Goal: Task Accomplishment & Management: Complete application form

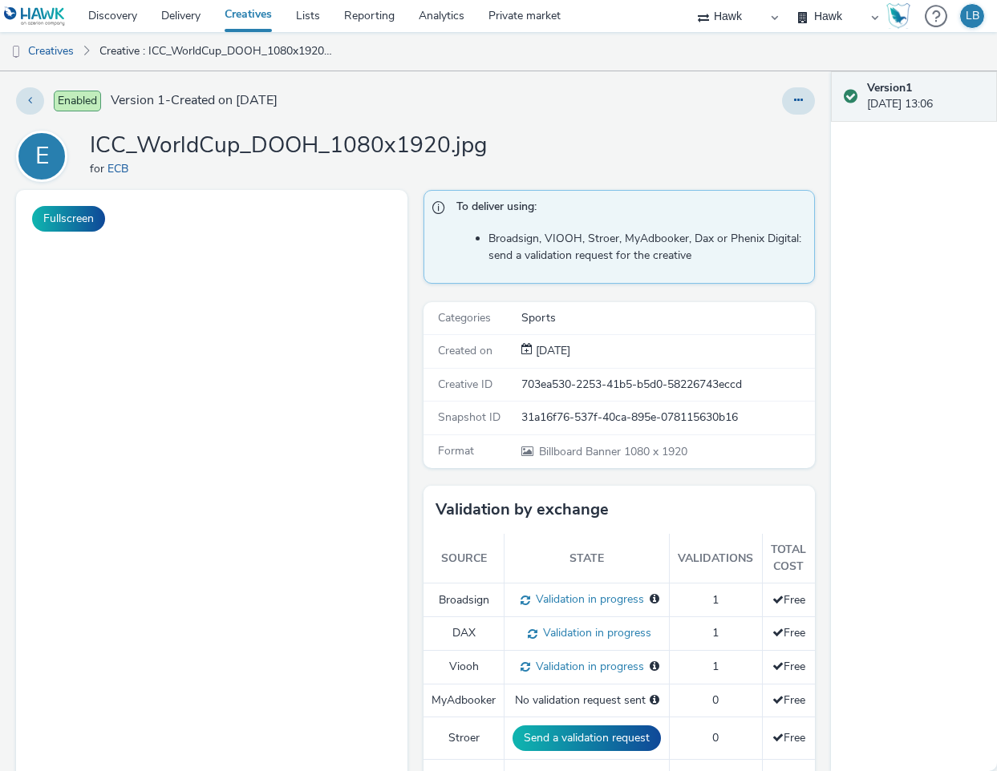
select select "11a7df10-284f-415c-b52a-427acf4c31ae"
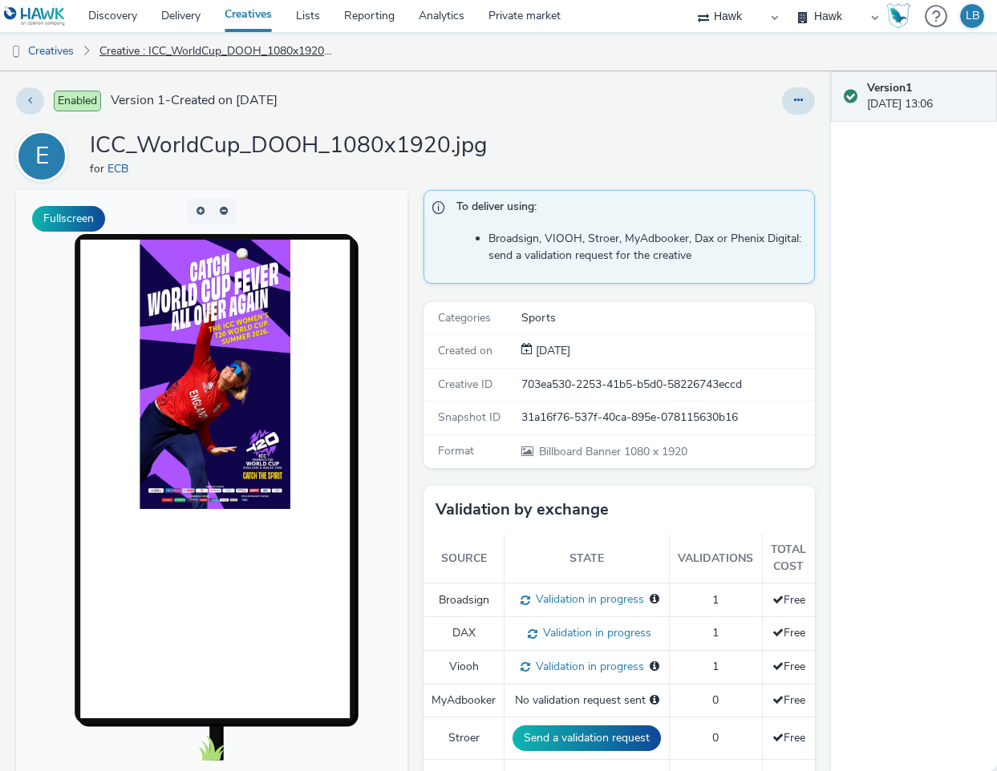
click at [174, 51] on link "Creative : ICC_WorldCup_DOOH_1080x1920.jpg" at bounding box center [215, 51] width 249 height 38
click at [58, 58] on link "Creatives" at bounding box center [41, 51] width 82 height 38
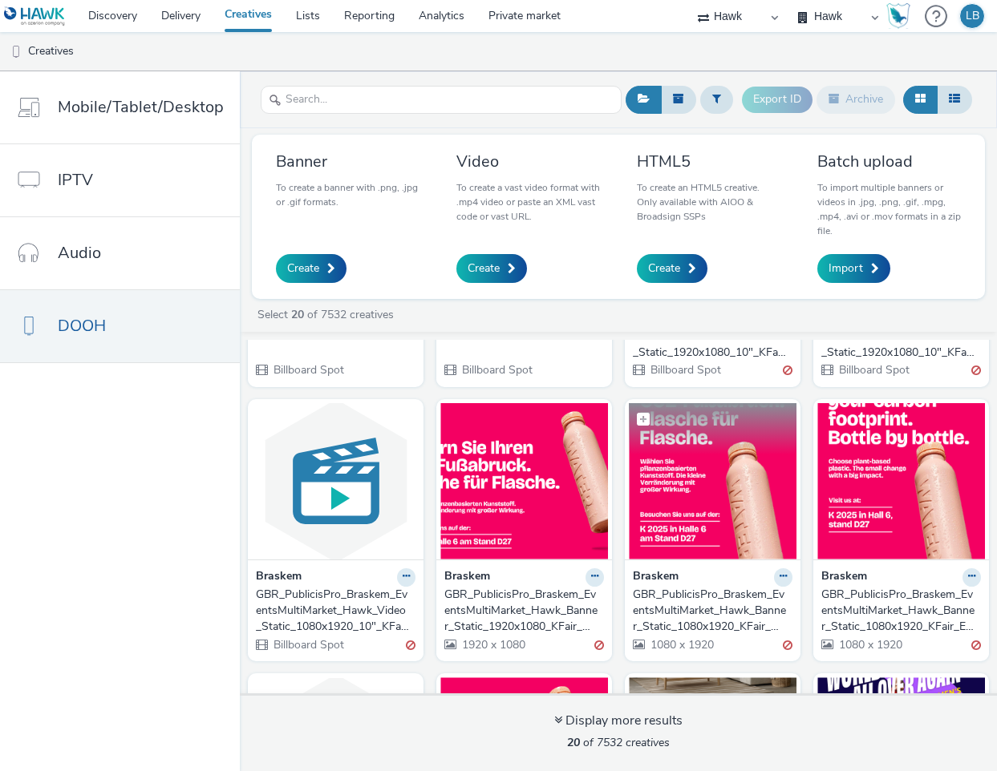
scroll to position [1022, 0]
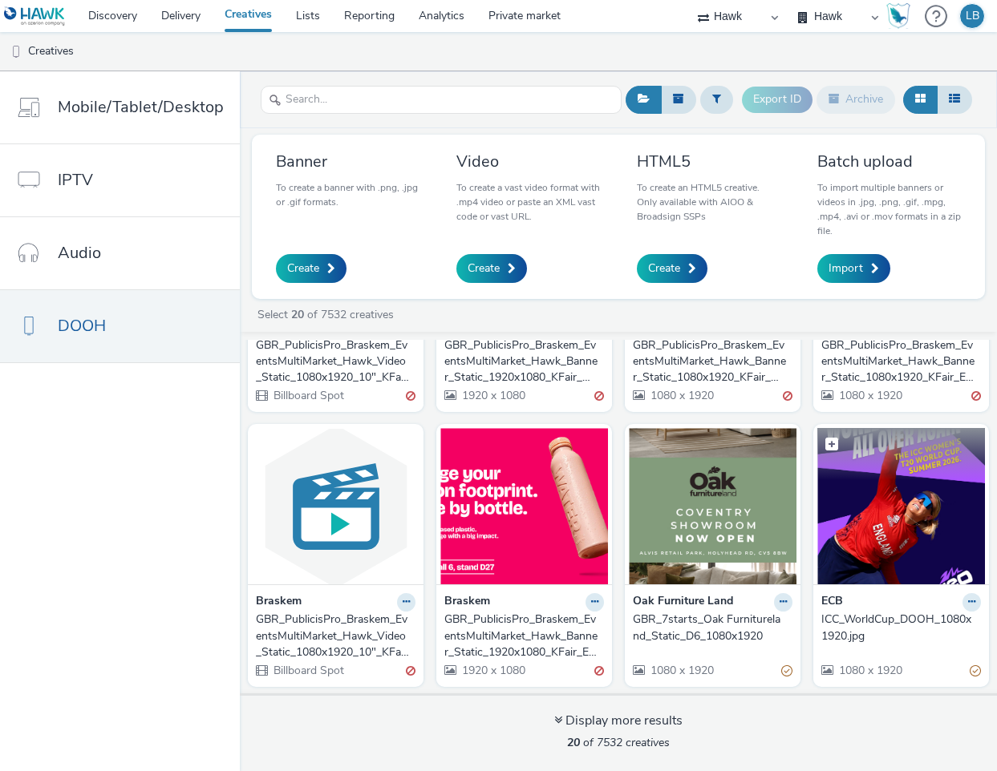
click at [897, 500] on img at bounding box center [901, 506] width 168 height 156
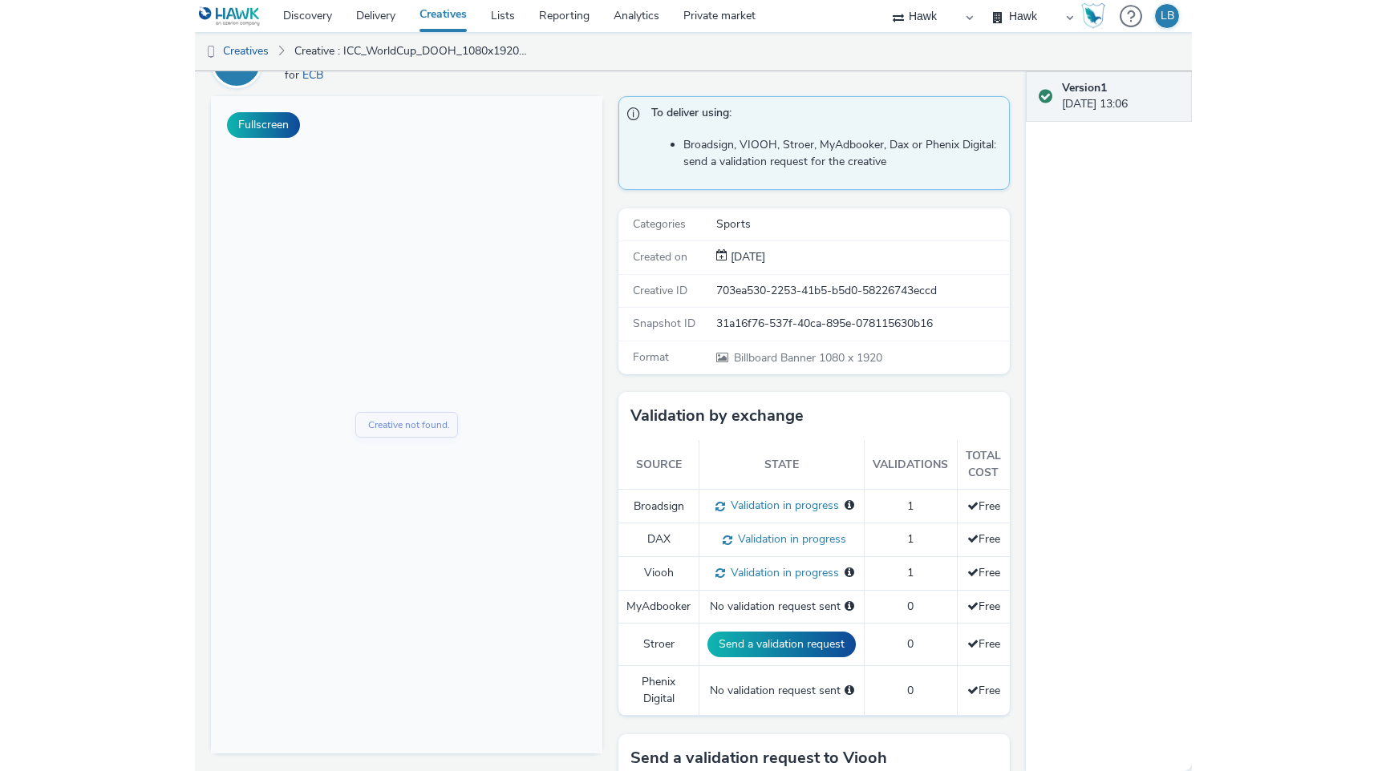
scroll to position [95, 0]
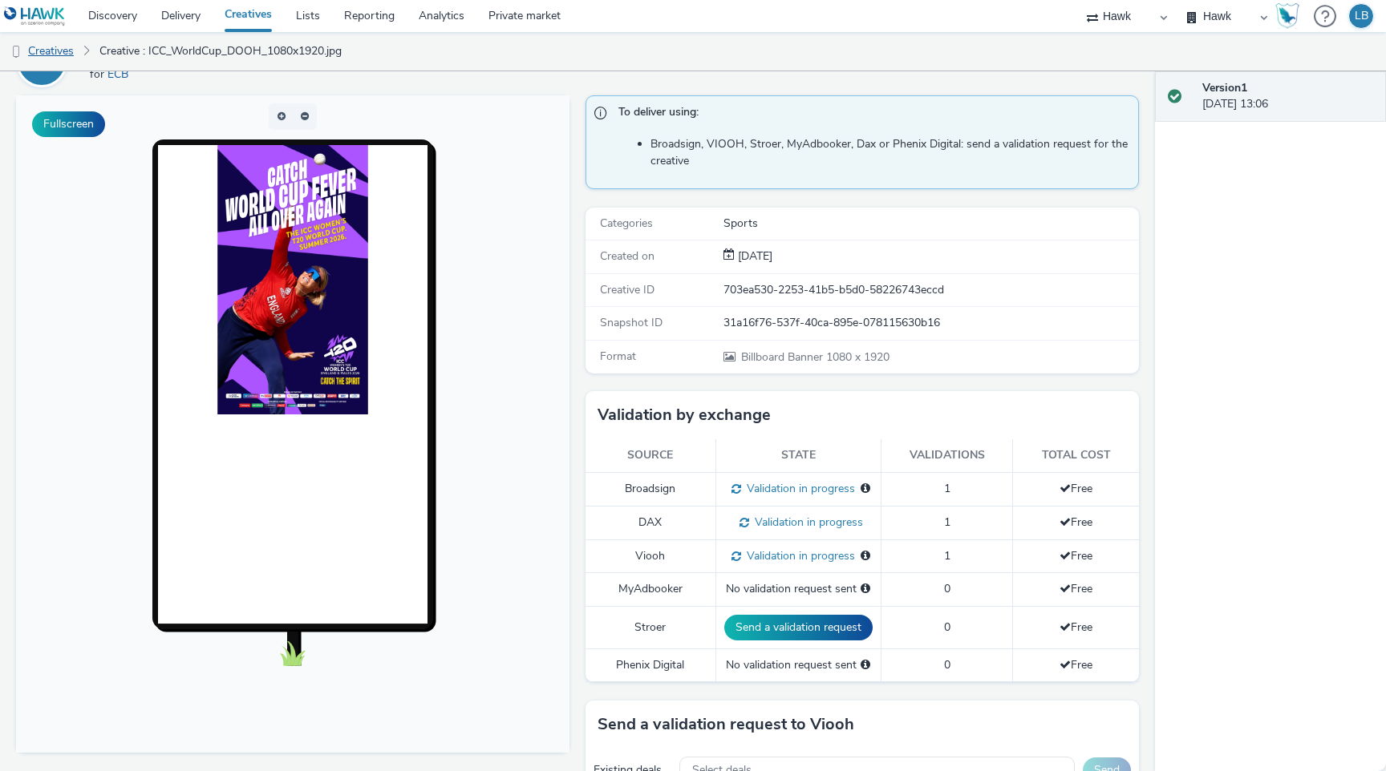
click at [63, 51] on link "Creatives" at bounding box center [41, 51] width 82 height 38
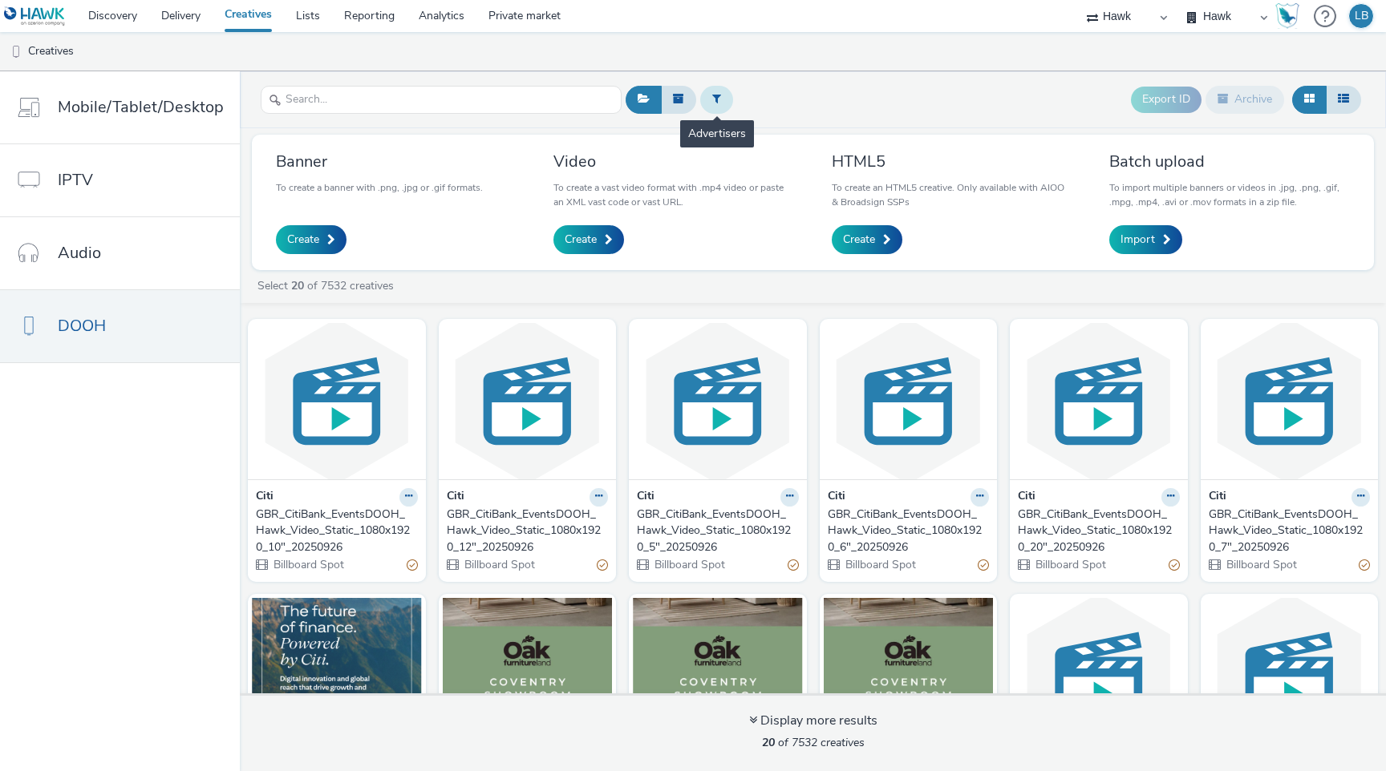
click at [724, 102] on button at bounding box center [716, 99] width 33 height 27
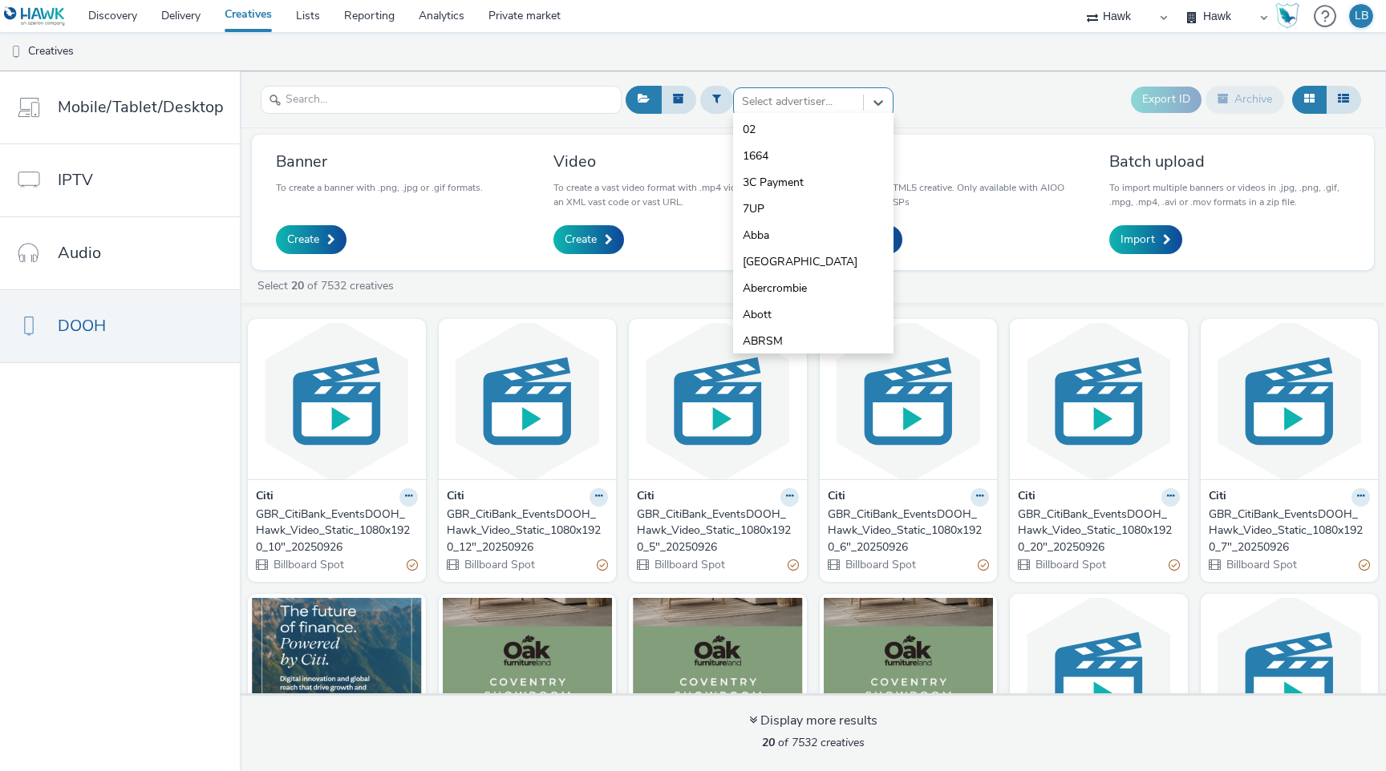
click at [774, 111] on div at bounding box center [798, 101] width 113 height 19
type input "ecb"
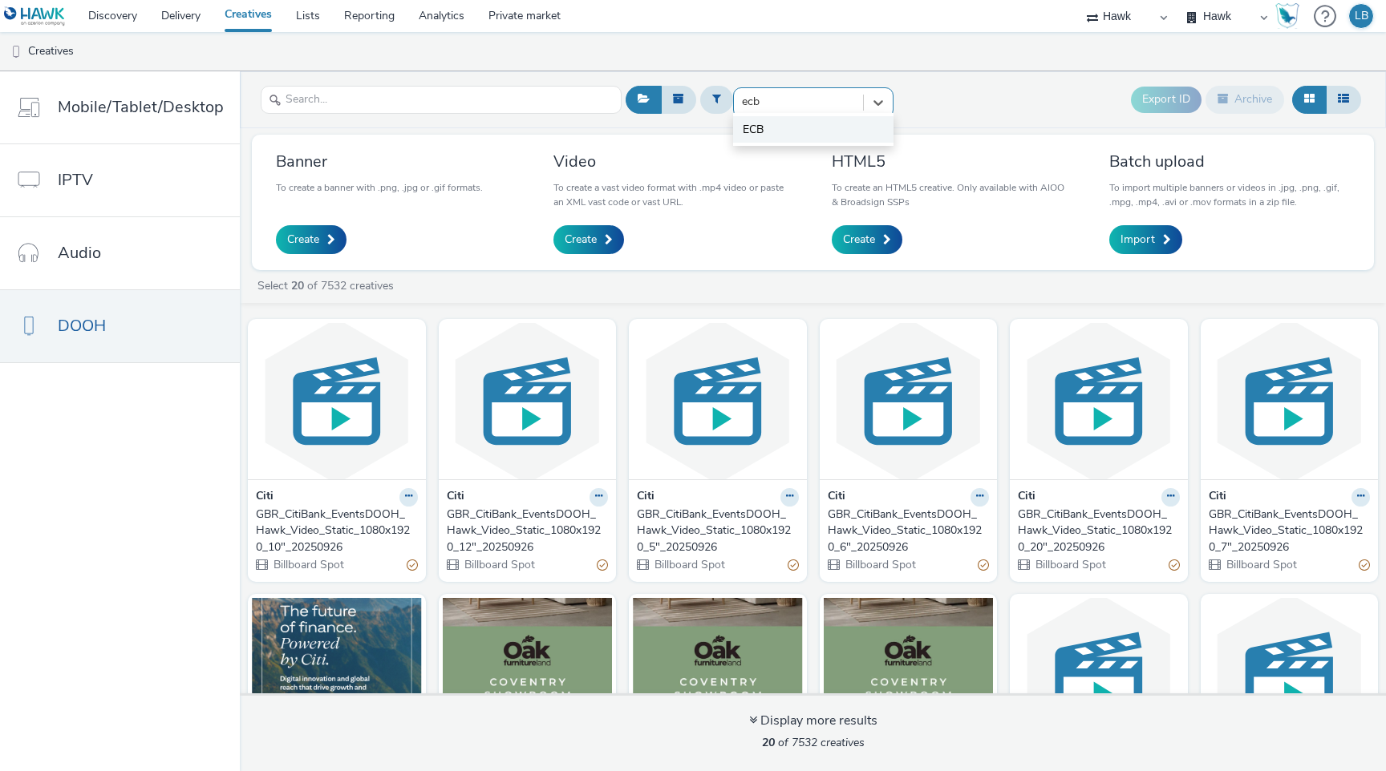
click at [795, 128] on li "ECB" at bounding box center [813, 129] width 160 height 26
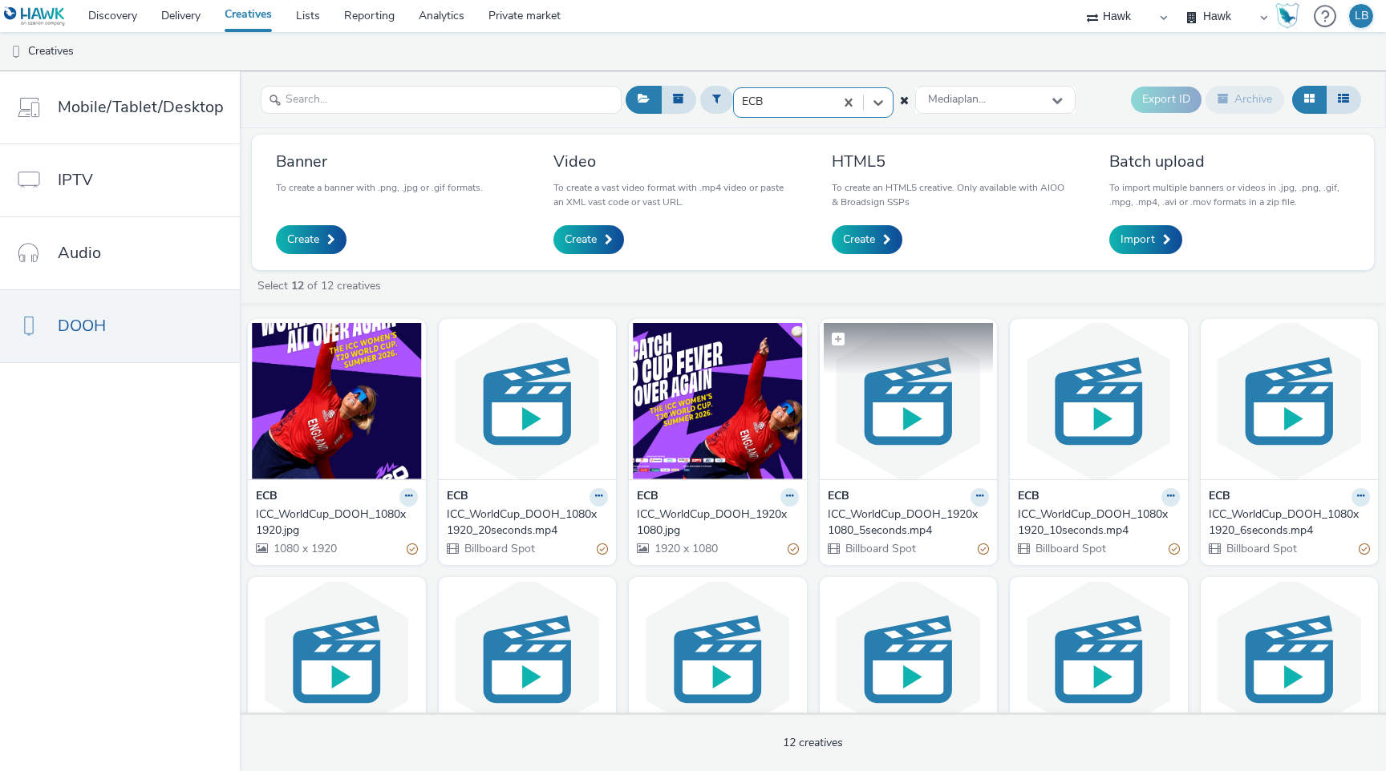
click at [892, 433] on img at bounding box center [909, 401] width 170 height 156
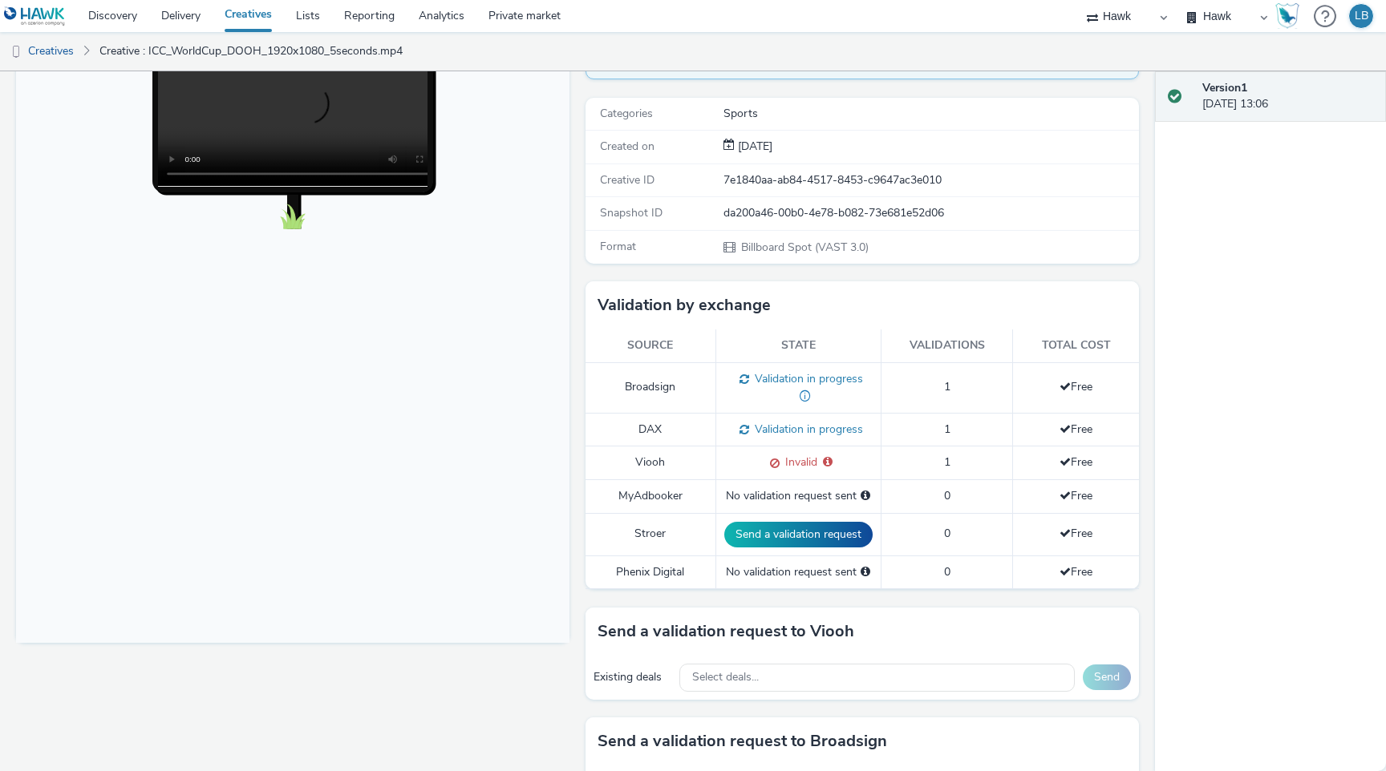
scroll to position [217, 0]
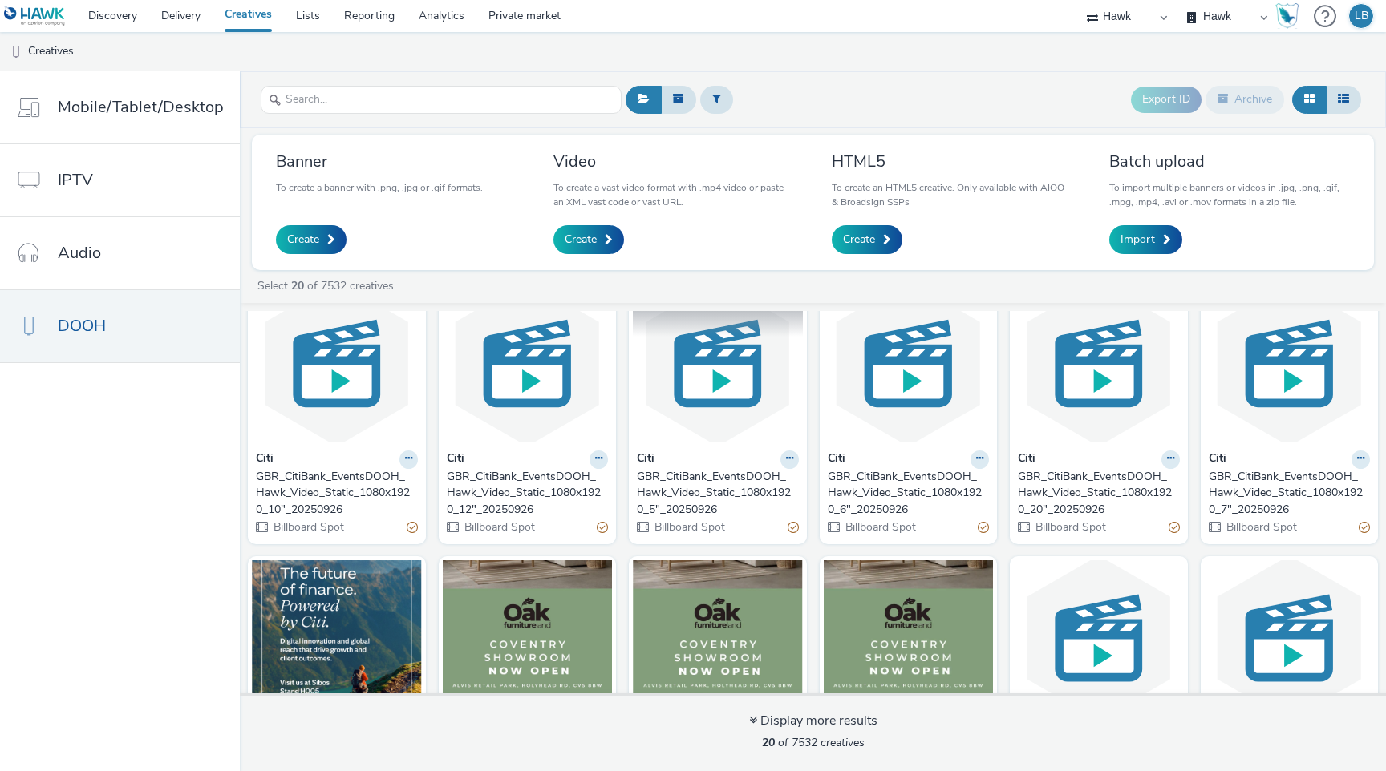
scroll to position [43, 0]
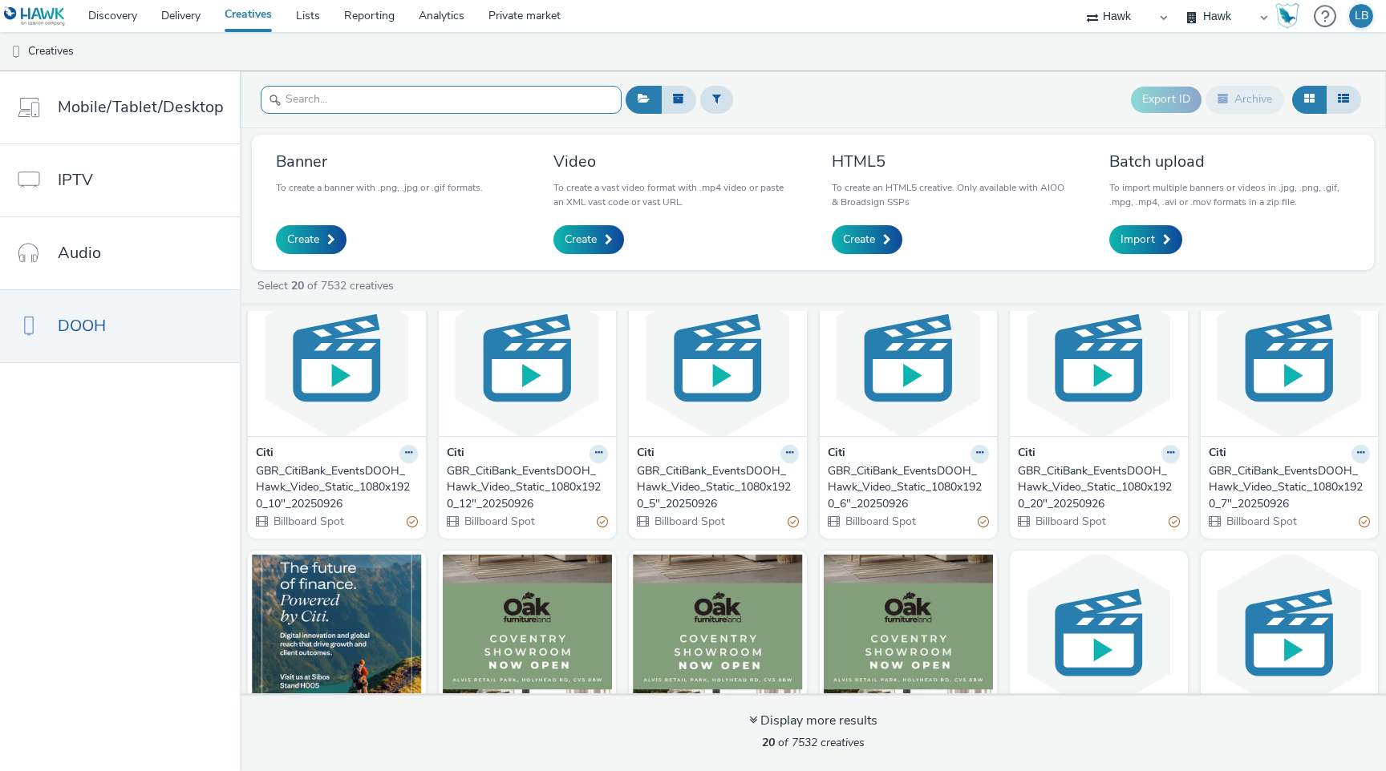
click at [536, 110] on input "text" at bounding box center [441, 100] width 361 height 28
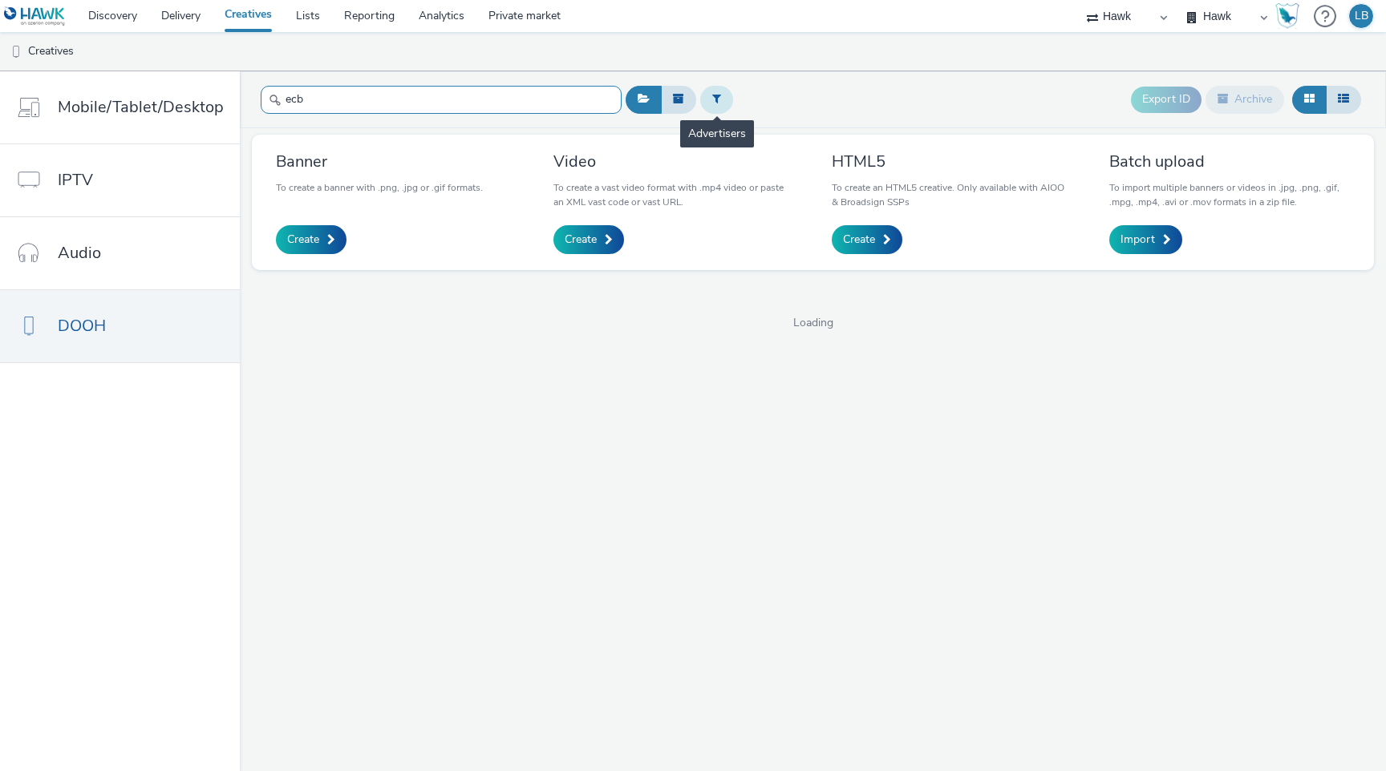
type input "ecb"
click at [726, 99] on button at bounding box center [716, 99] width 33 height 27
click at [797, 98] on div at bounding box center [798, 101] width 113 height 19
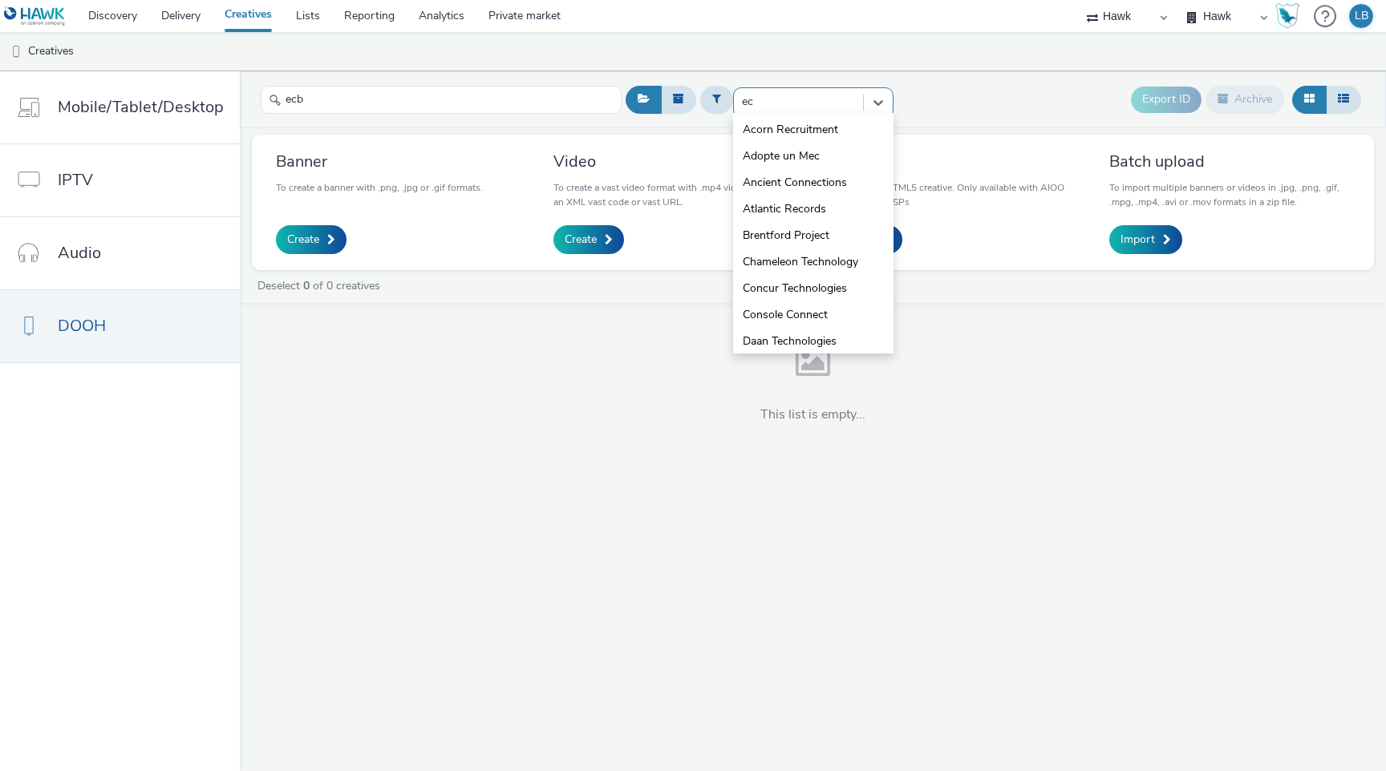
type input "ecb"
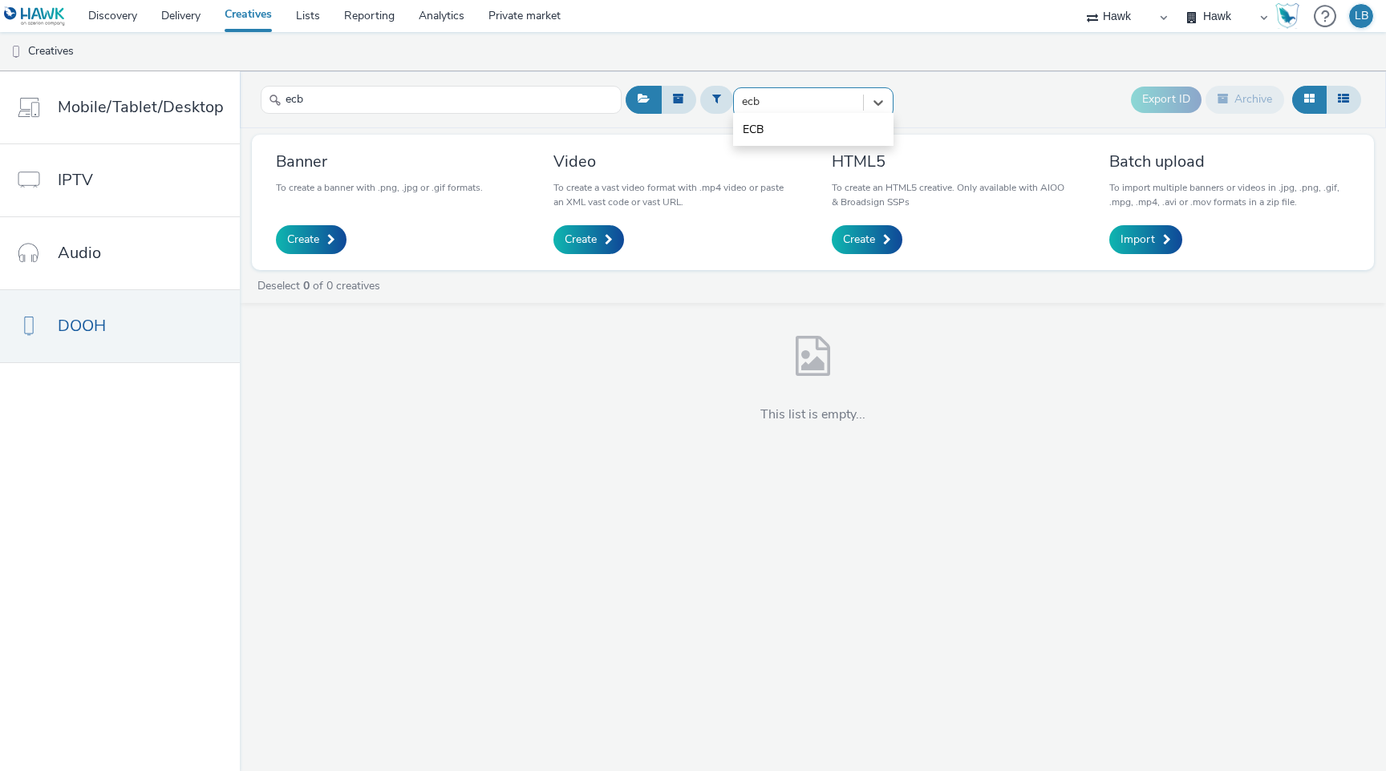
click at [784, 143] on div "ECB" at bounding box center [813, 129] width 160 height 33
click at [778, 131] on li "ECB" at bounding box center [813, 129] width 160 height 26
click at [549, 97] on input "ecb" at bounding box center [441, 100] width 361 height 28
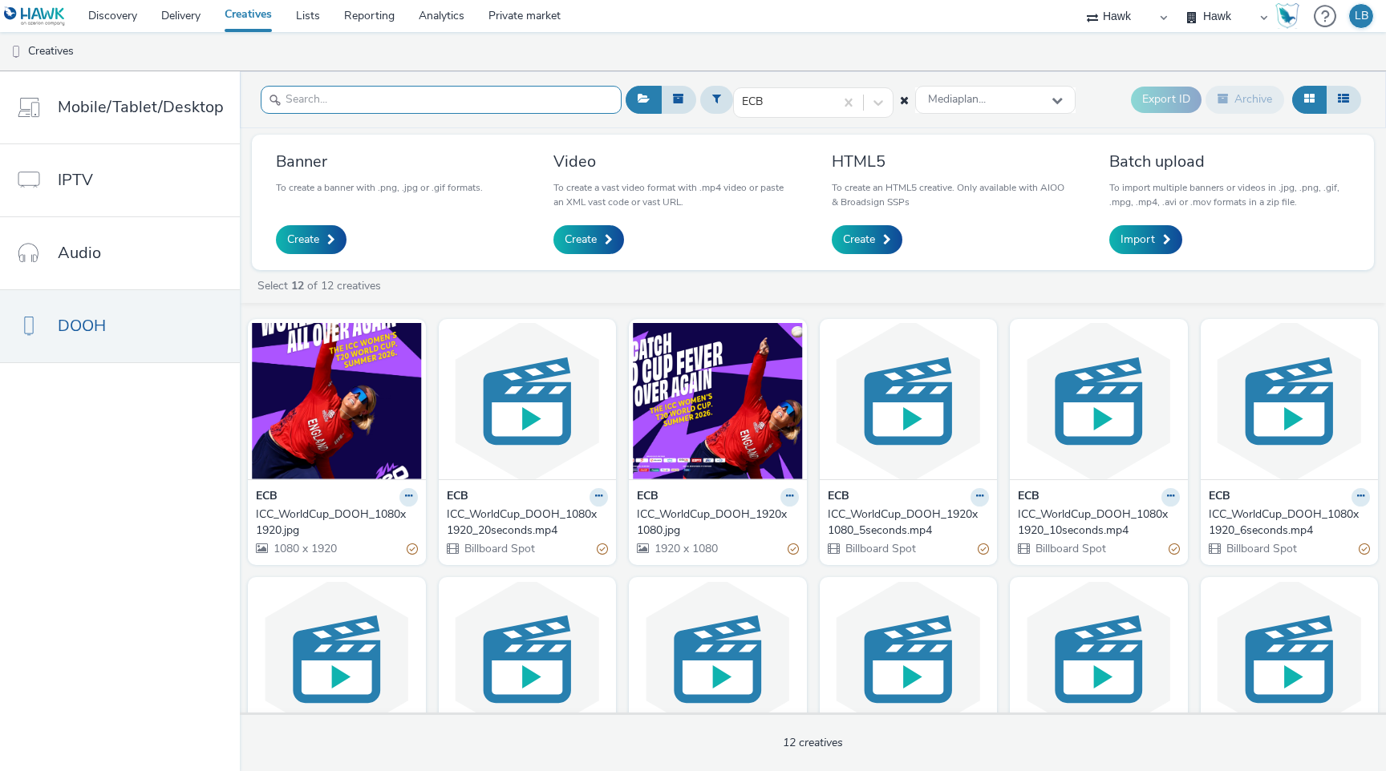
scroll to position [118, 0]
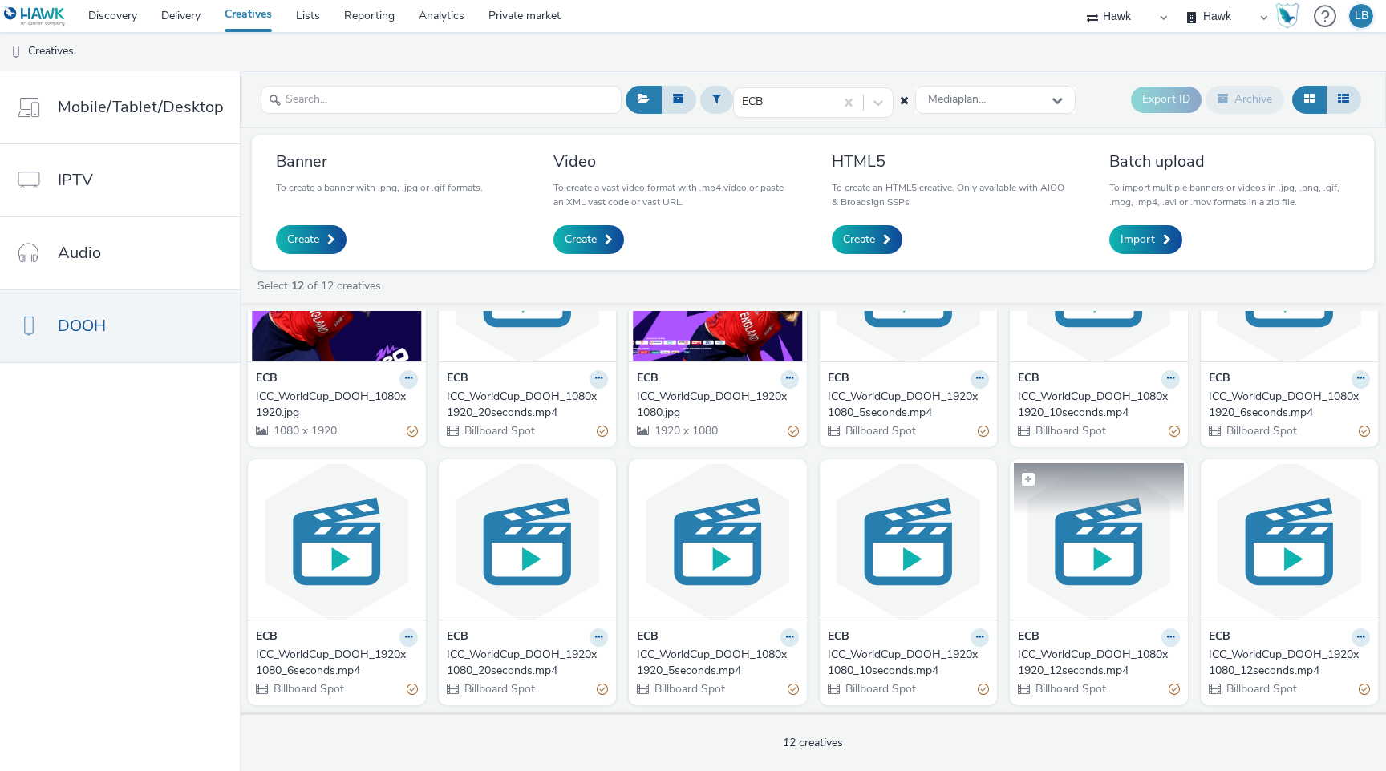
click at [996, 554] on img at bounding box center [1099, 542] width 170 height 156
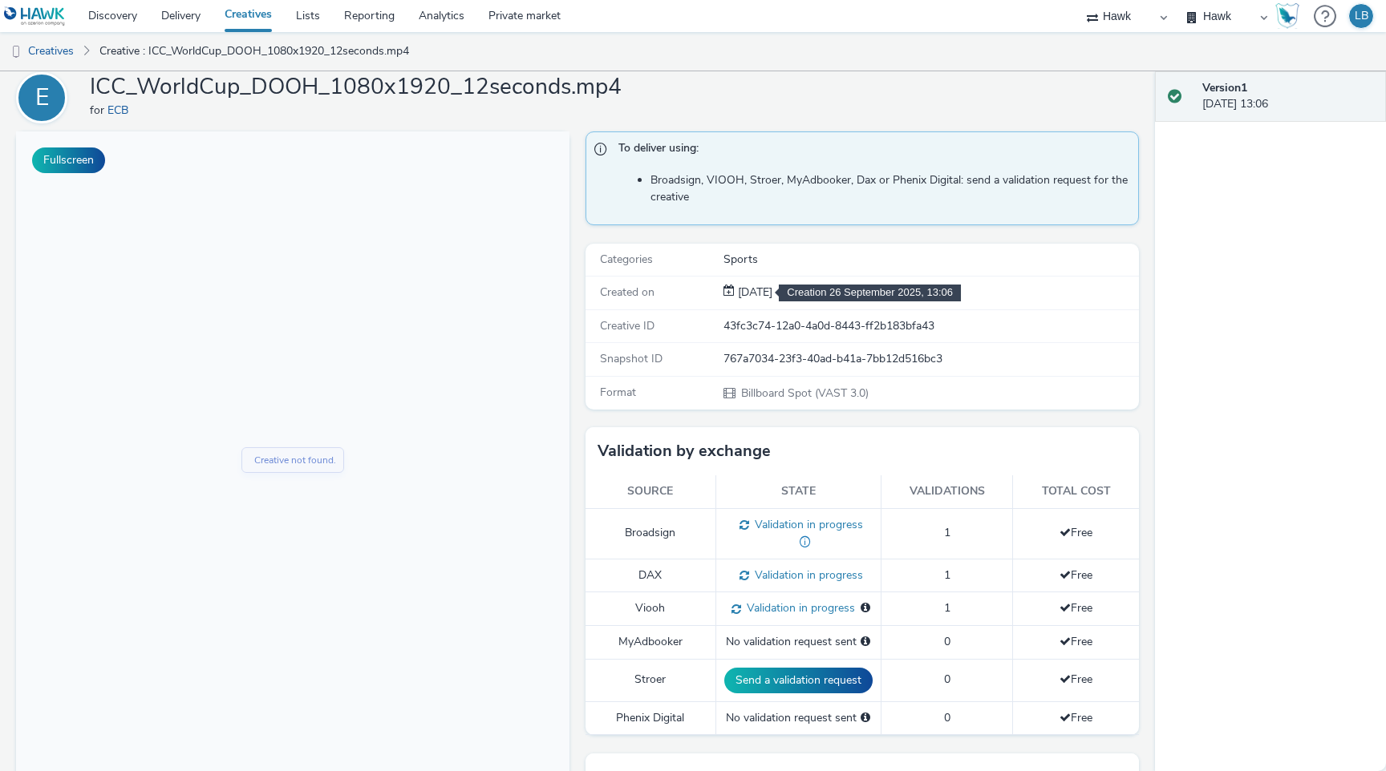
scroll to position [59, 0]
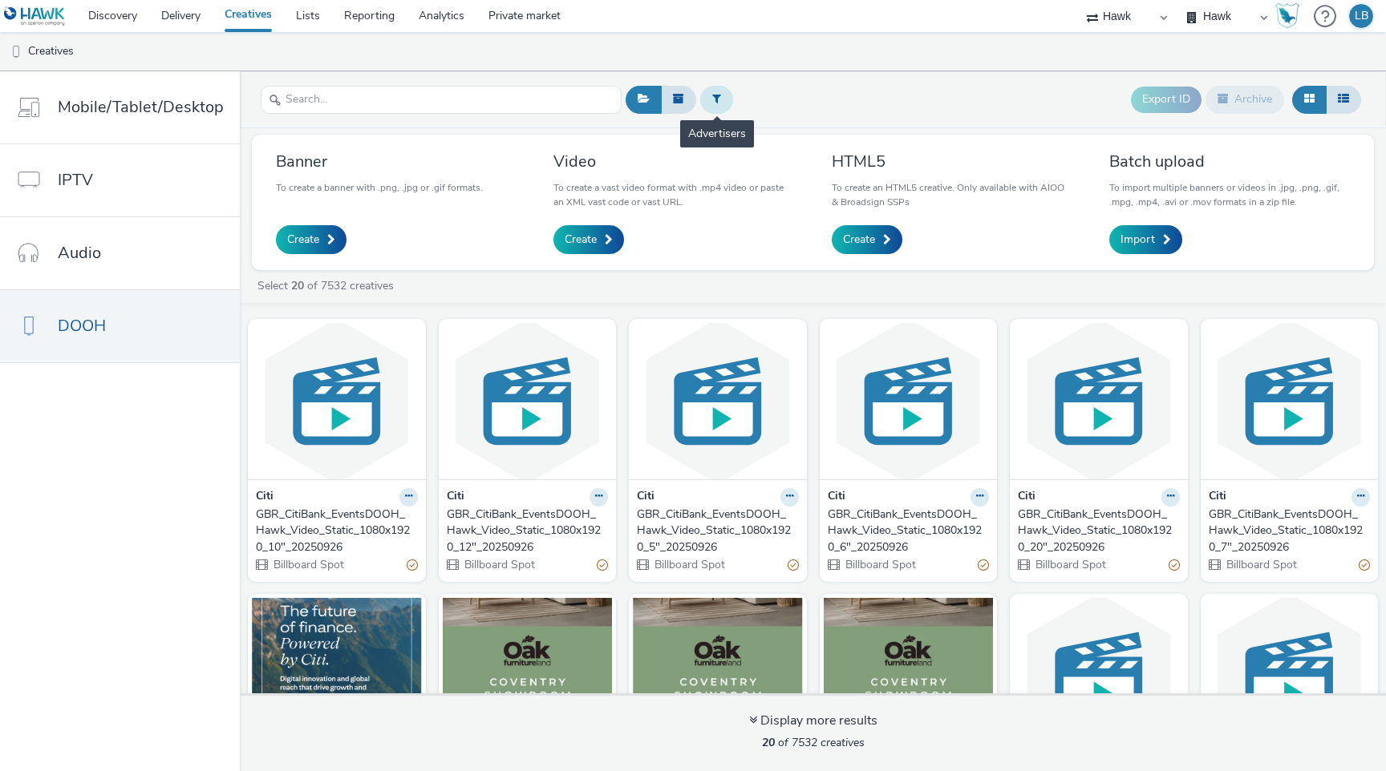
click at [713, 103] on icon at bounding box center [716, 98] width 9 height 11
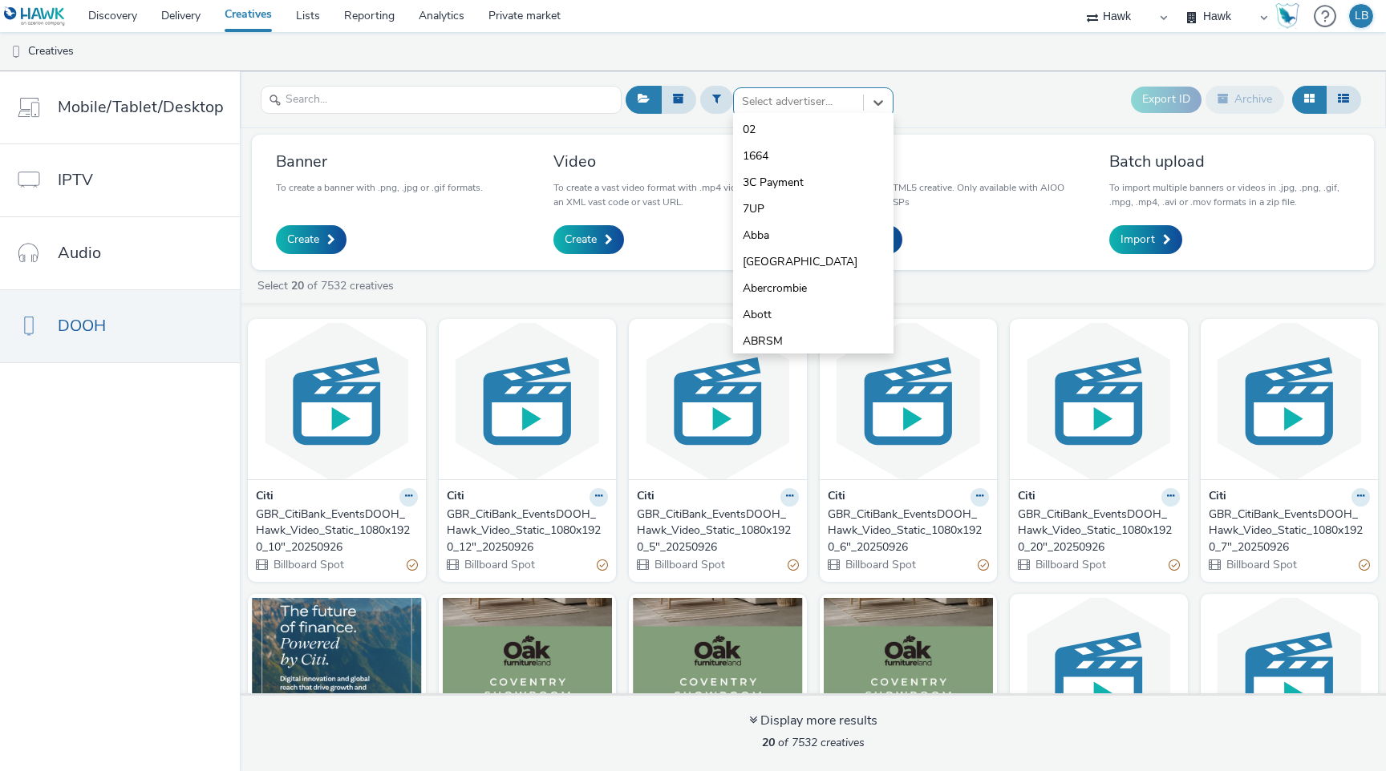
click at [781, 106] on div at bounding box center [798, 101] width 113 height 19
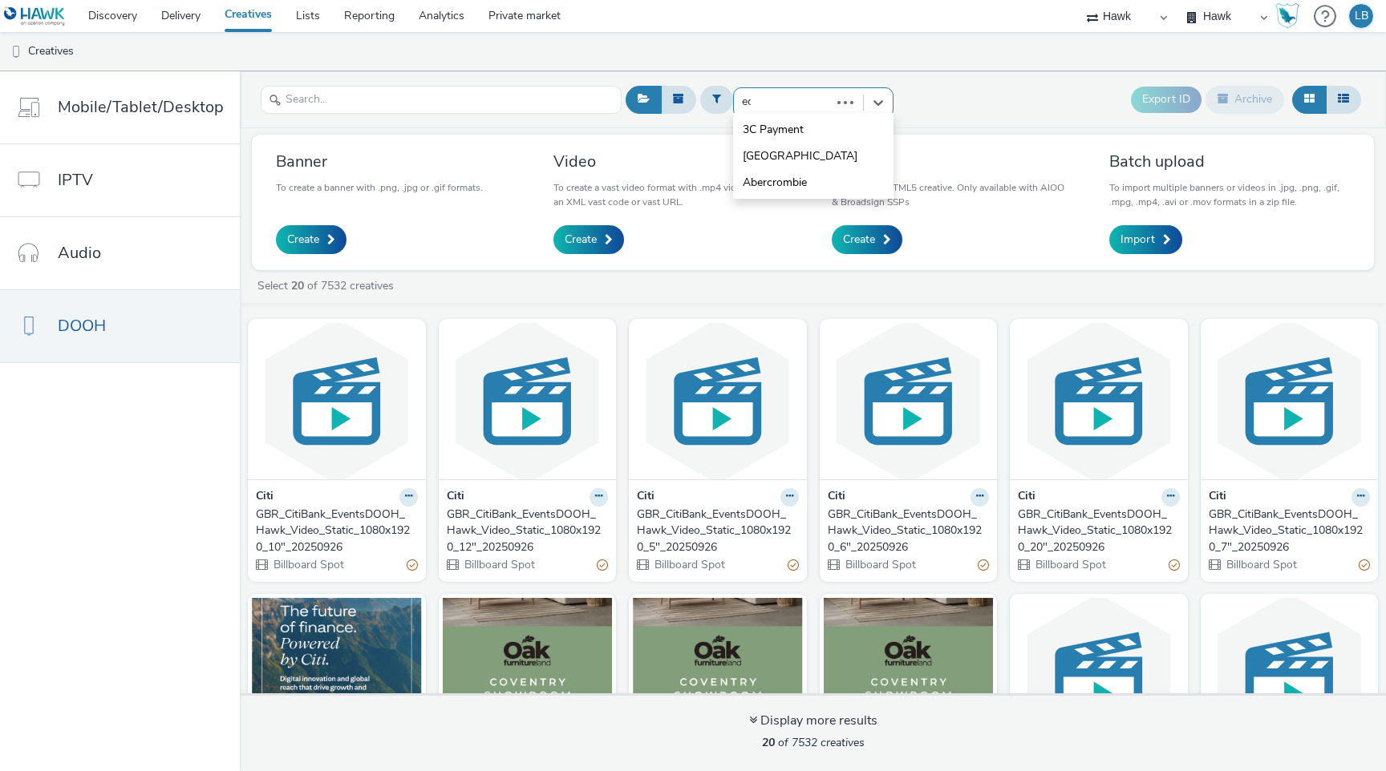
type input "ecb"
click at [787, 132] on li "ECB" at bounding box center [813, 129] width 160 height 26
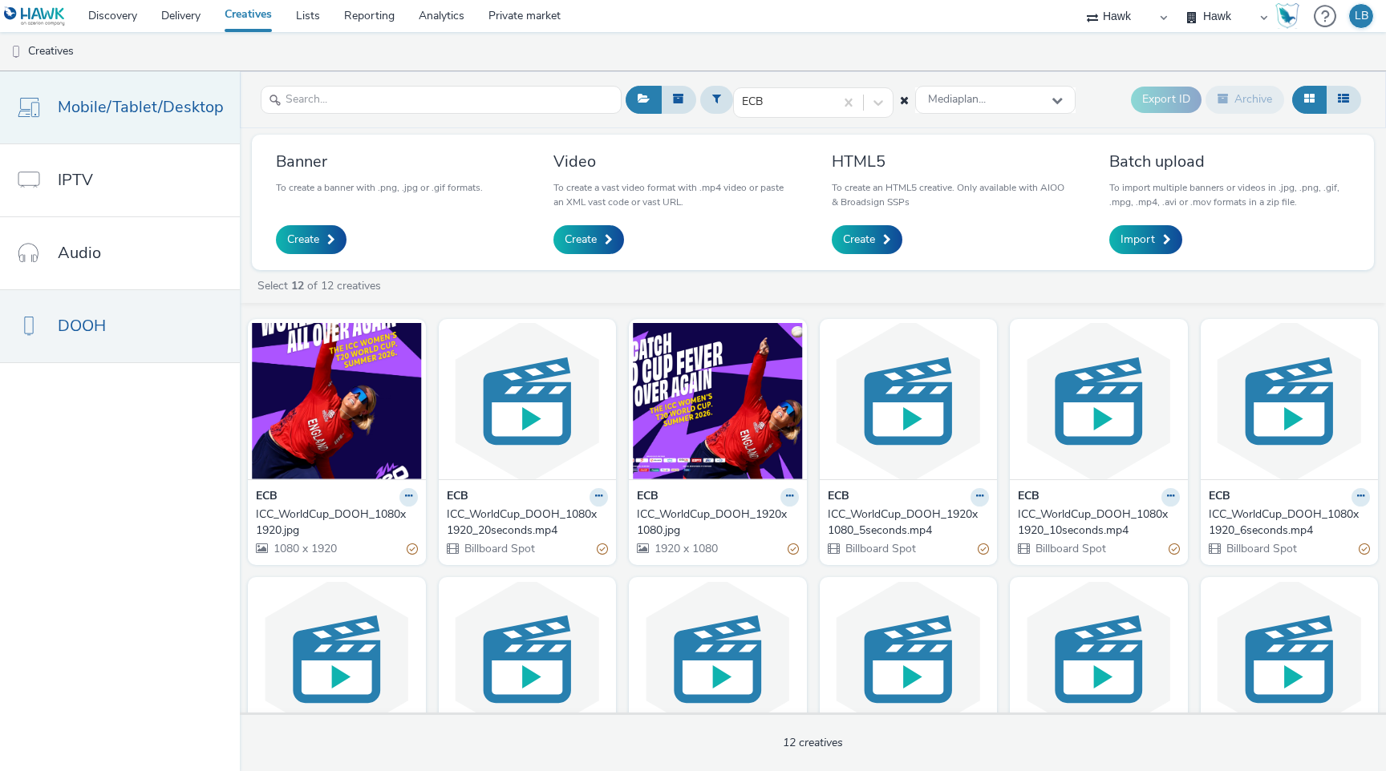
click at [188, 99] on span "Mobile/Tablet/Desktop" at bounding box center [141, 106] width 166 height 23
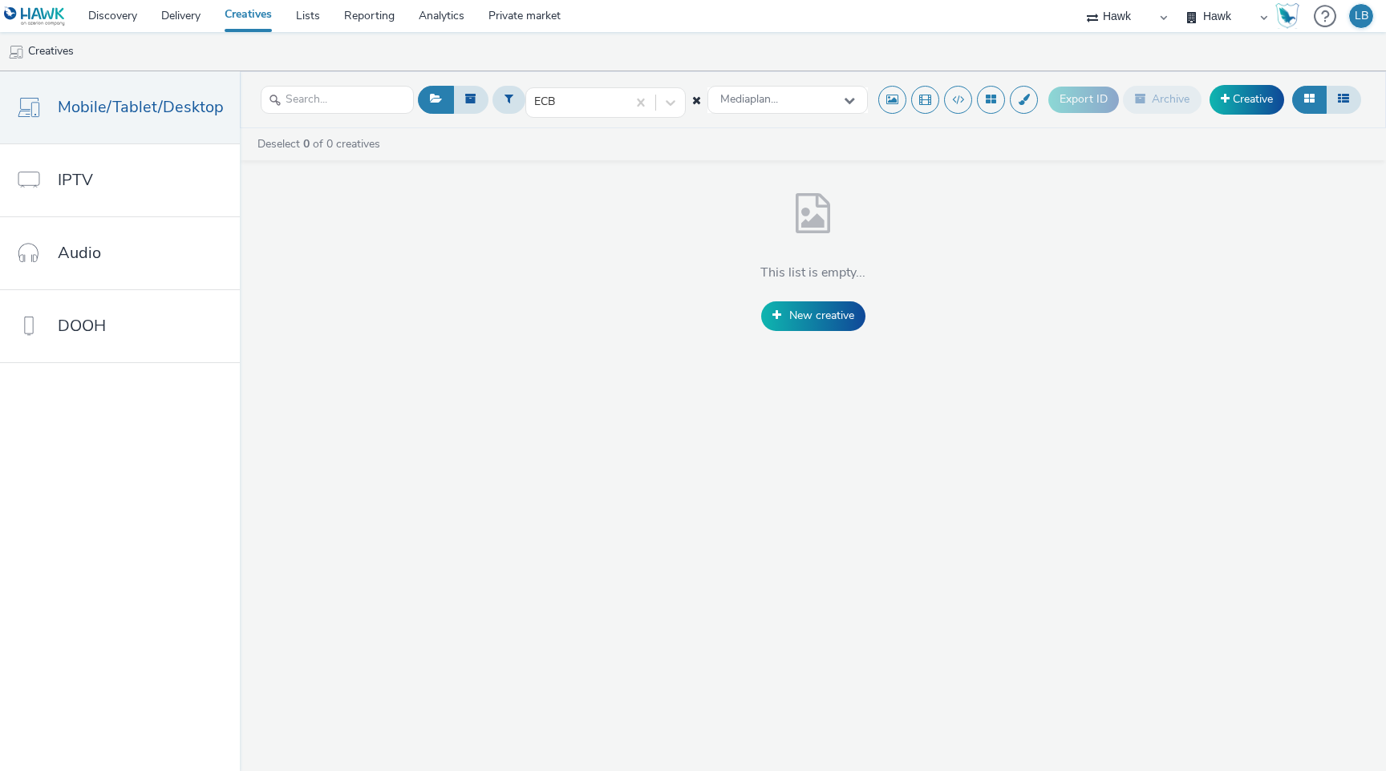
click at [260, 29] on link "Creatives" at bounding box center [248, 16] width 71 height 32
click at [695, 101] on icon at bounding box center [696, 100] width 9 height 11
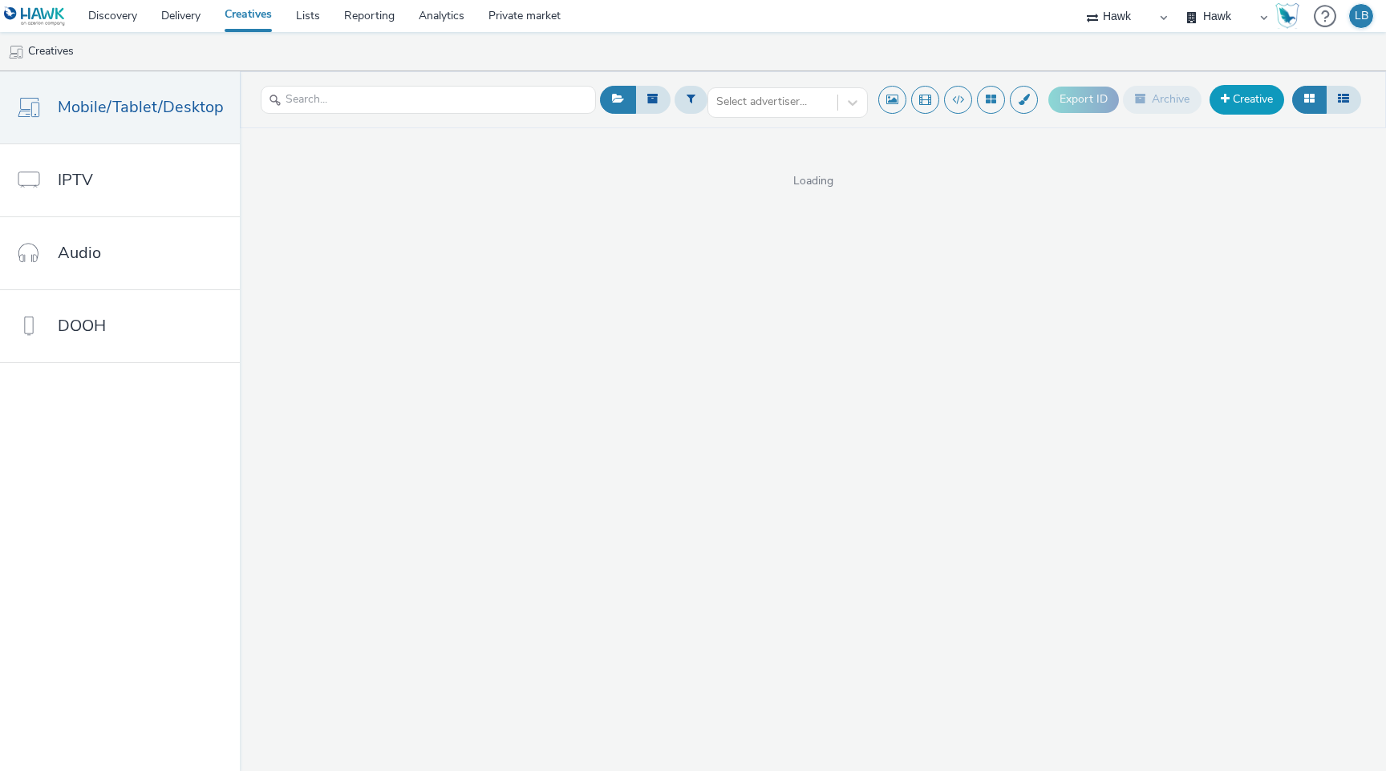
click at [996, 103] on link "Creative" at bounding box center [1246, 99] width 75 height 29
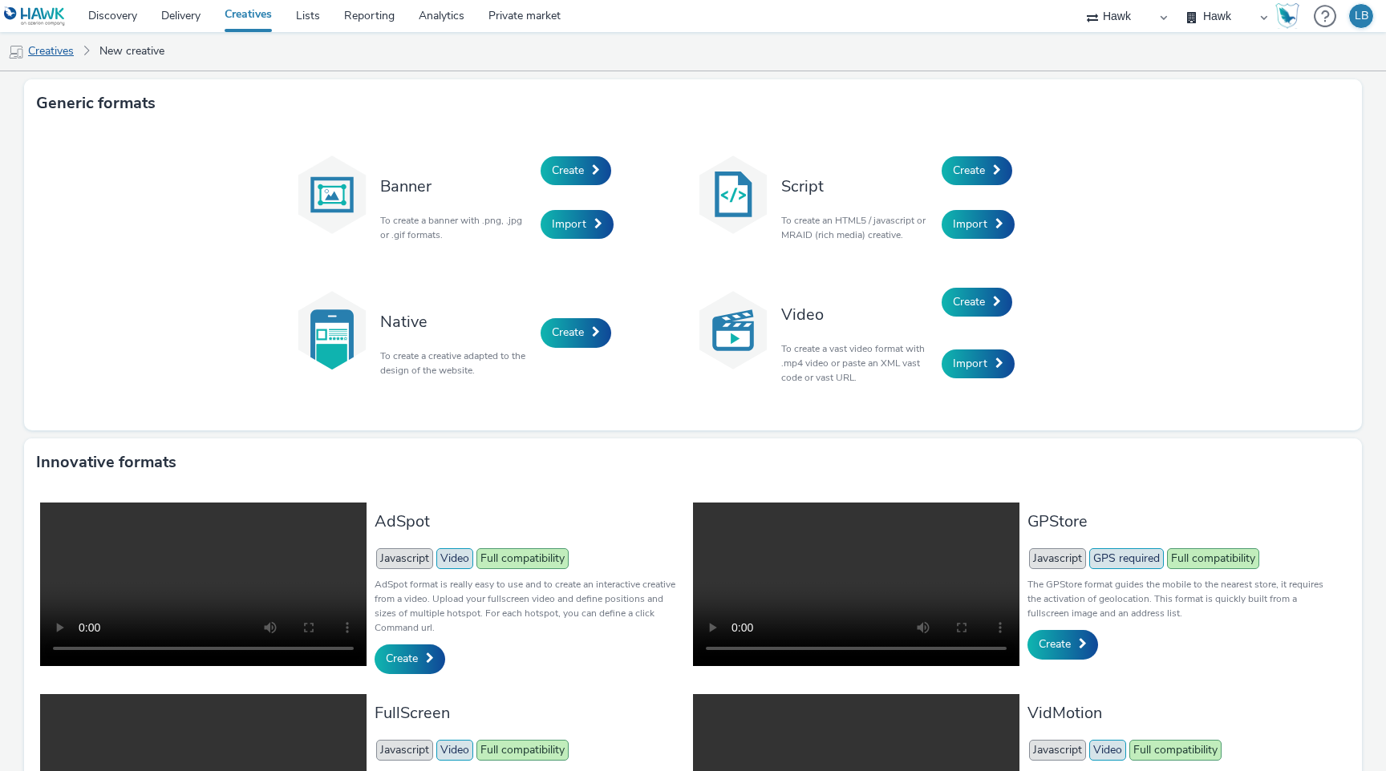
click at [67, 51] on link "Creatives" at bounding box center [41, 51] width 82 height 38
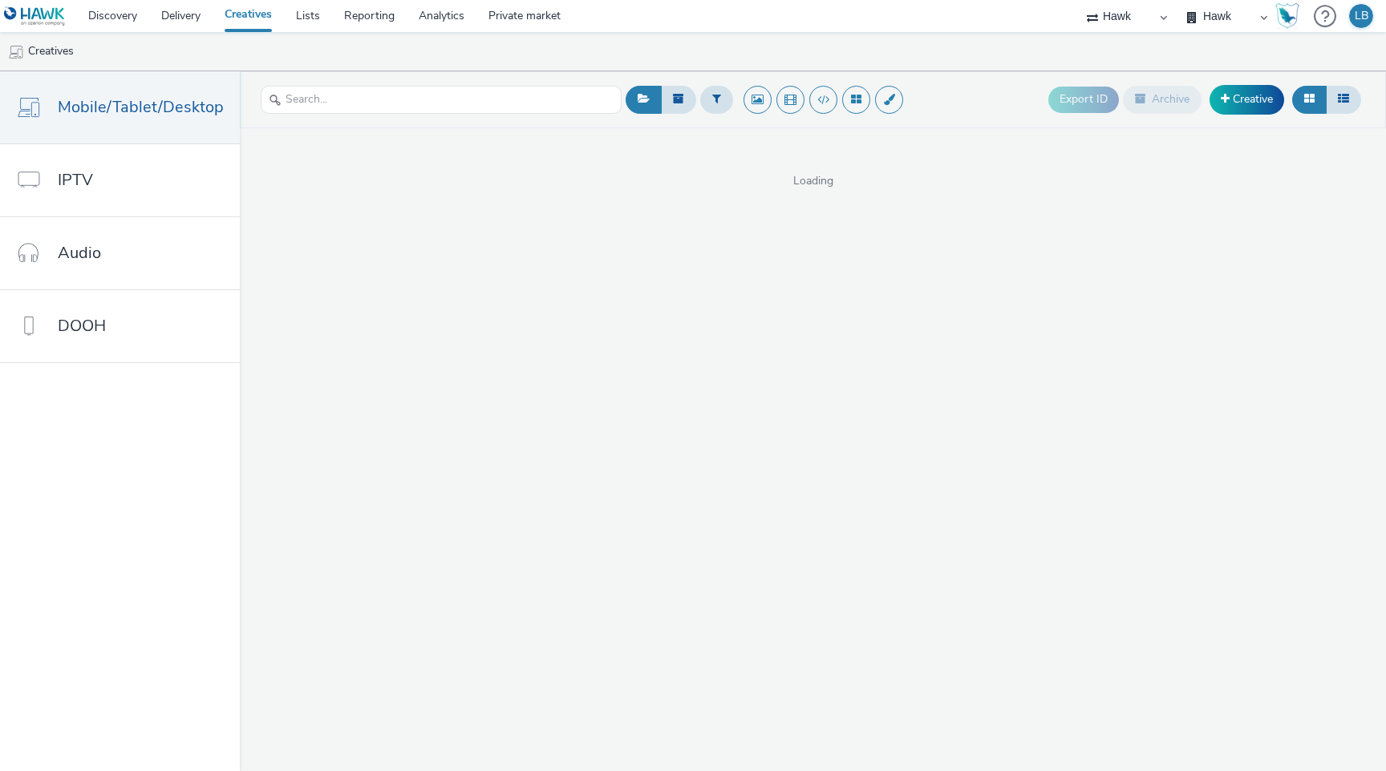
click at [237, 23] on link "Creatives" at bounding box center [248, 16] width 71 height 32
click at [183, 20] on link "Delivery" at bounding box center [180, 16] width 63 height 32
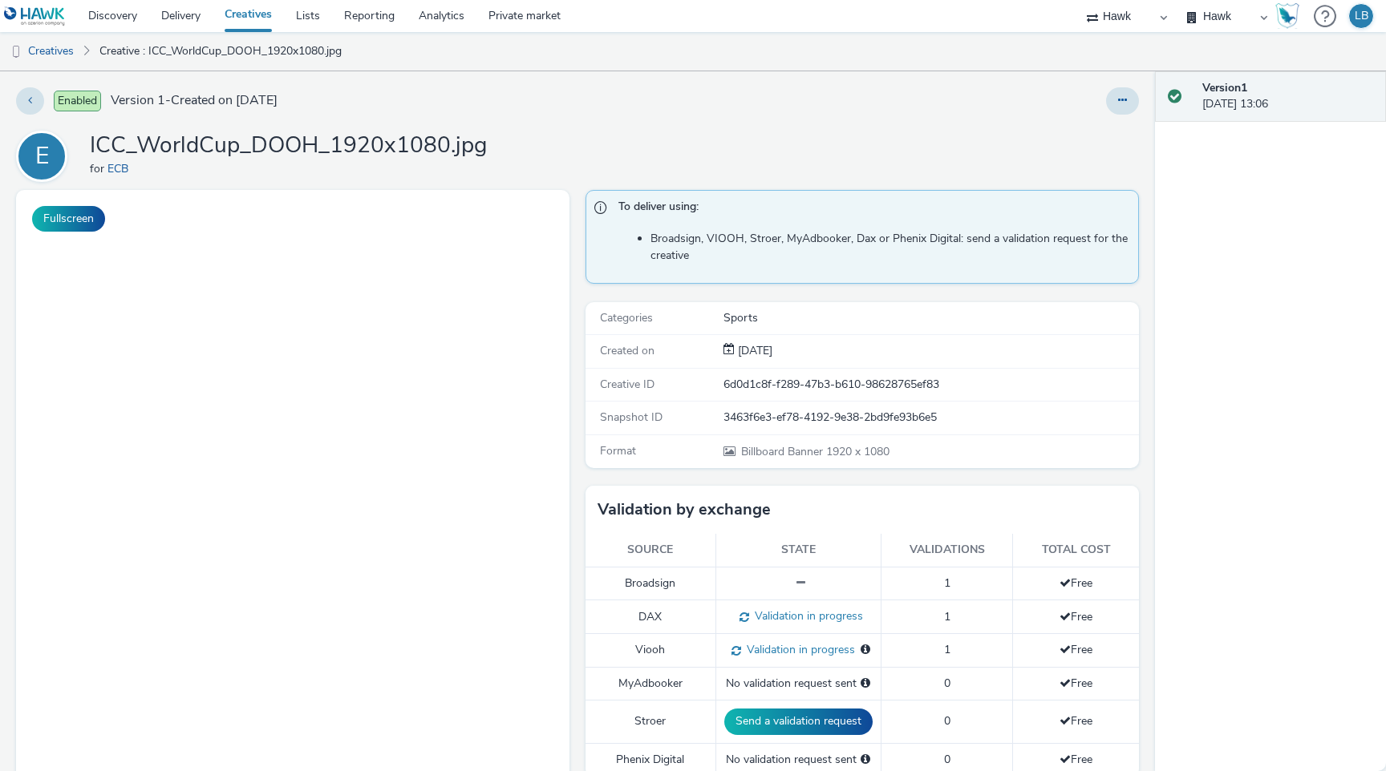
select select "11a7df10-284f-415c-b52a-427acf4c31ae"
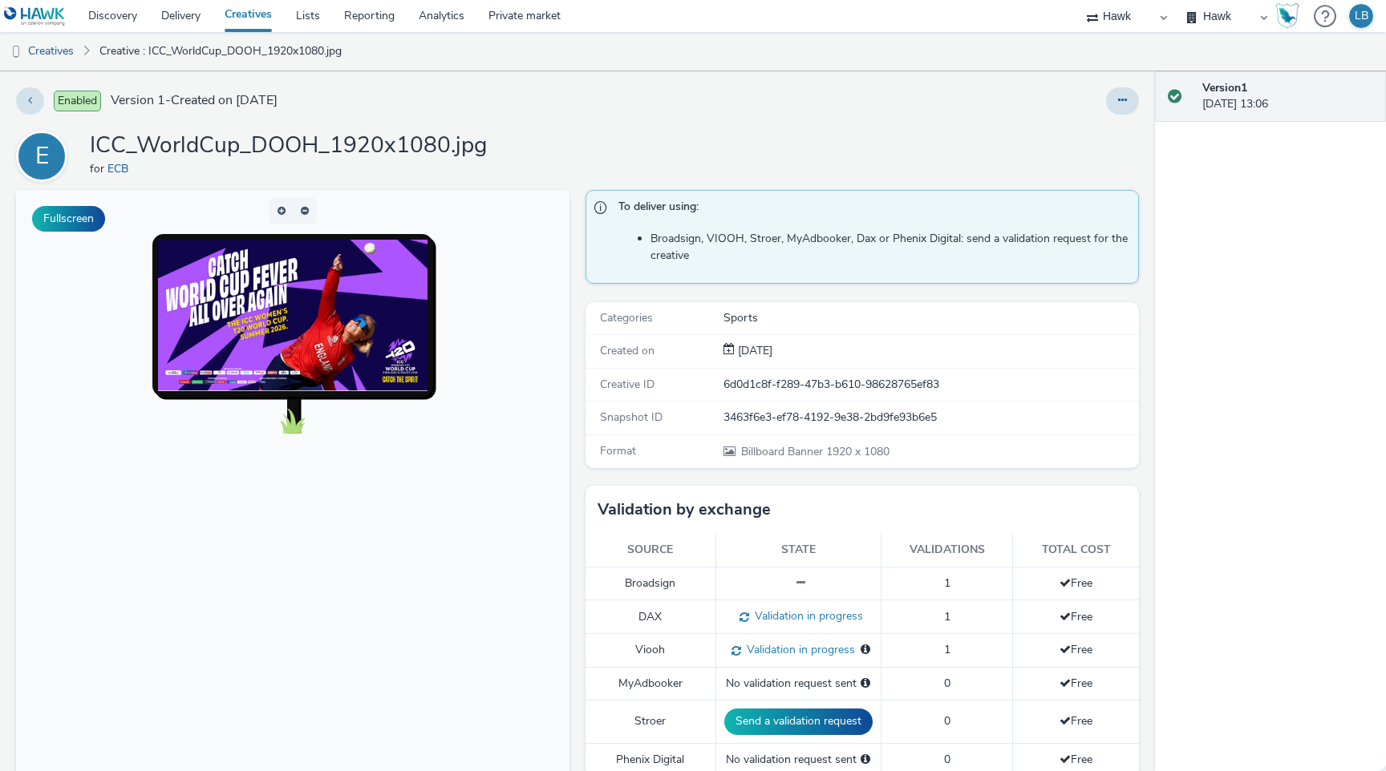
scroll to position [397, 0]
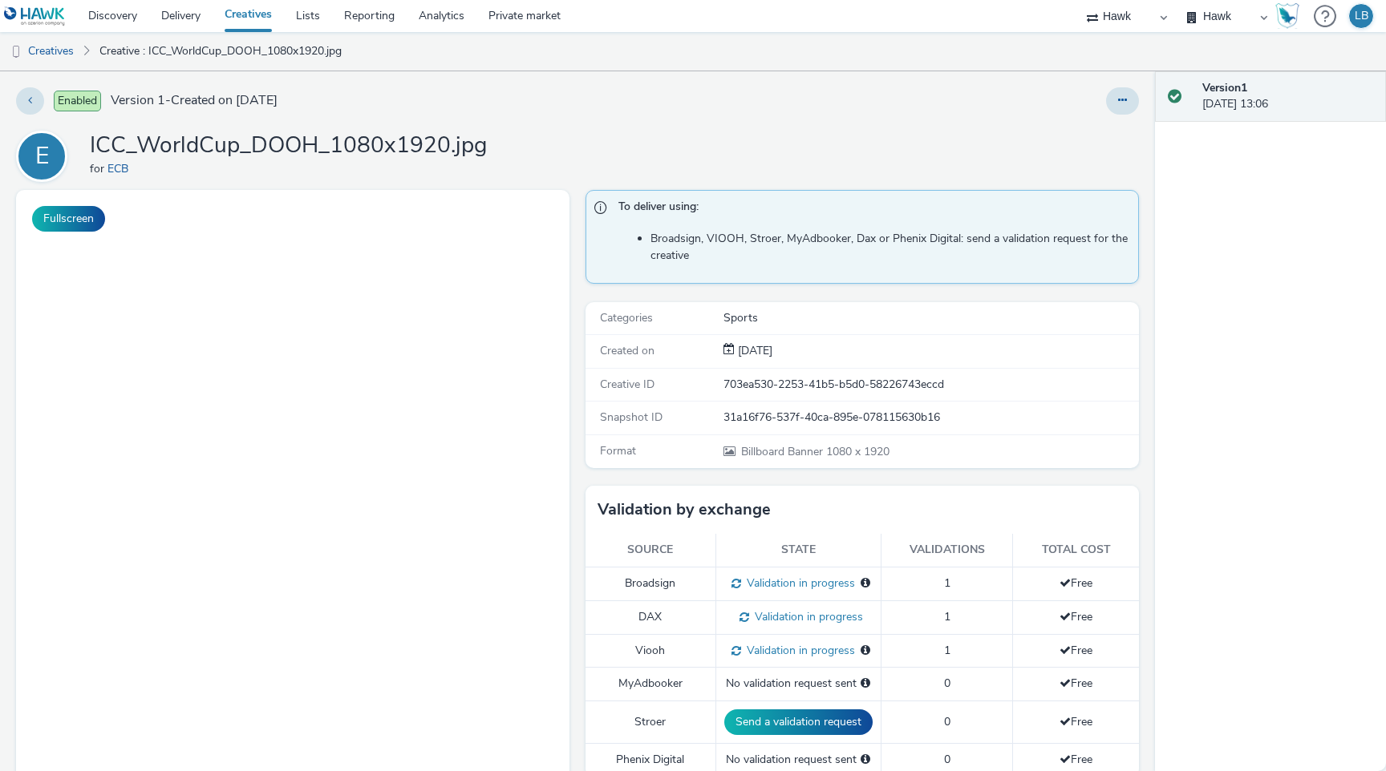
select select "11a7df10-284f-415c-b52a-427acf4c31ae"
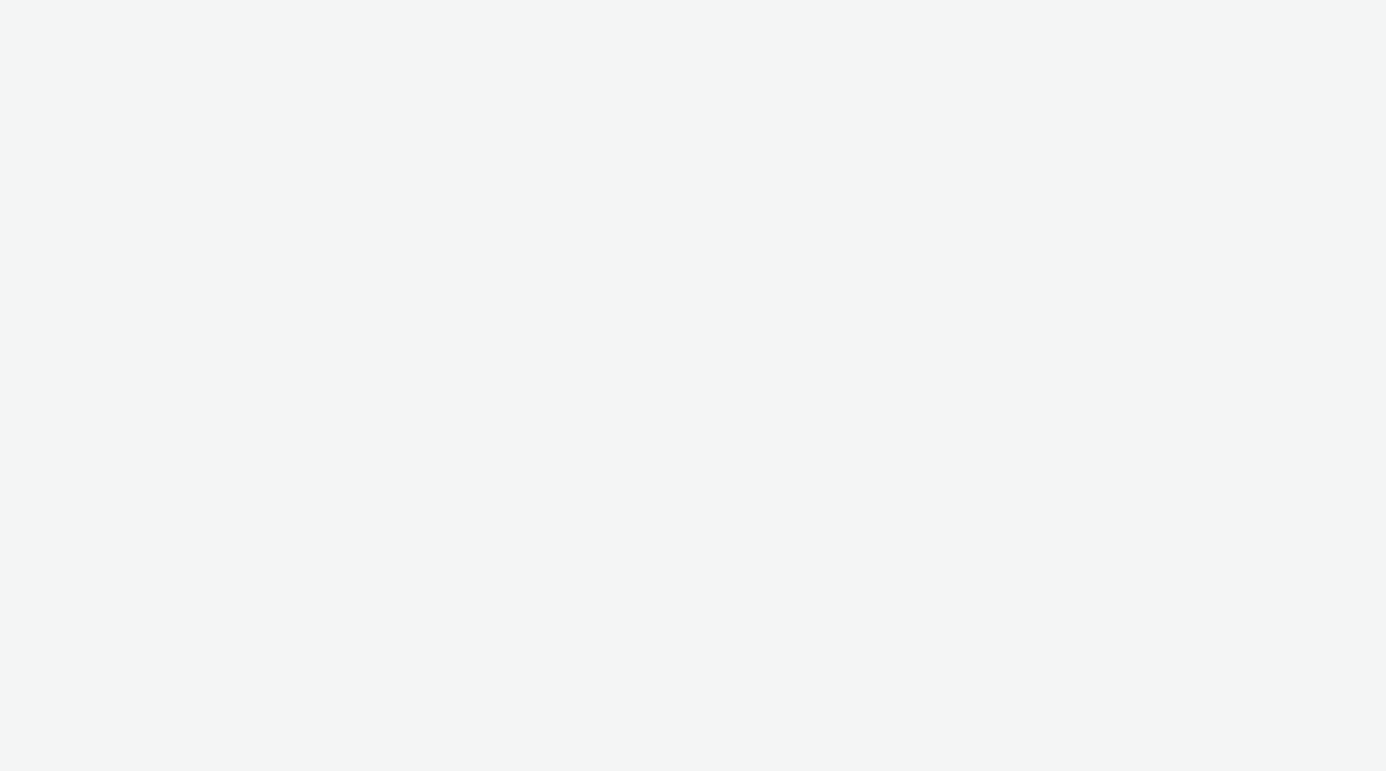
select select "11a7df10-284f-415c-b52a-427acf4c31ae"
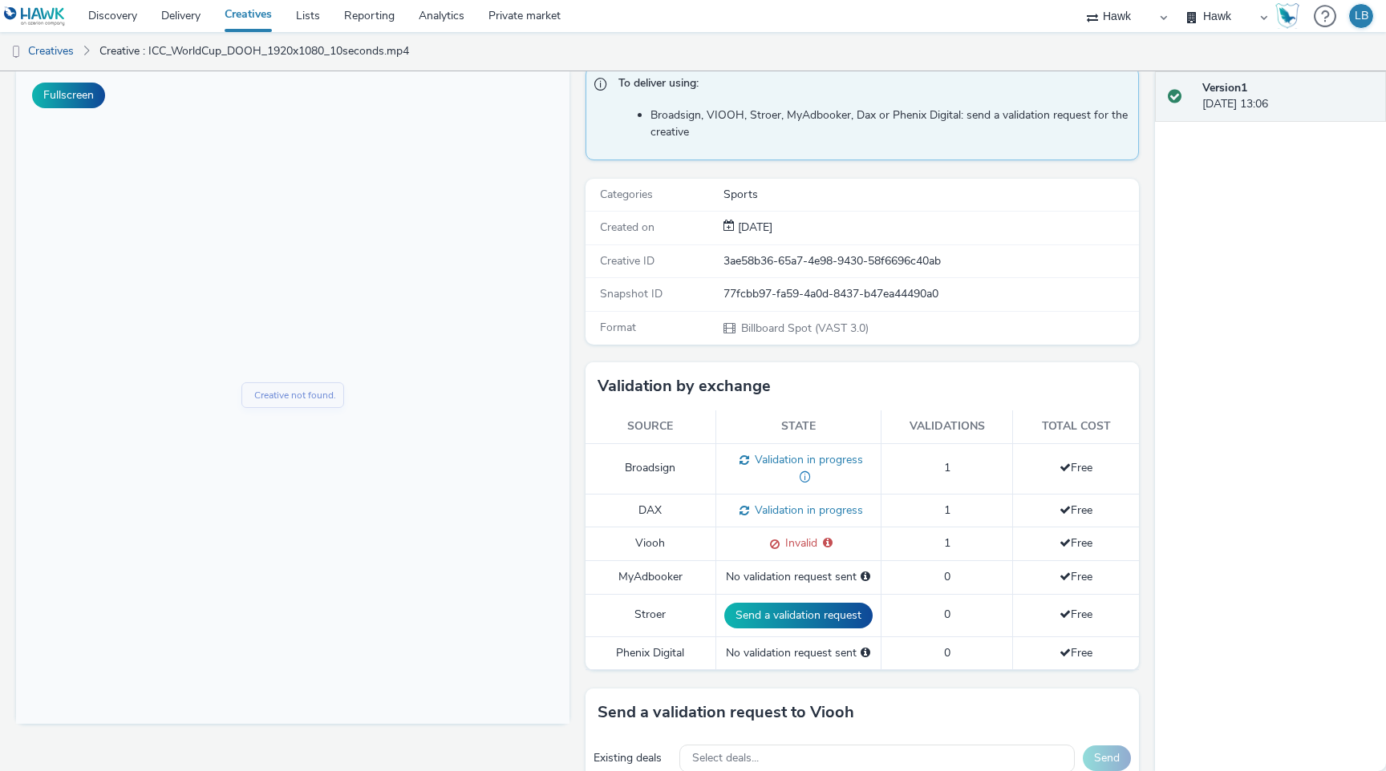
scroll to position [128, 0]
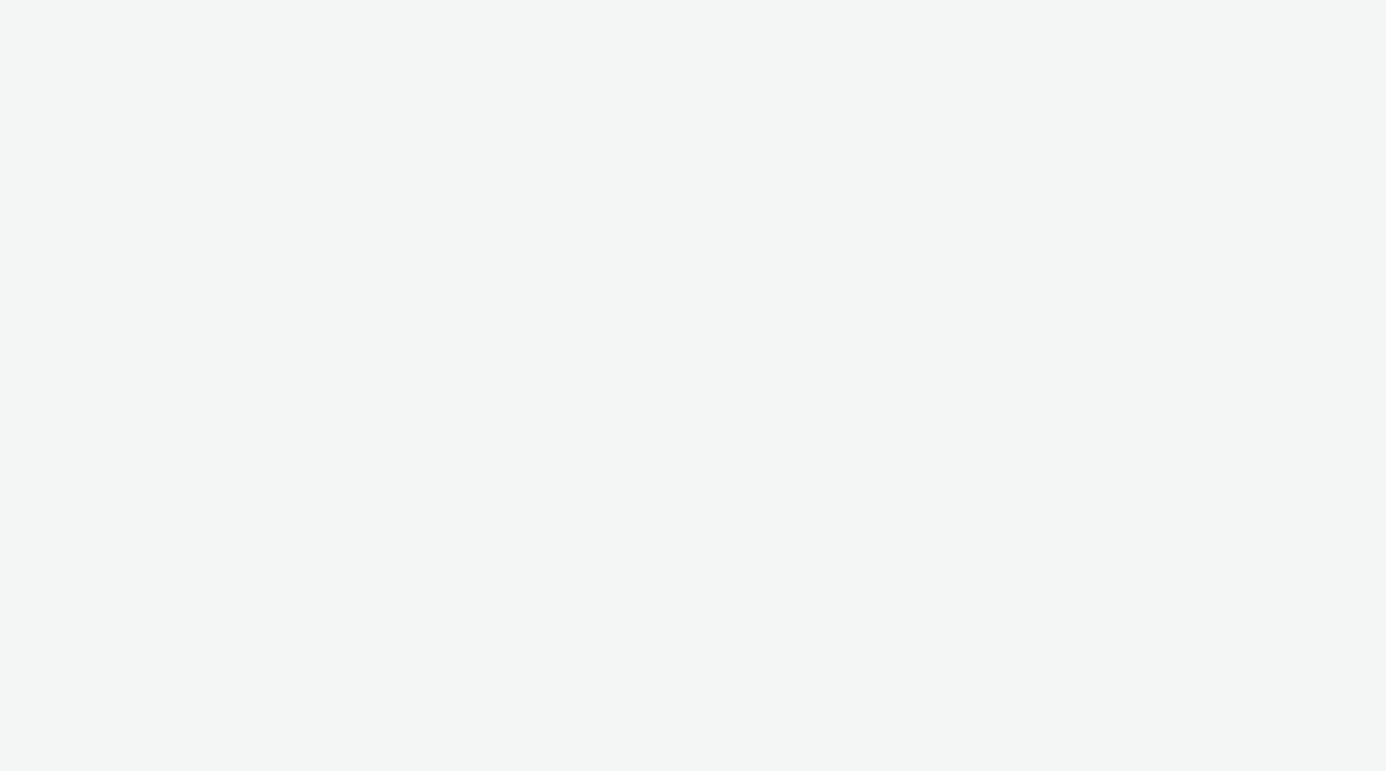
select select "11a7df10-284f-415c-b52a-427acf4c31ae"
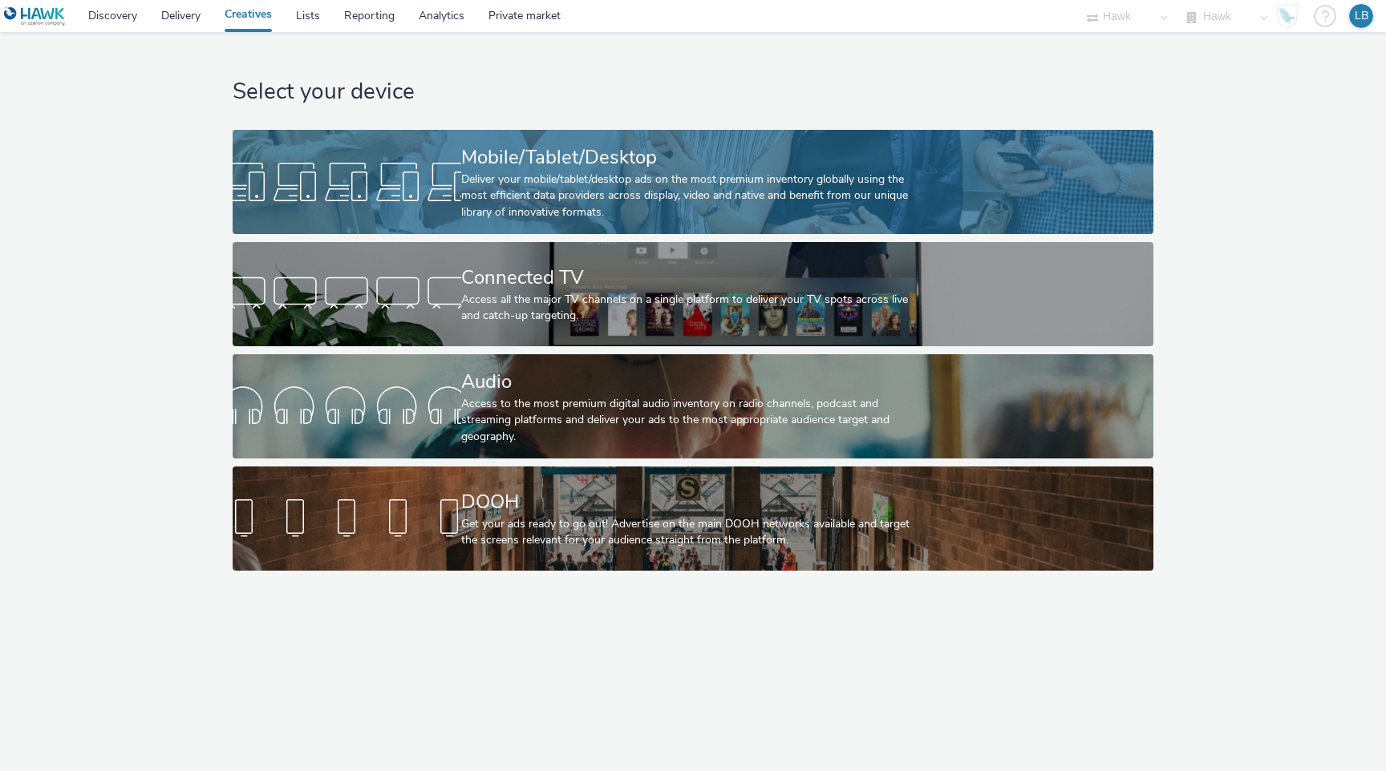
click at [642, 184] on div "Deliver your mobile/tablet/desktop ads on the most premium inventory globally u…" at bounding box center [689, 196] width 457 height 49
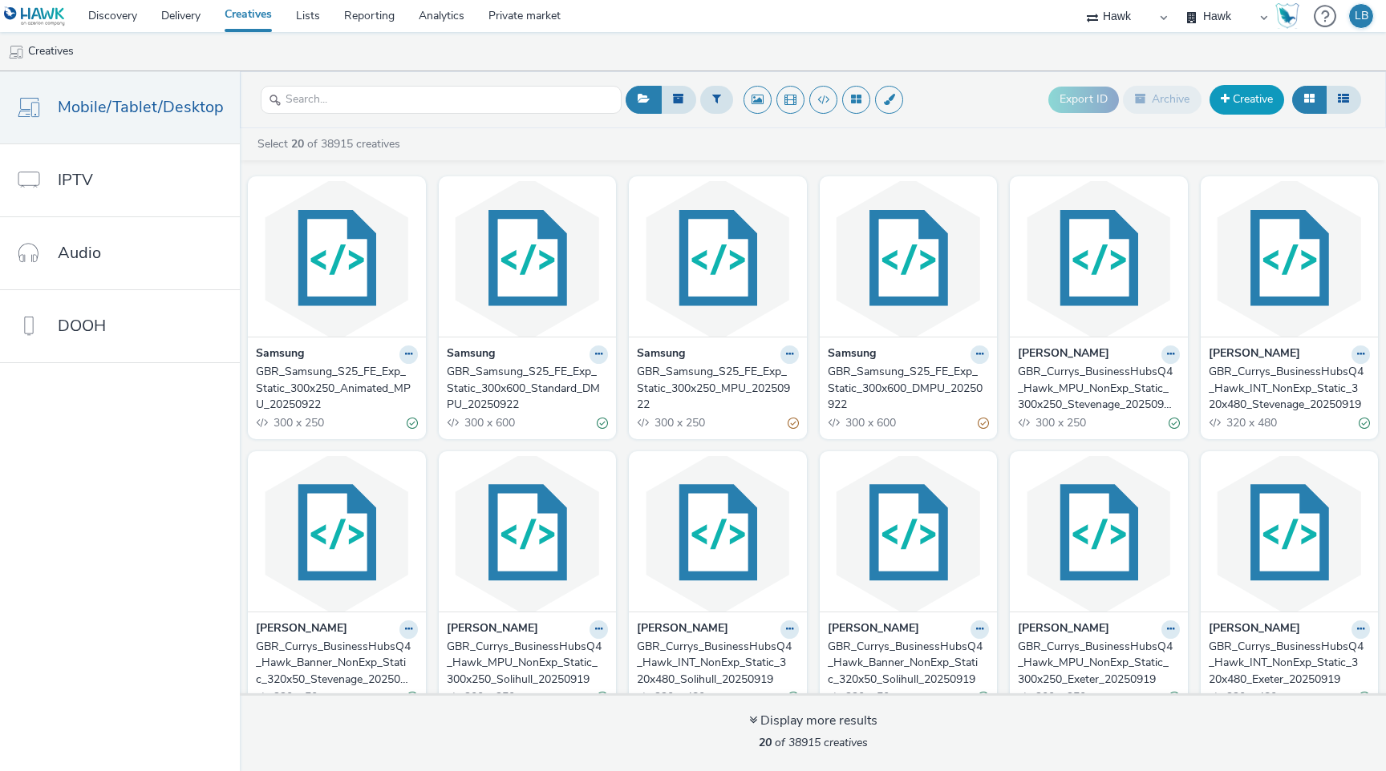
click at [1260, 95] on link "Creative" at bounding box center [1246, 99] width 75 height 29
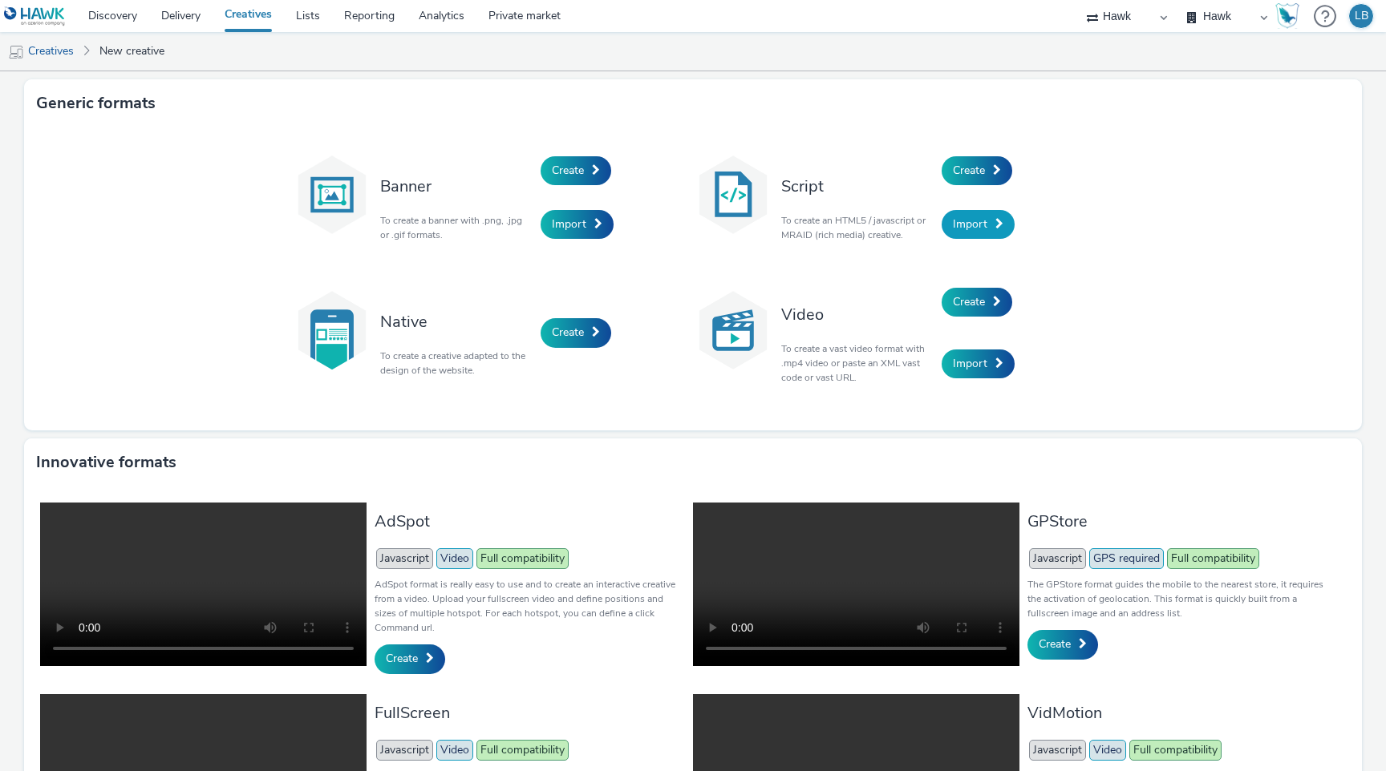
click at [981, 233] on link "Import" at bounding box center [977, 224] width 73 height 29
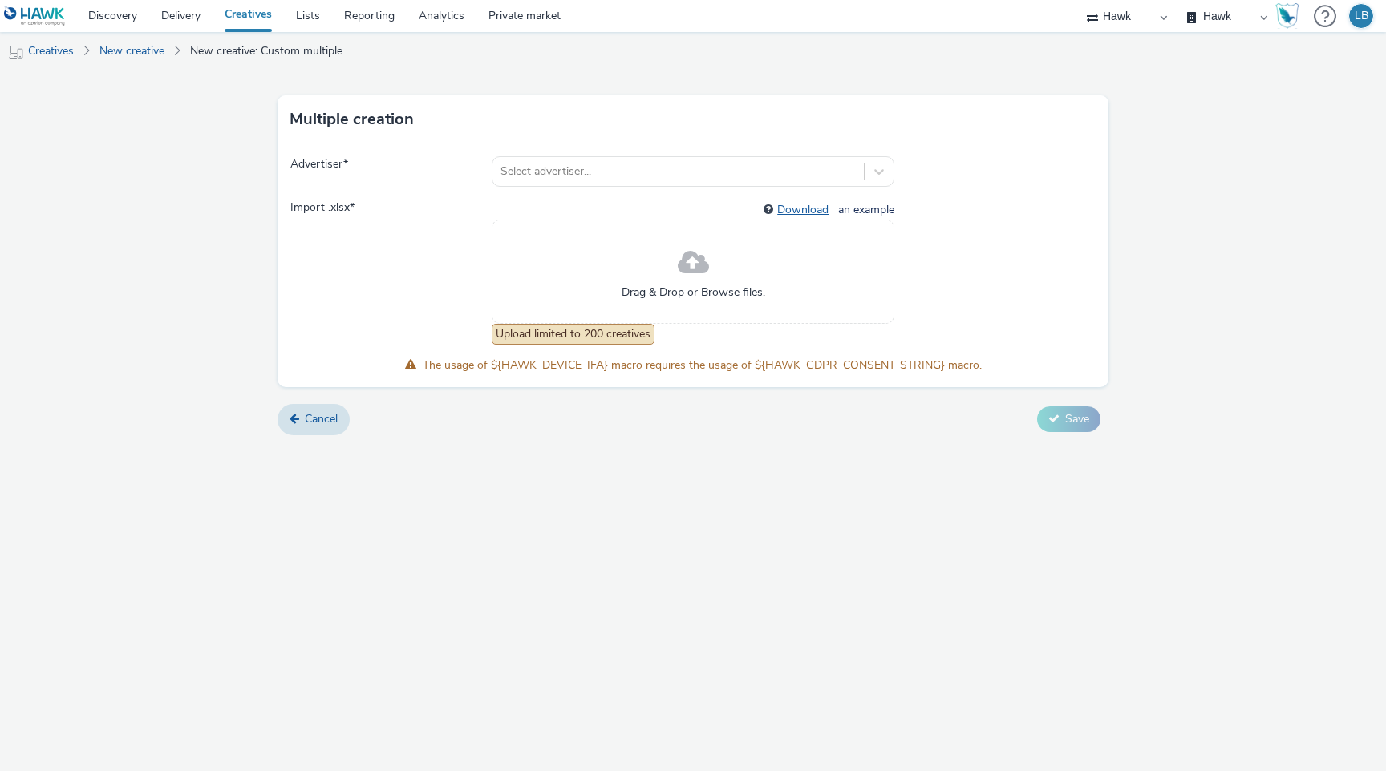
click at [799, 204] on link "Download" at bounding box center [806, 209] width 58 height 15
click at [623, 174] on div at bounding box center [677, 171] width 355 height 19
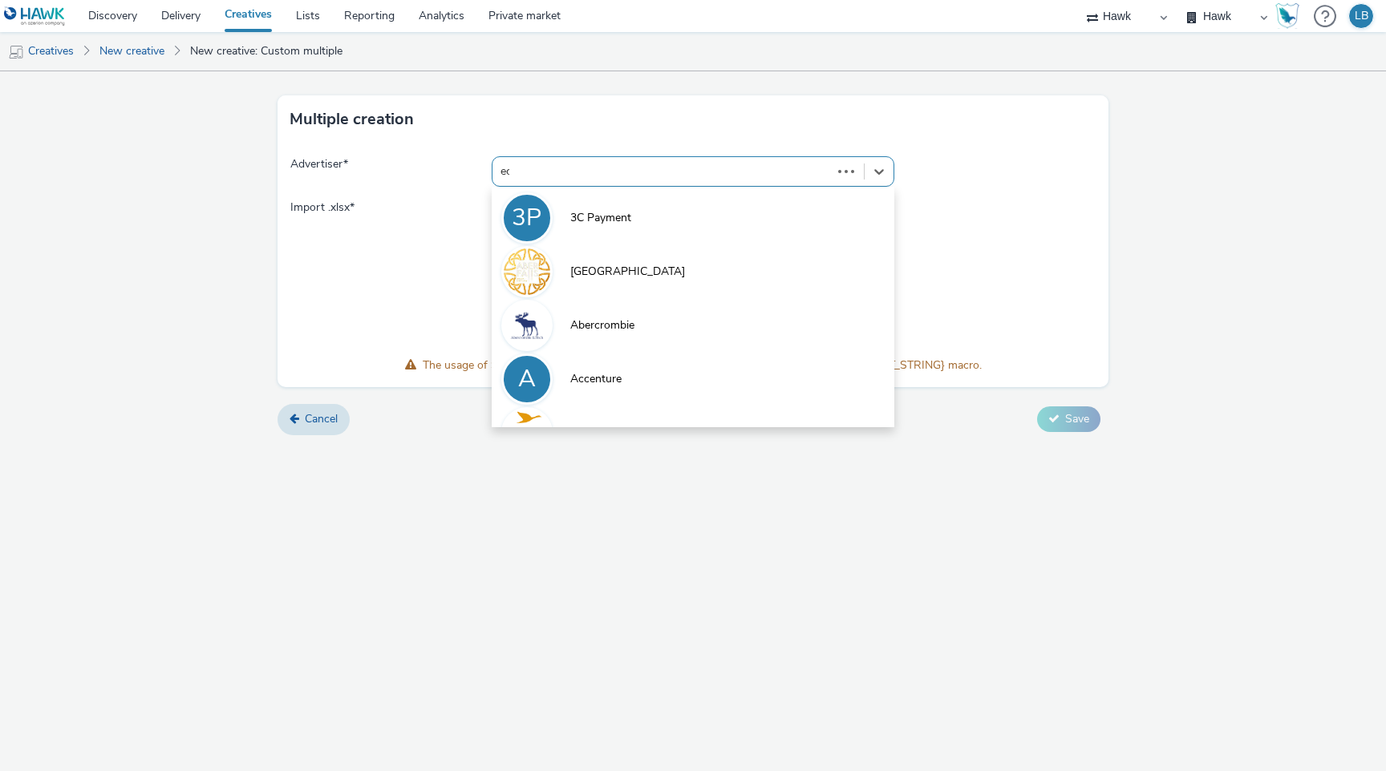
type input "ecb"
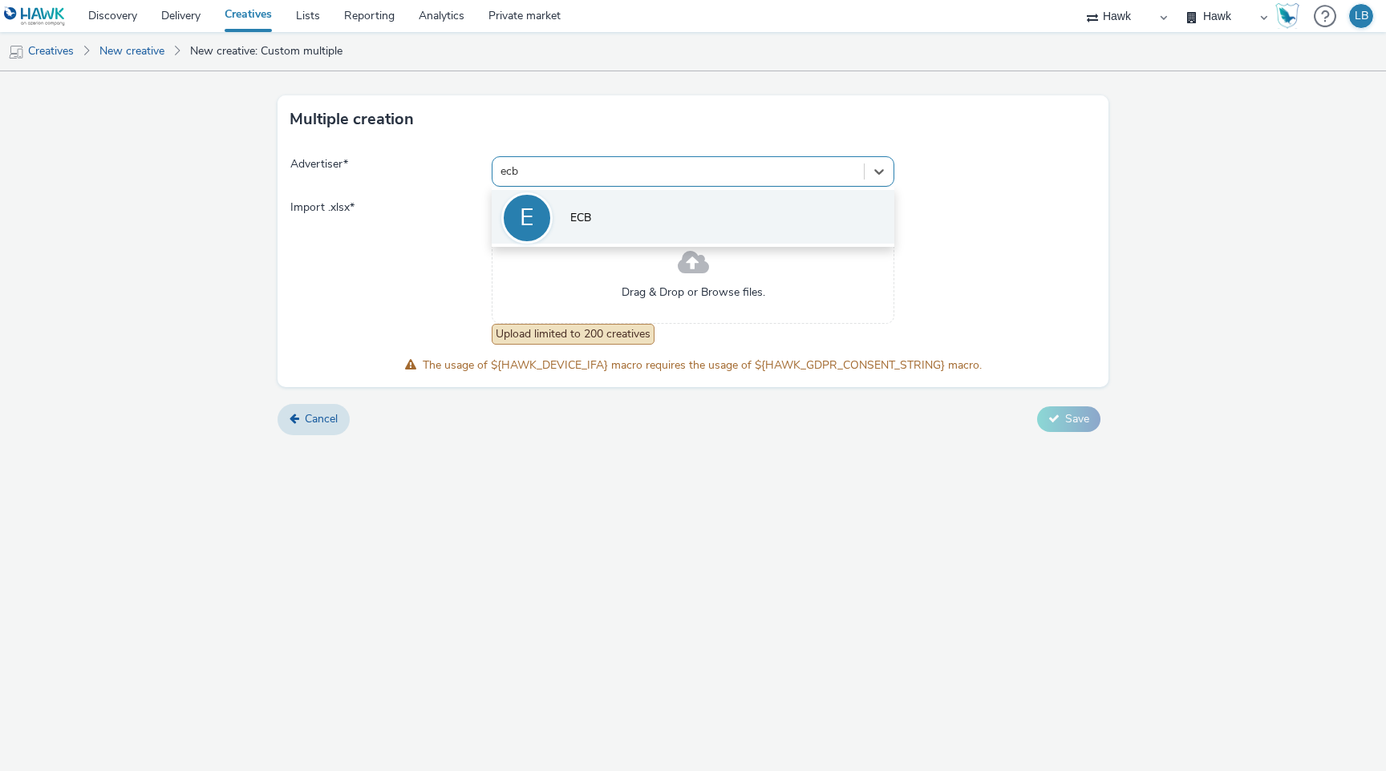
click at [626, 227] on li "E ECB" at bounding box center [693, 217] width 403 height 54
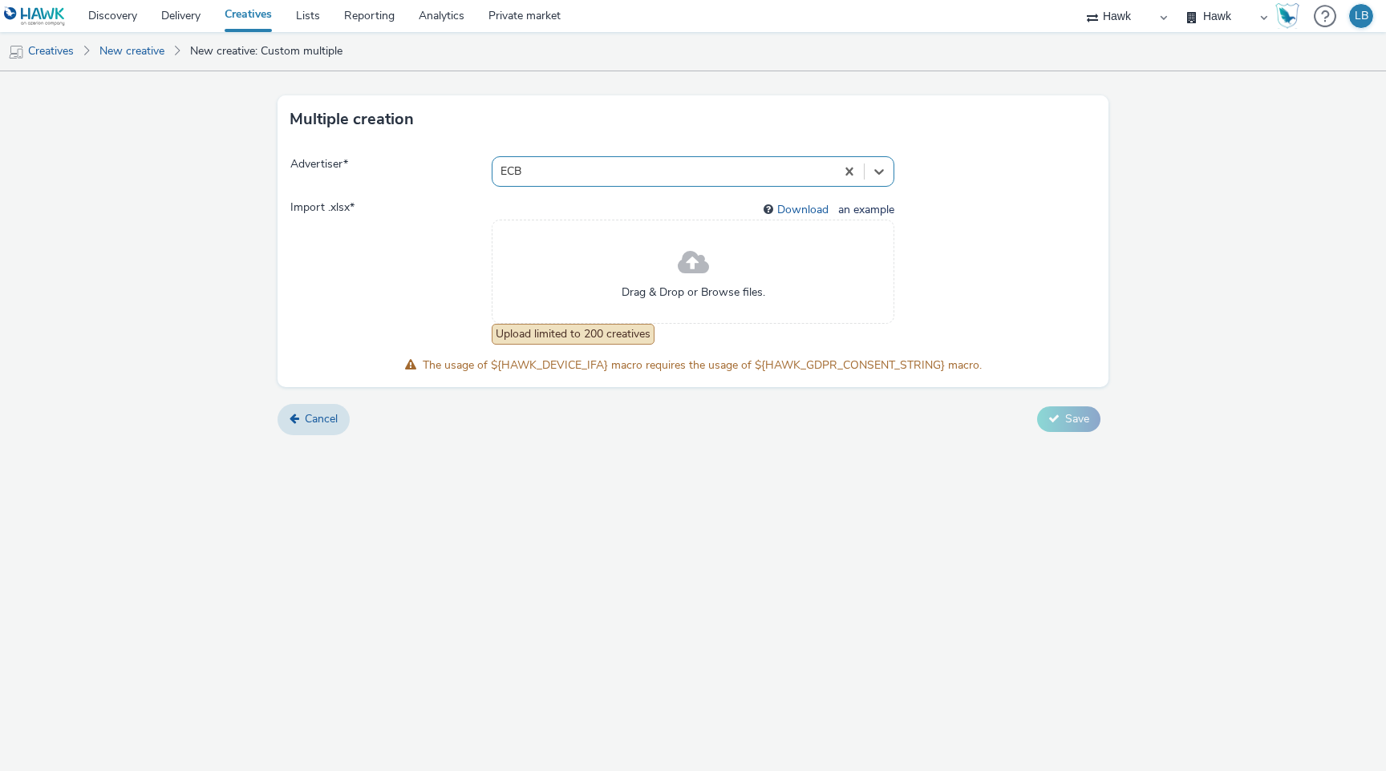
click at [981, 243] on span at bounding box center [994, 272] width 201 height 145
click at [297, 419] on icon at bounding box center [294, 418] width 10 height 11
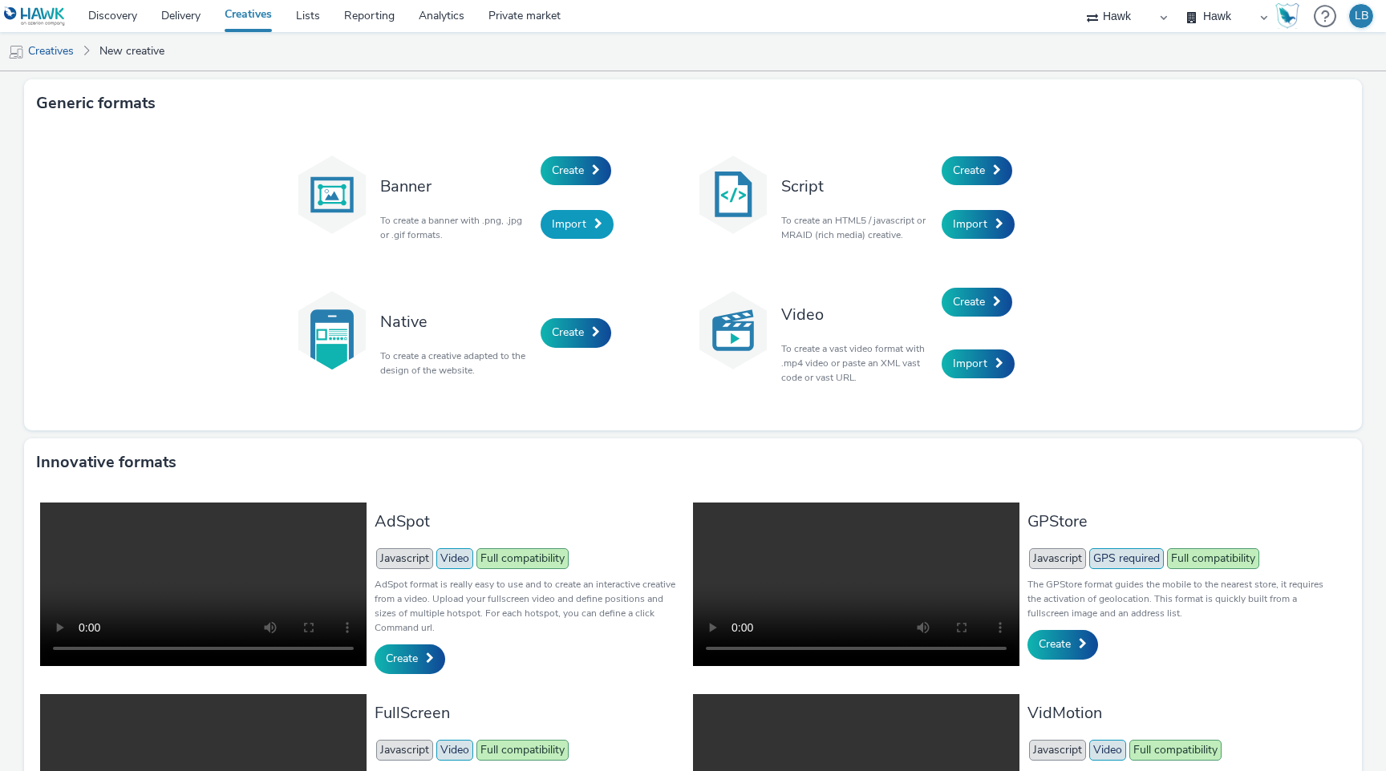
click at [576, 217] on span "Import" at bounding box center [569, 224] width 34 height 15
click at [577, 169] on span "Create" at bounding box center [568, 170] width 32 height 15
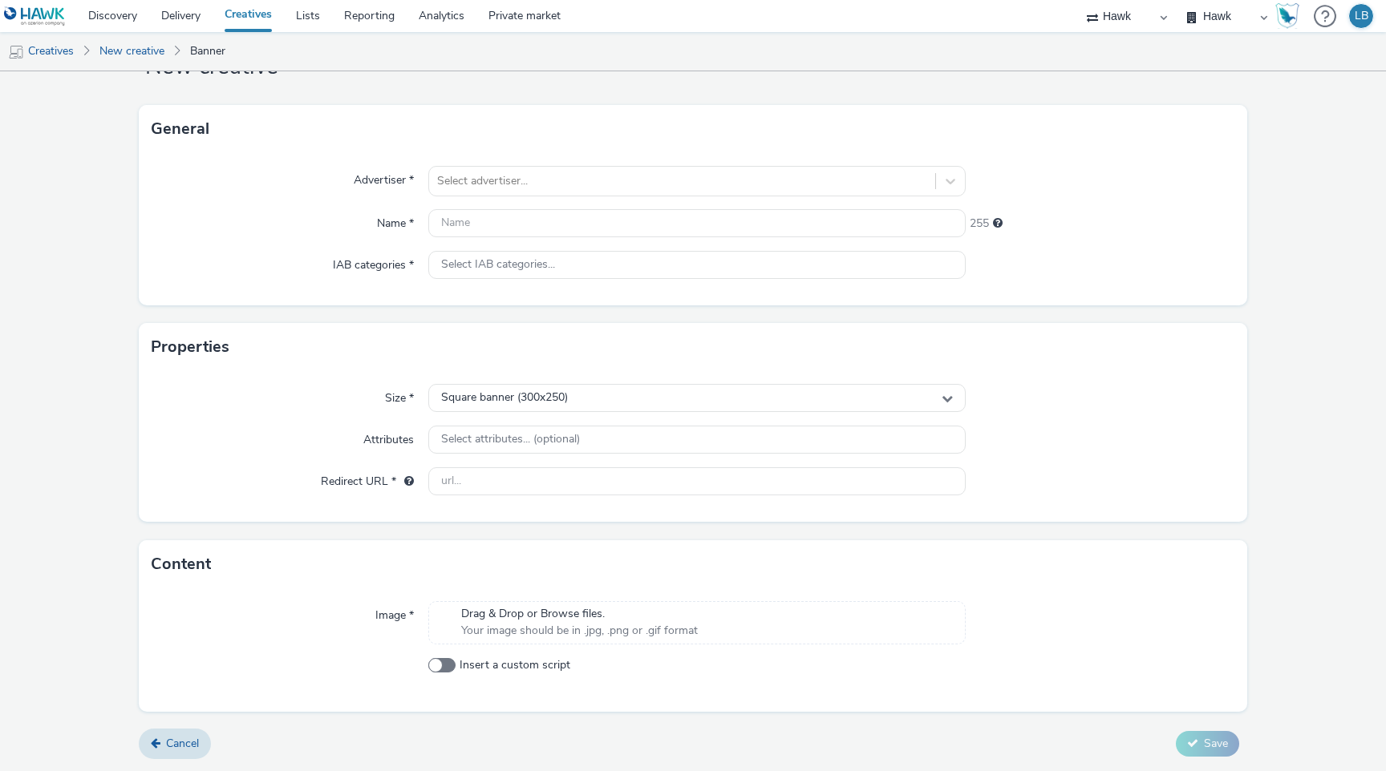
scroll to position [61, 0]
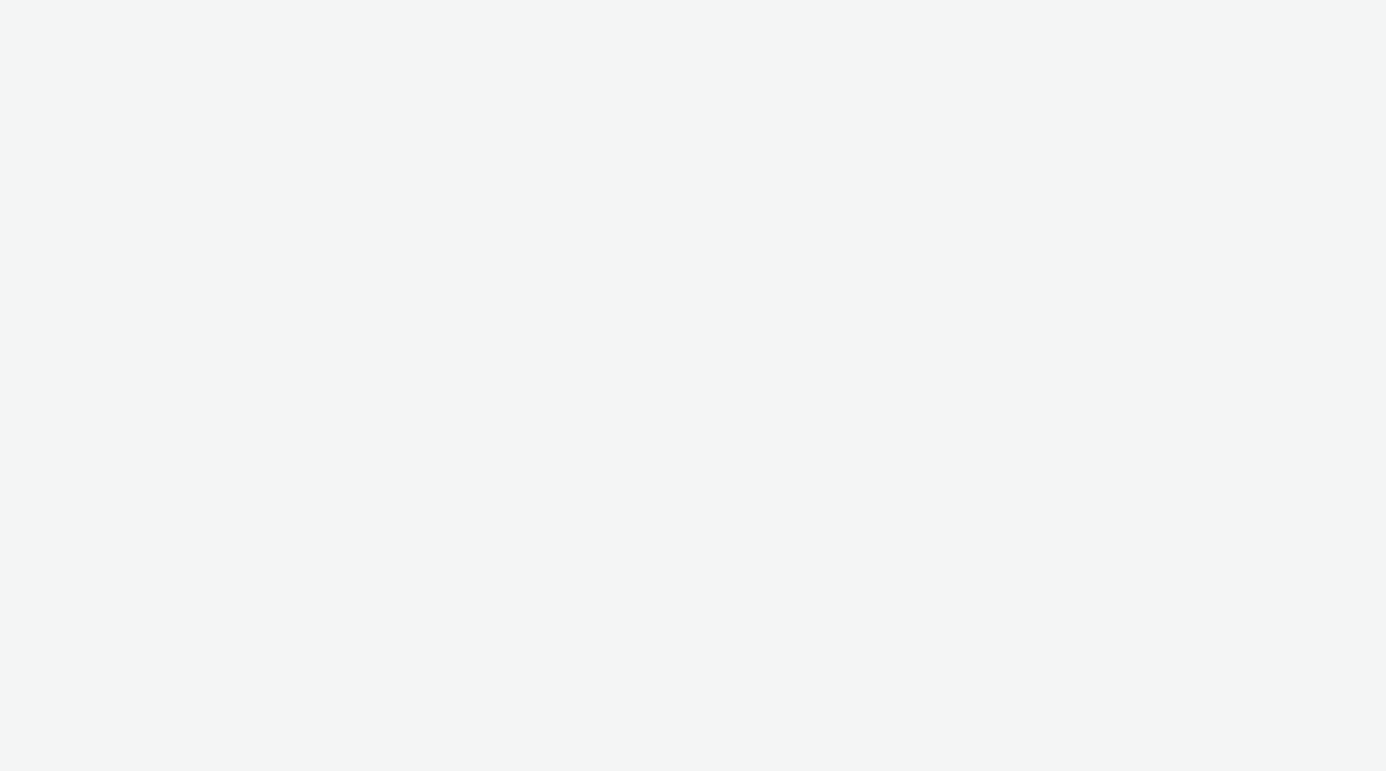
select select "11a7df10-284f-415c-b52a-427acf4c31ae"
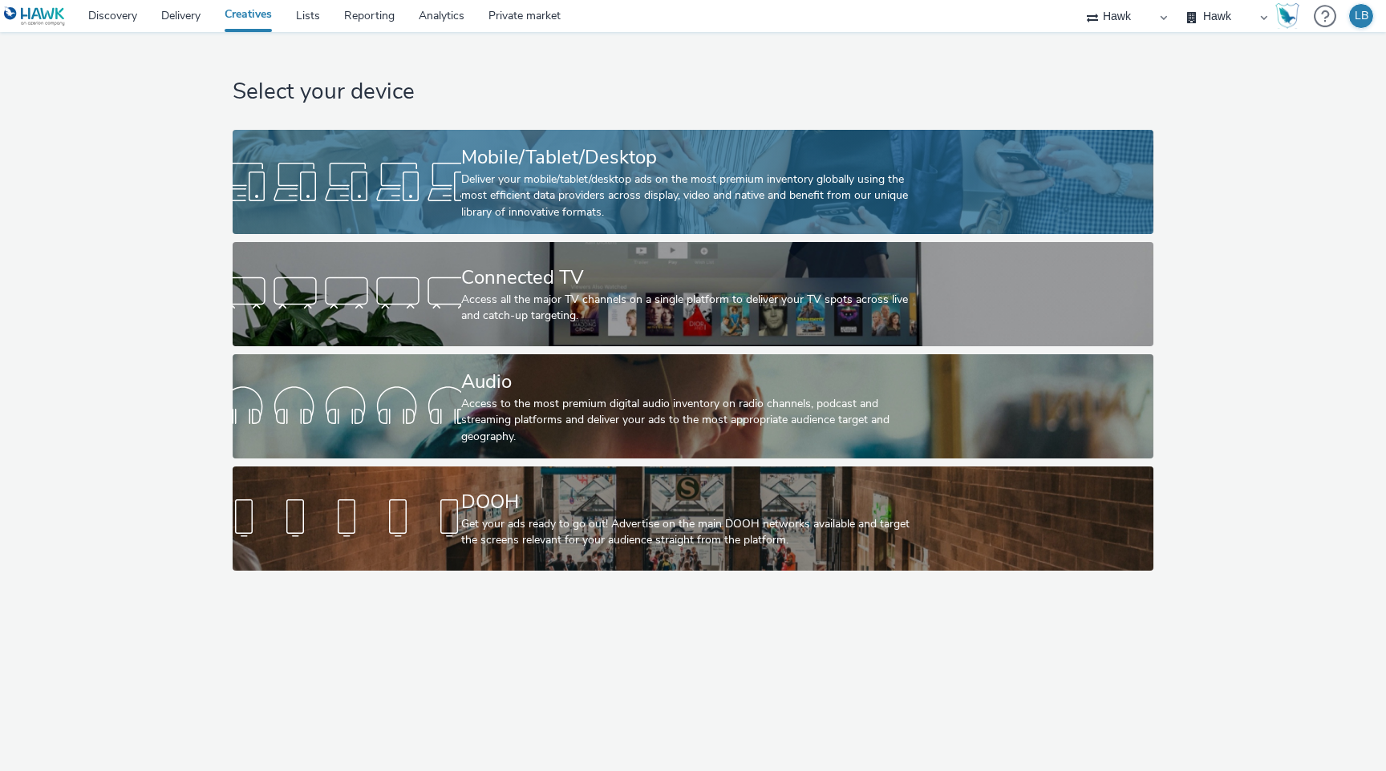
click at [743, 206] on div "Deliver your mobile/tablet/desktop ads on the most premium inventory globally u…" at bounding box center [689, 196] width 457 height 49
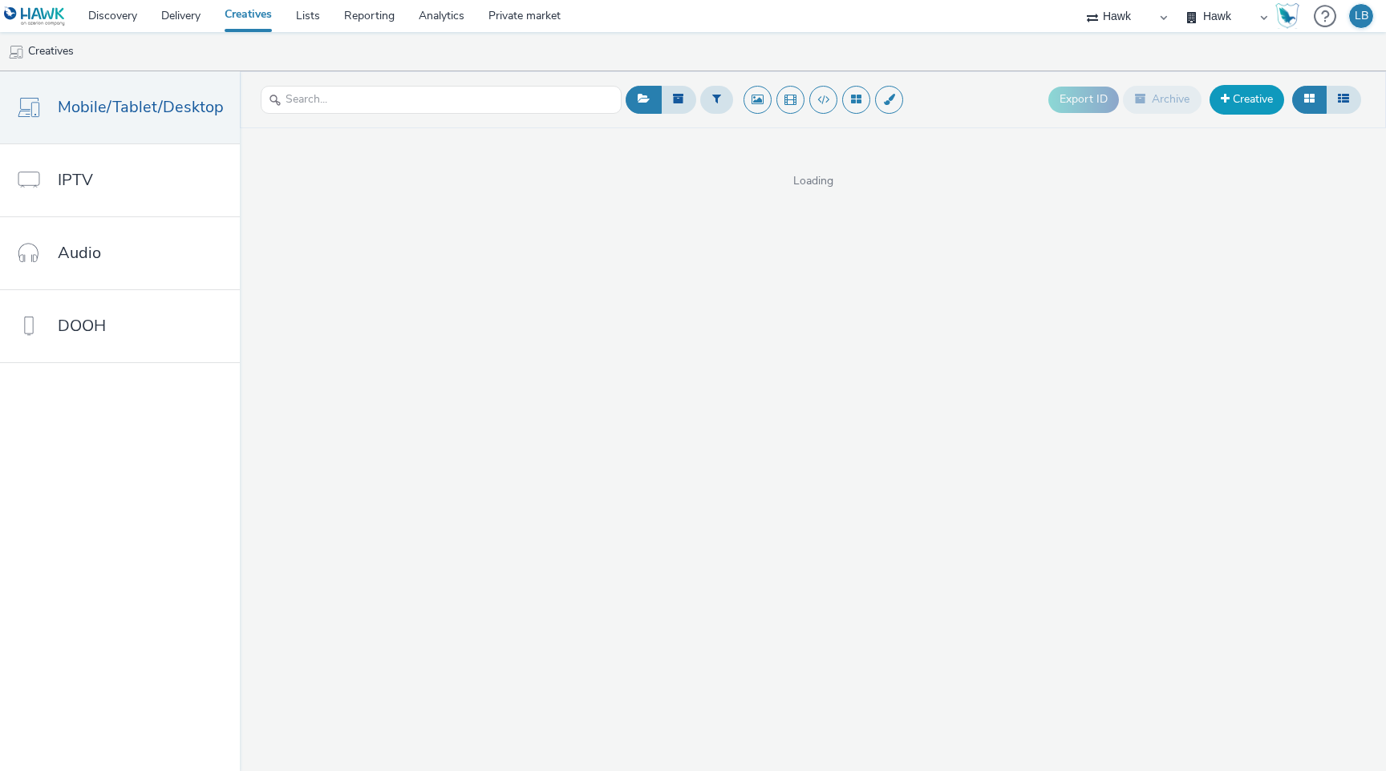
click at [1249, 93] on link "Creative" at bounding box center [1246, 99] width 75 height 29
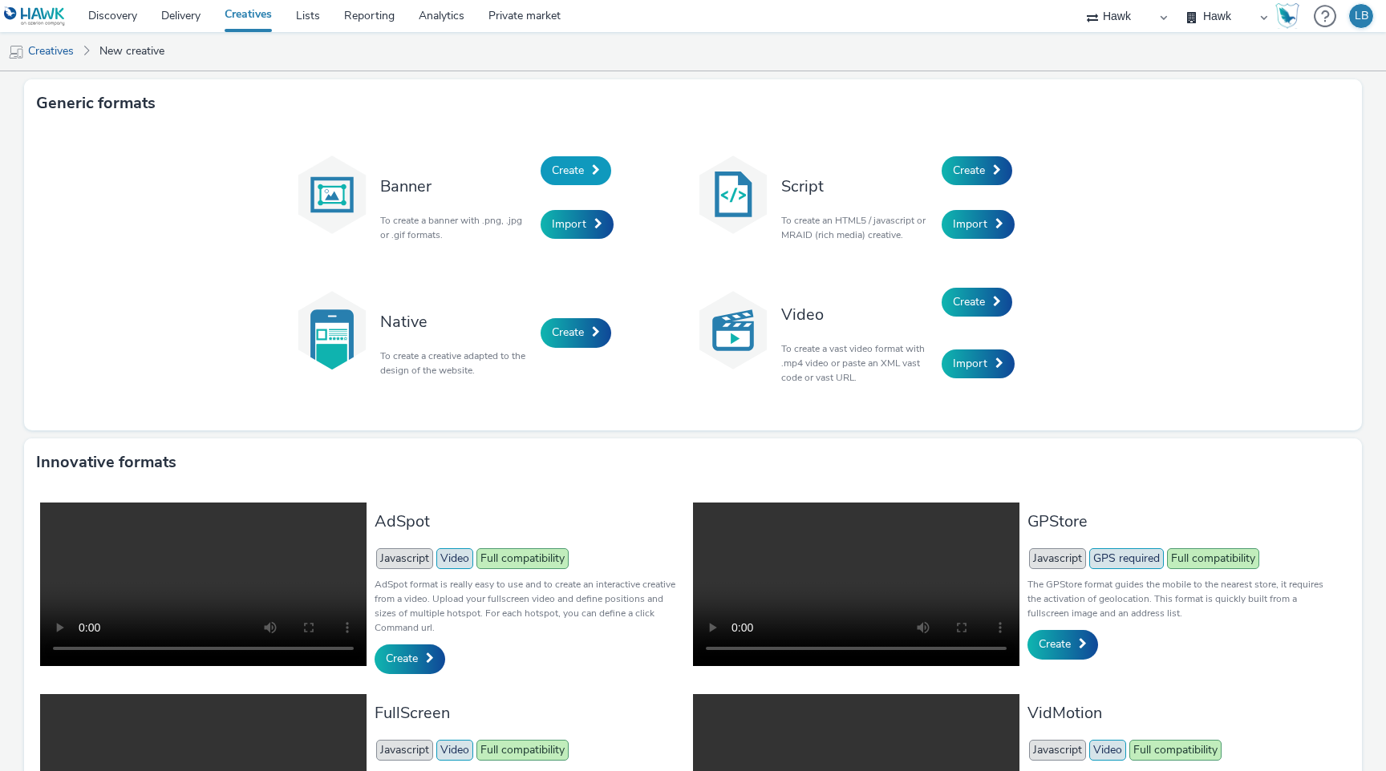
click at [565, 168] on span "Create" at bounding box center [568, 170] width 32 height 15
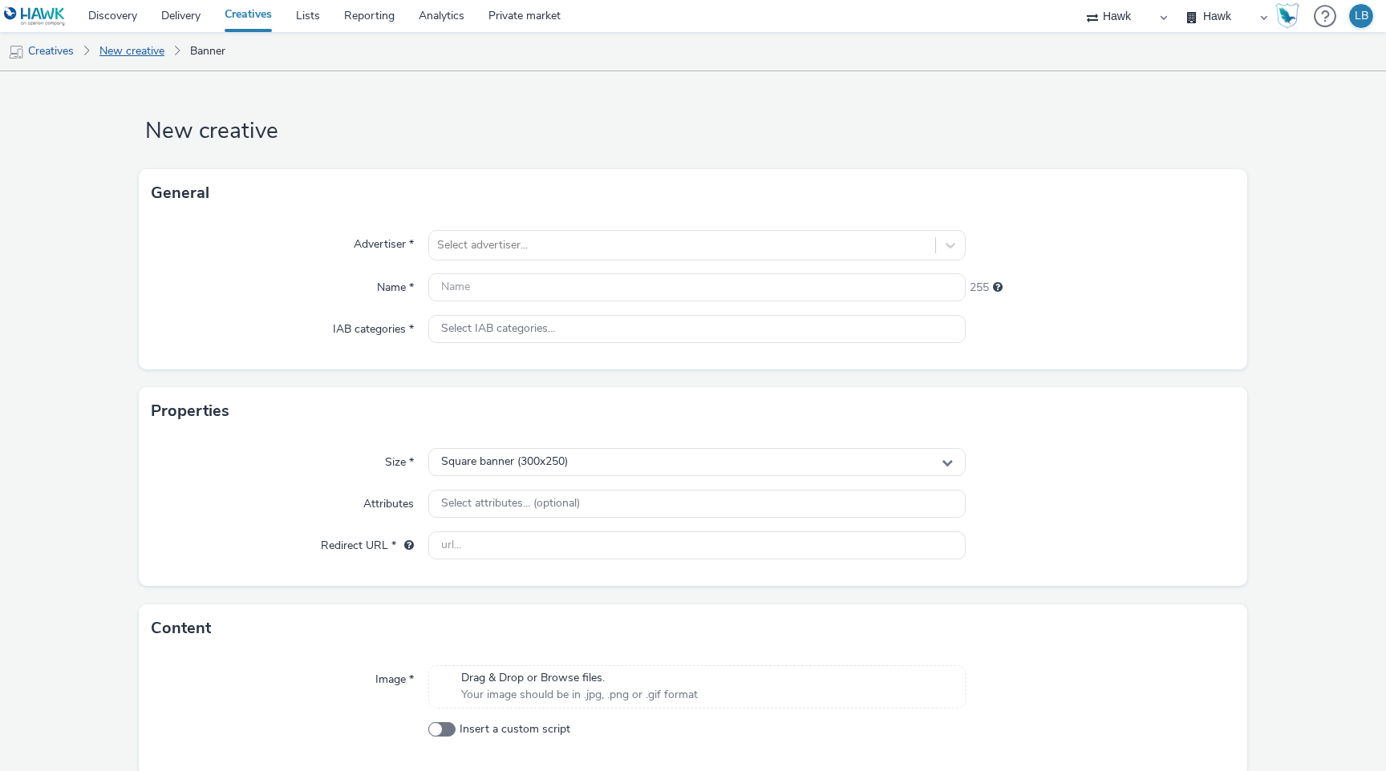
click at [113, 52] on link "New creative" at bounding box center [131, 51] width 81 height 38
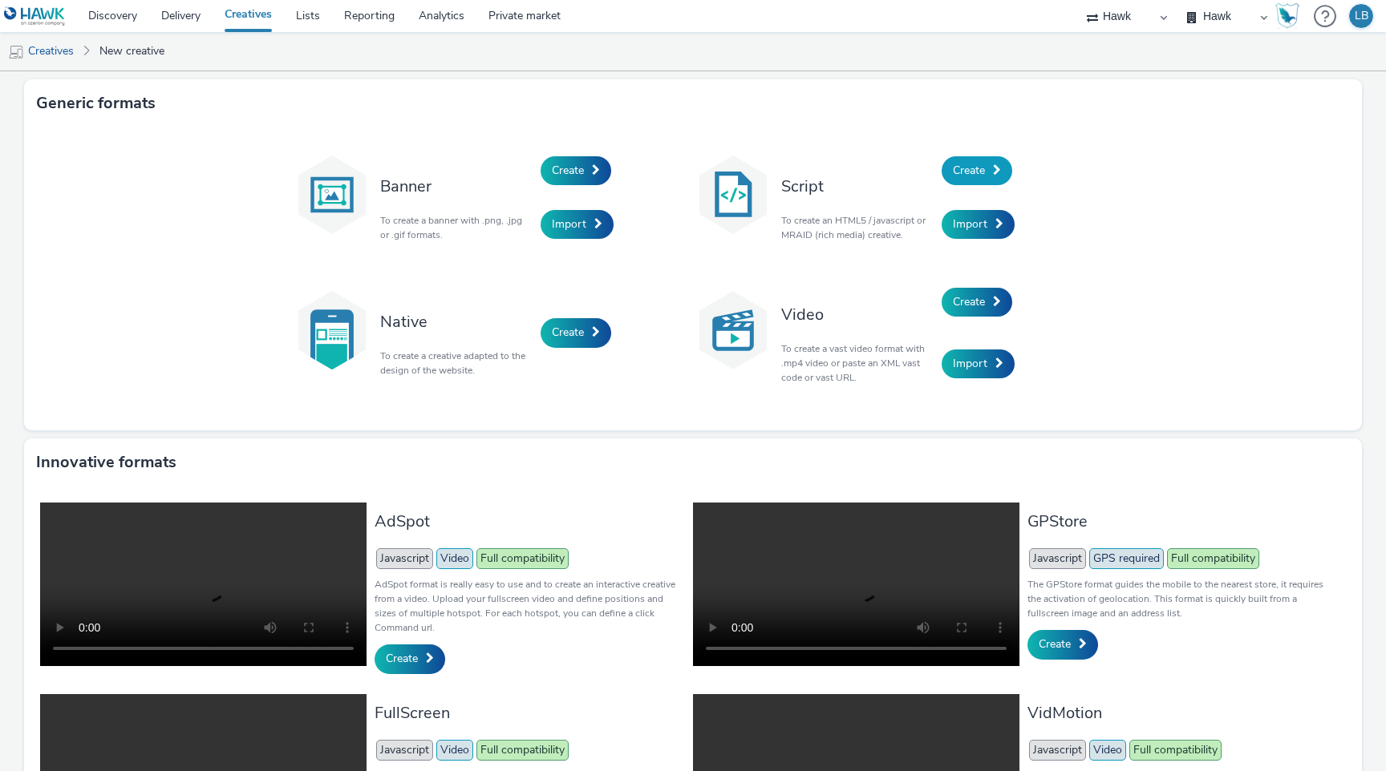
click at [970, 156] on link "Create" at bounding box center [976, 170] width 71 height 29
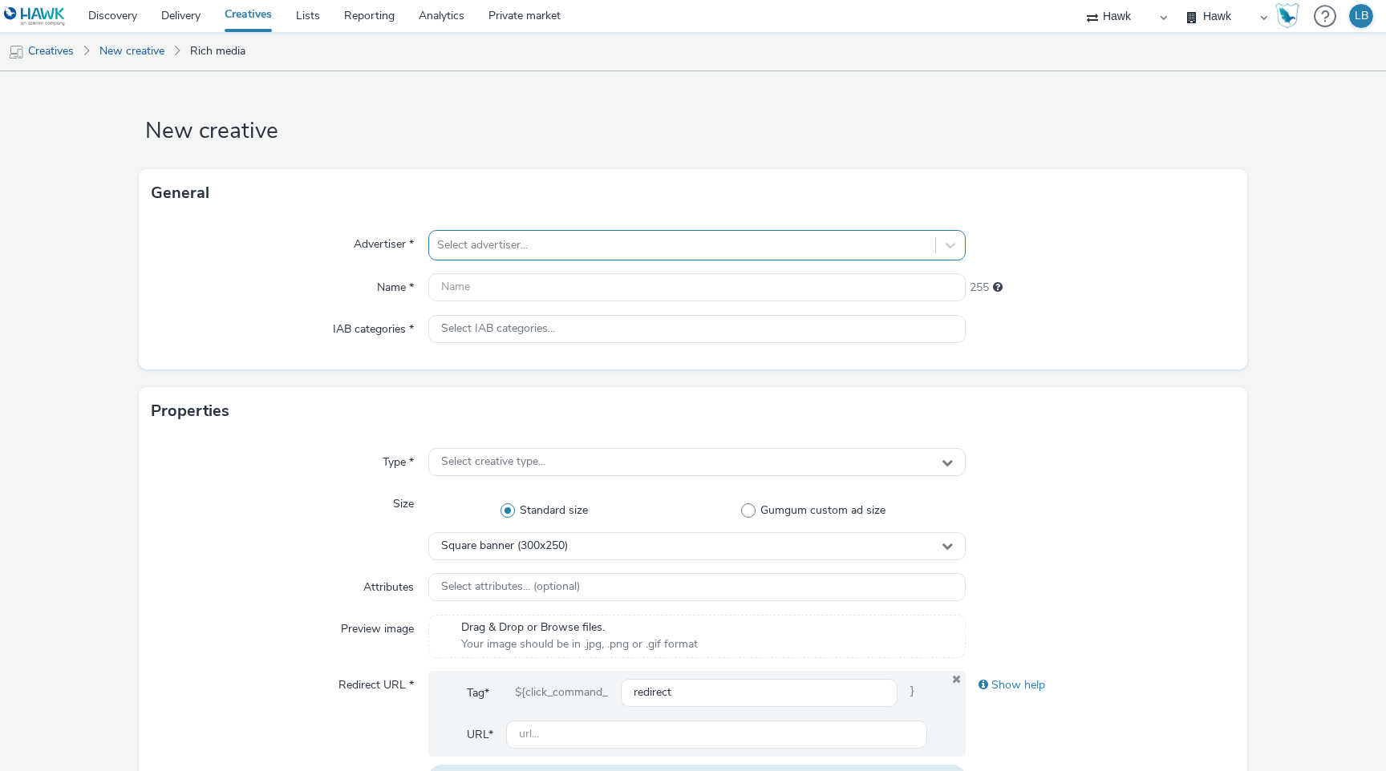
click at [723, 233] on div "Select advertiser..." at bounding box center [682, 246] width 506 height 26
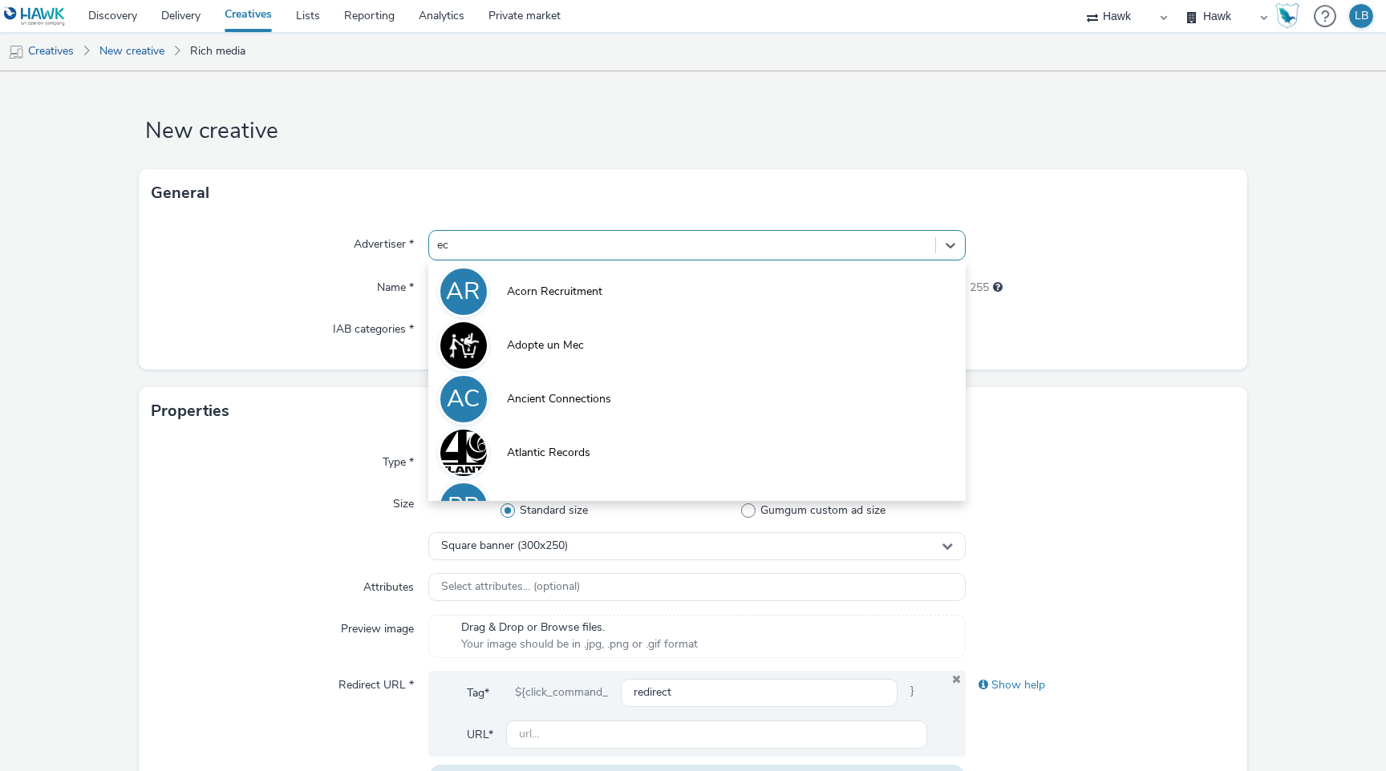
type input "ecb"
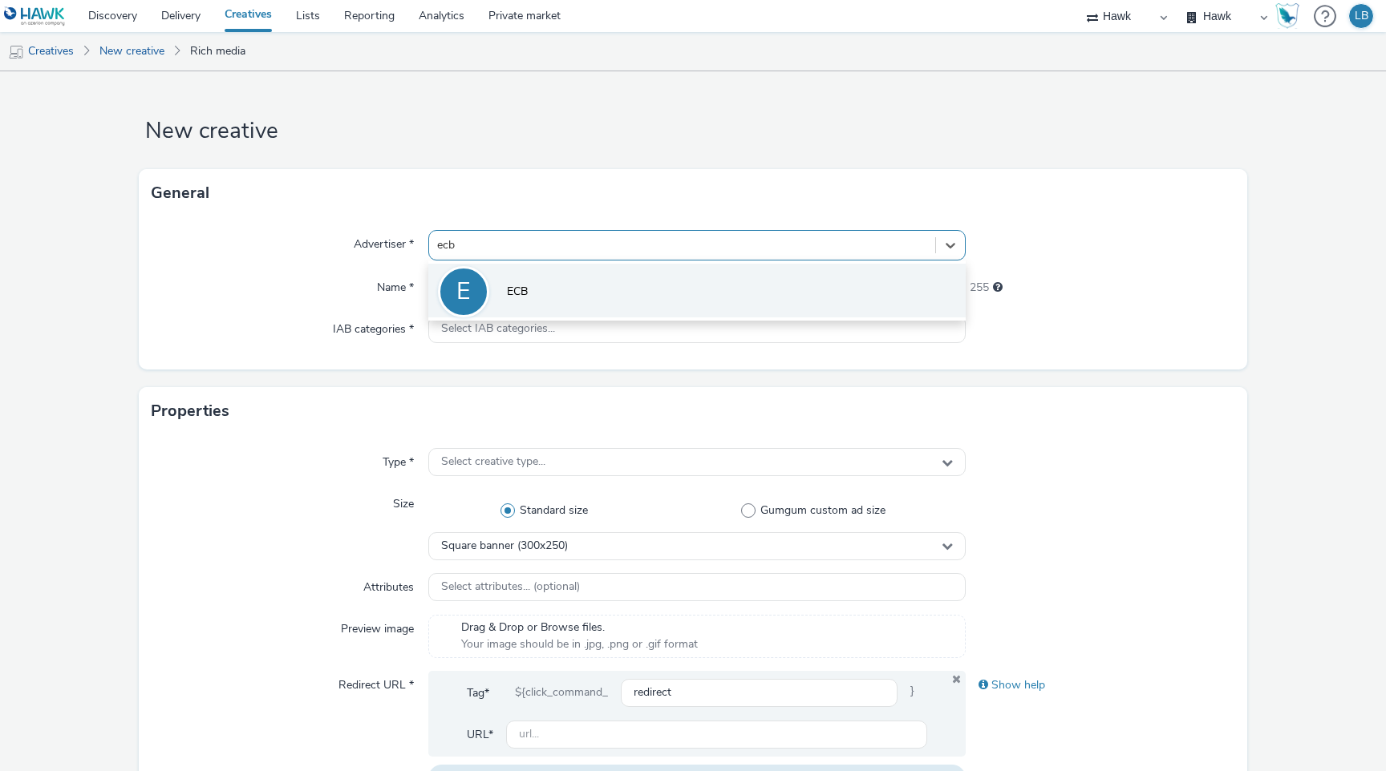
click at [621, 315] on li "E ECB" at bounding box center [696, 291] width 537 height 54
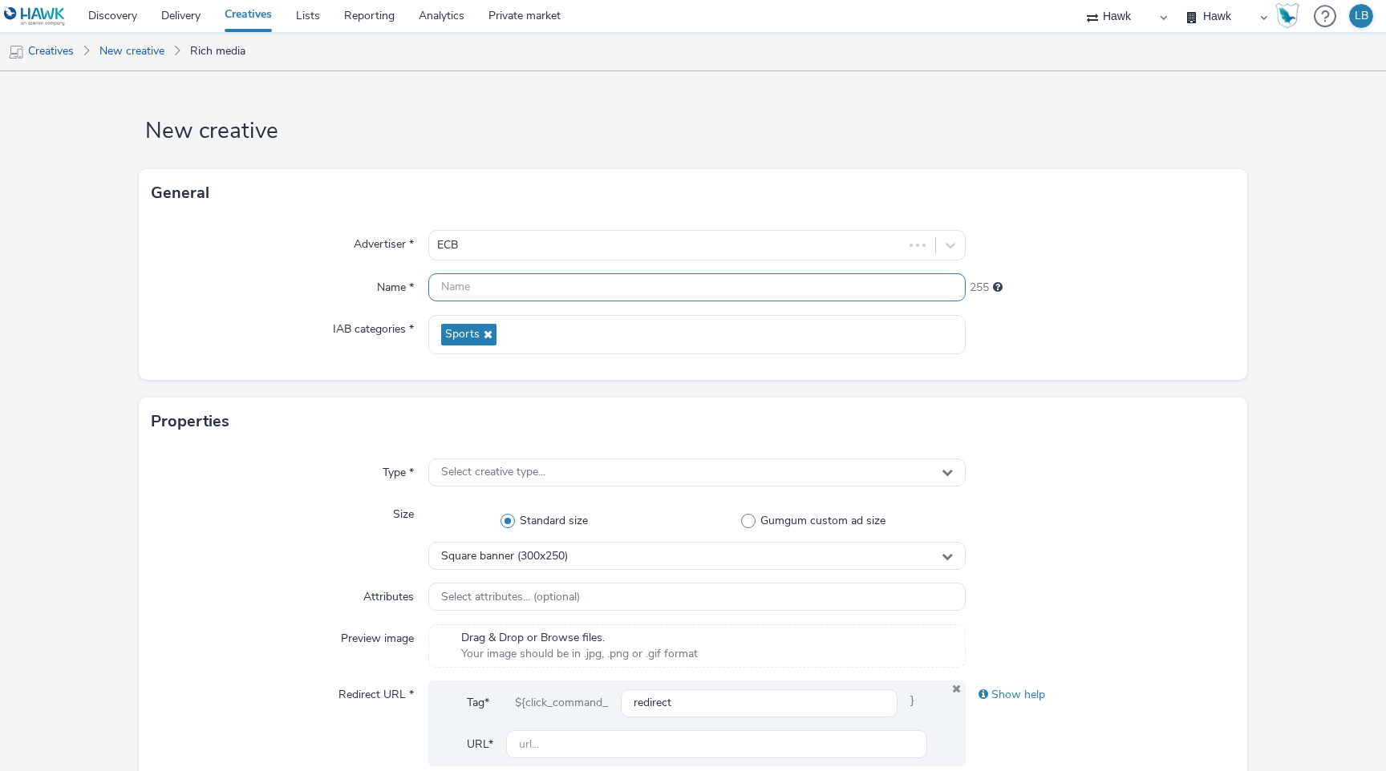
click at [555, 292] on input "text" at bounding box center [696, 287] width 537 height 28
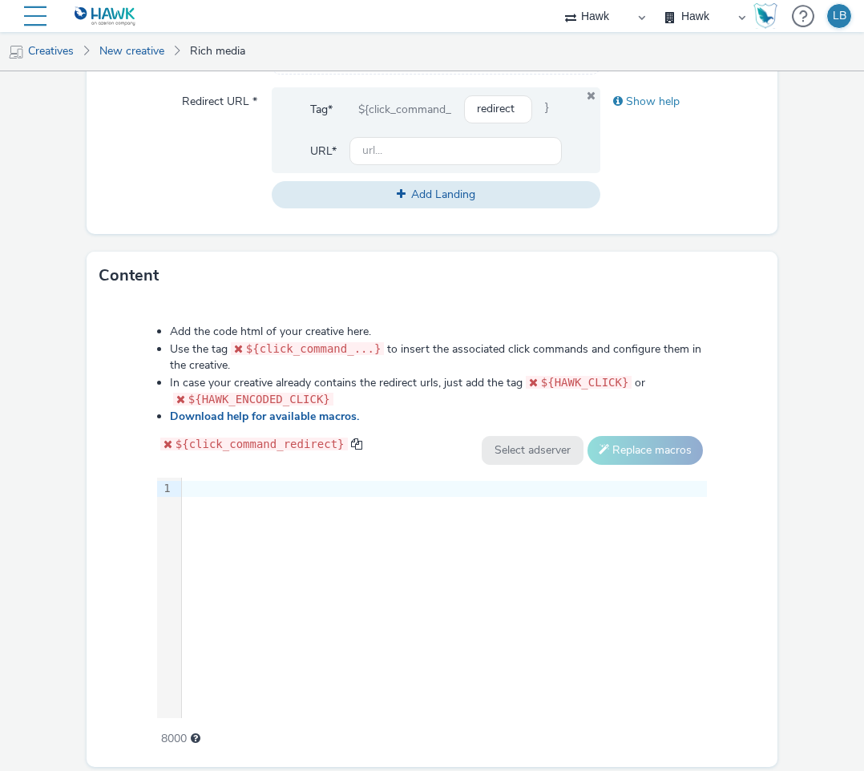
scroll to position [662, 0]
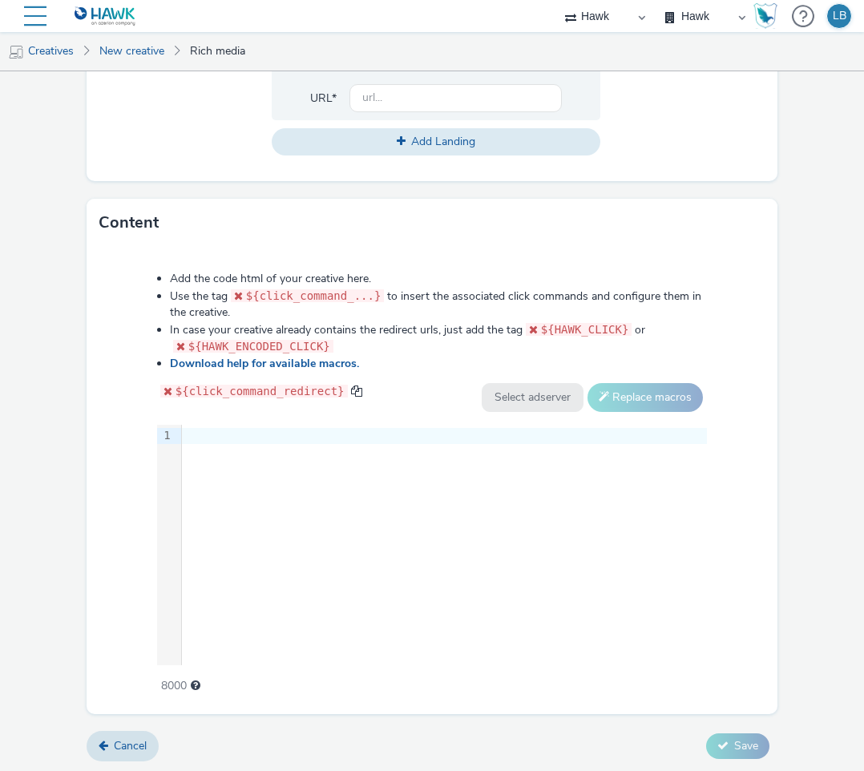
click at [351, 432] on div at bounding box center [444, 436] width 525 height 16
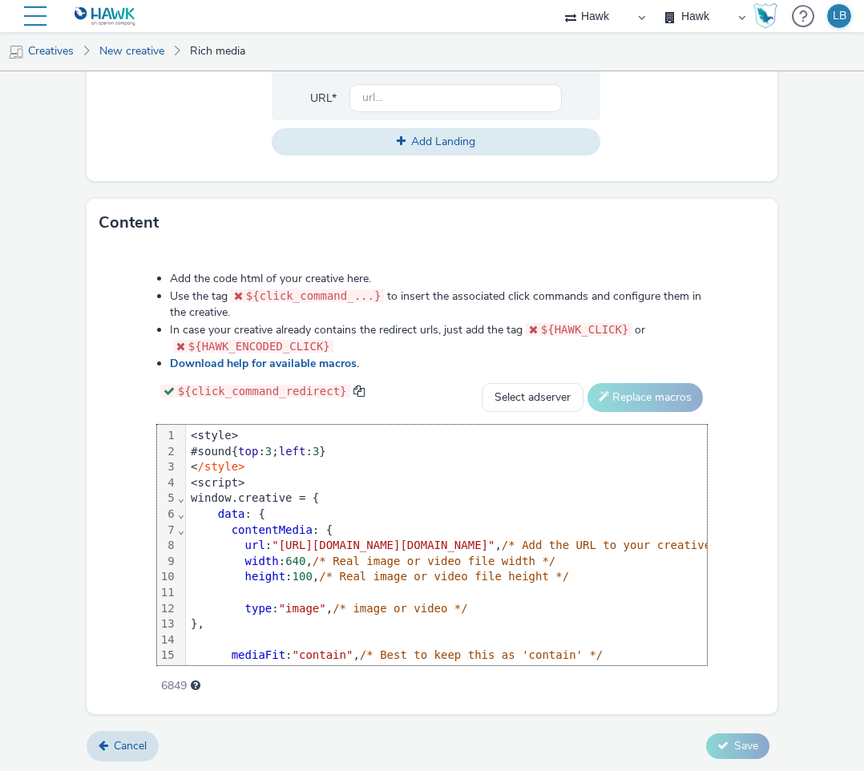
scroll to position [280, 77]
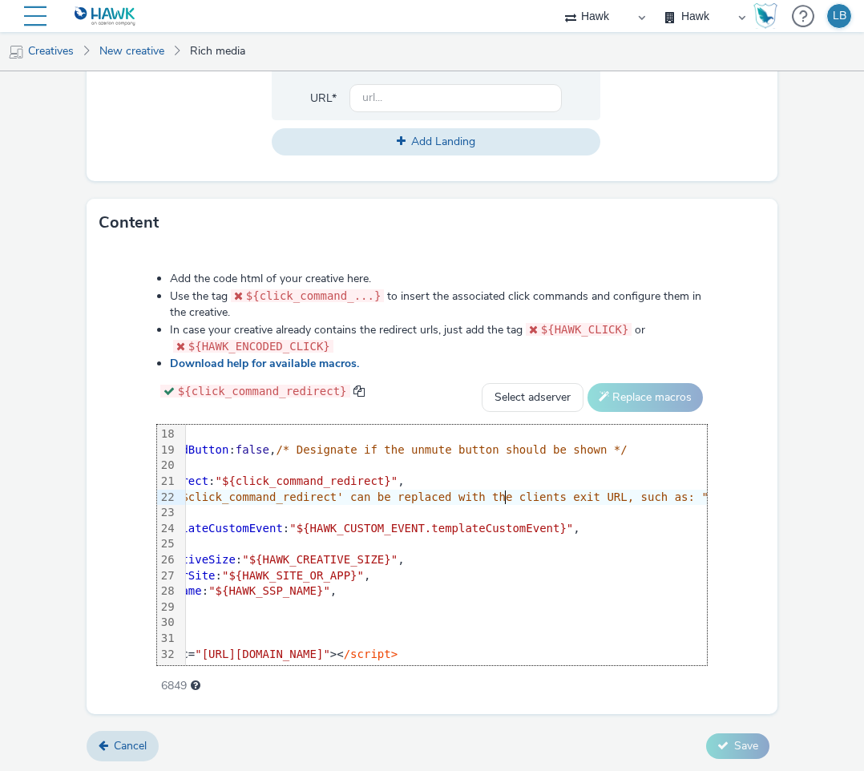
click at [503, 491] on div "/* '$click_command_redirect' can be replaced with the clients exit URL, such as…" at bounding box center [734, 498] width 1250 height 16
click at [747, 406] on div "Add the code html of your creative here. Use the tag ${click_command_...} to in…" at bounding box center [432, 474] width 666 height 428
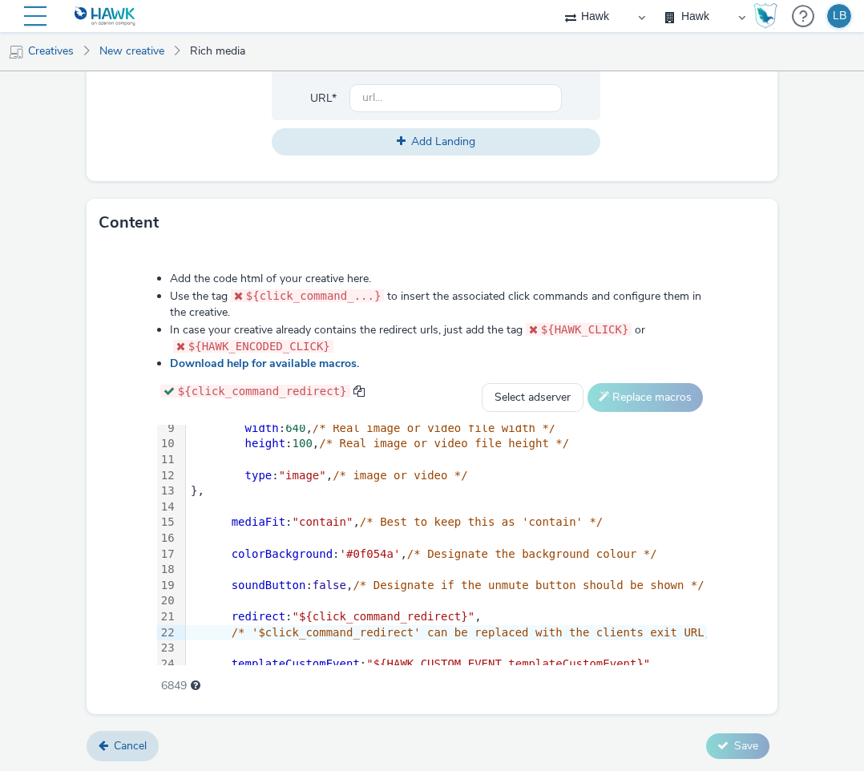
scroll to position [0, 0]
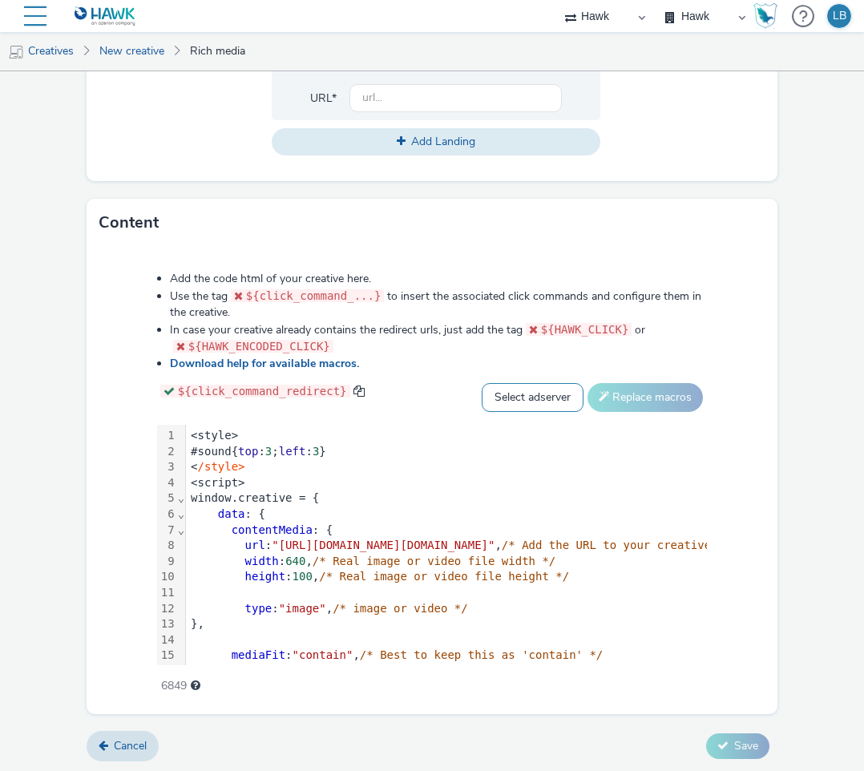
click at [544, 399] on select "Select adserver Sizmek DCM Adform Sting" at bounding box center [533, 397] width 102 height 29
click at [524, 377] on div "Add the code html of your creative here. Use the tag ${click_command_...} to in…" at bounding box center [432, 474] width 666 height 428
click at [363, 385] on span at bounding box center [360, 391] width 12 height 12
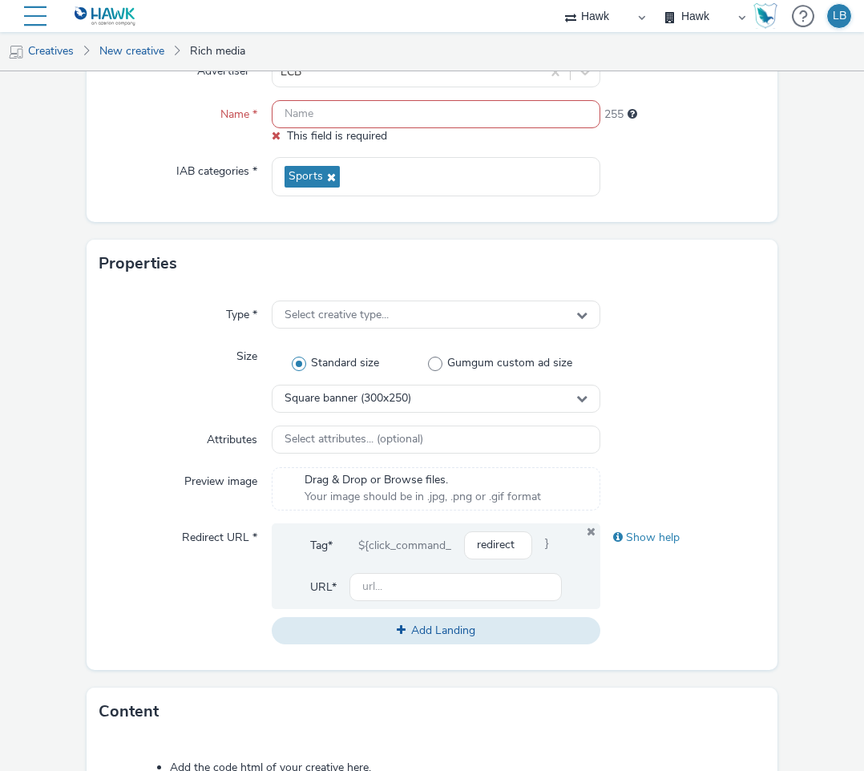
scroll to position [172, 0]
click at [551, 400] on div "Square banner (300x250)" at bounding box center [436, 400] width 329 height 28
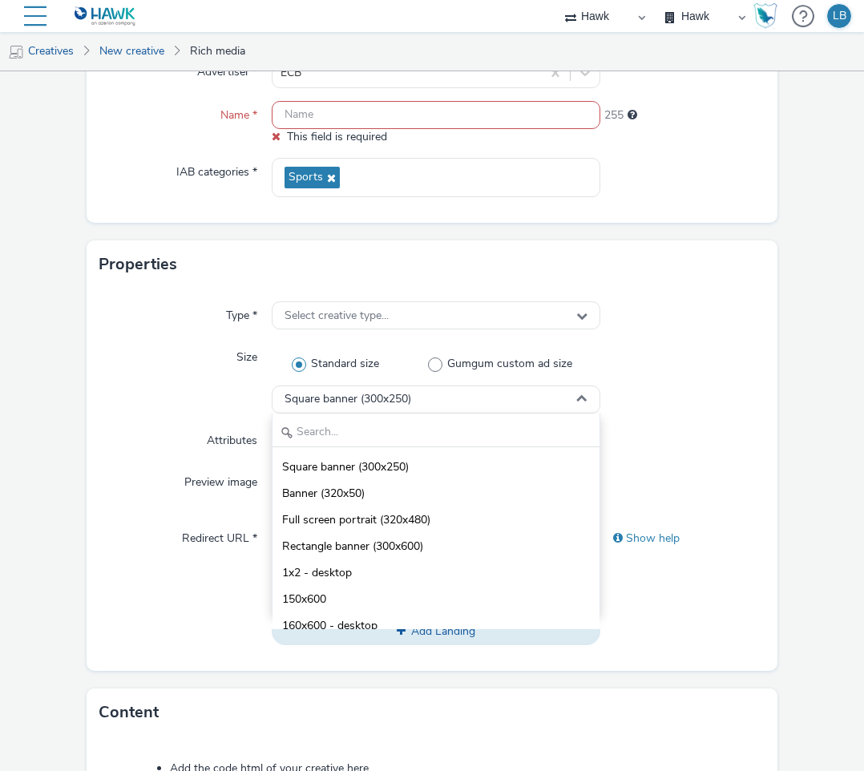
scroll to position [0, 0]
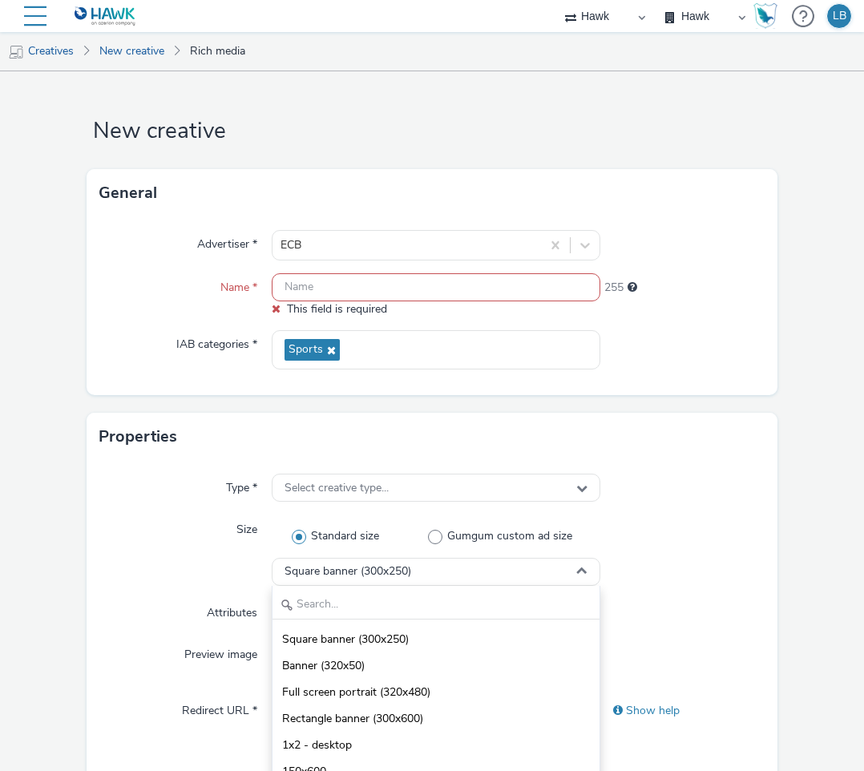
click at [725, 233] on div at bounding box center [683, 245] width 164 height 30
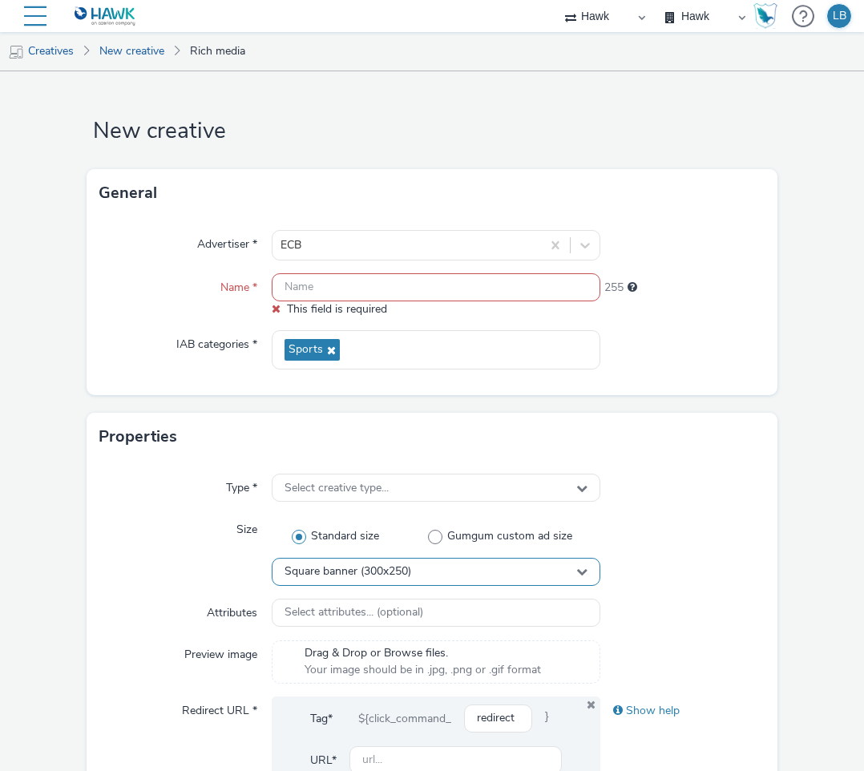
click at [350, 578] on div "Square banner (300x250)" at bounding box center [436, 572] width 329 height 28
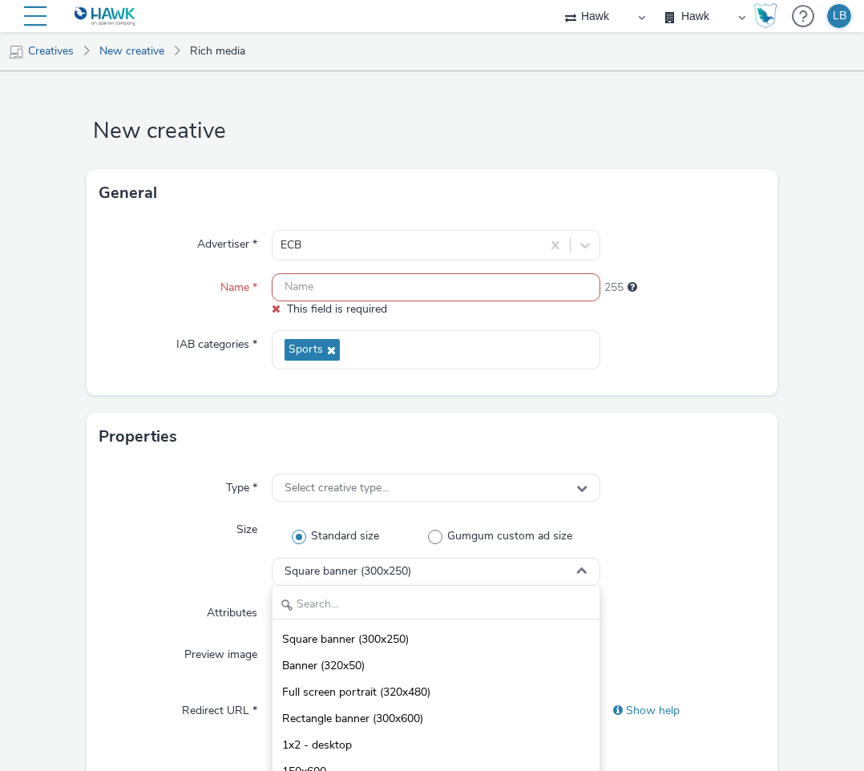
click at [769, 563] on form "New creative General Advertiser * ECB Name * This field is required 255 IAB cat…" at bounding box center [432, 753] width 864 height 1365
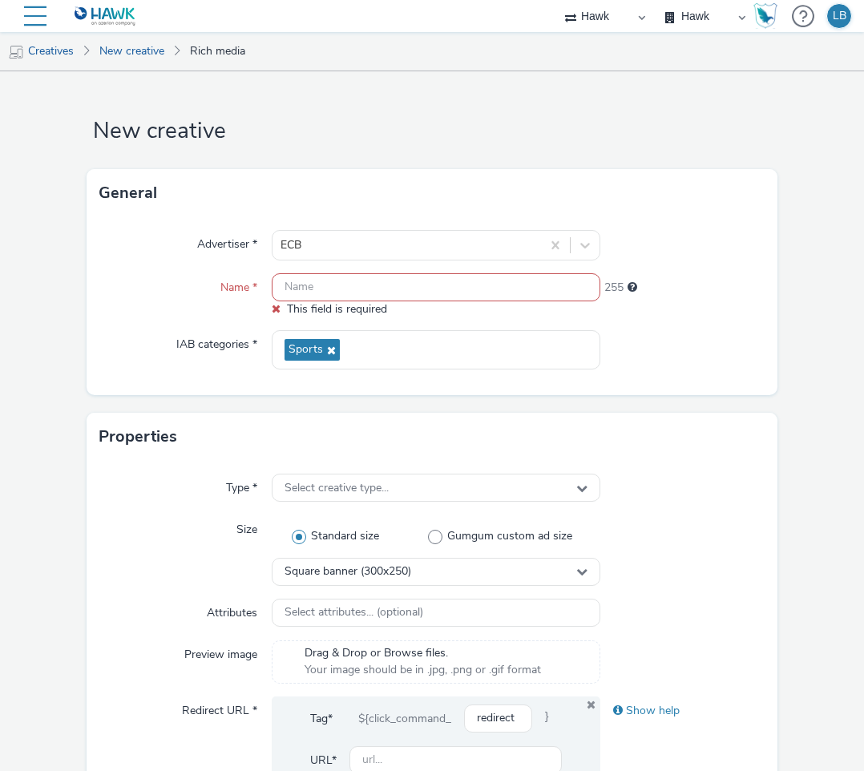
click at [387, 292] on input "text" at bounding box center [436, 287] width 329 height 28
click at [391, 280] on input "text" at bounding box center [436, 287] width 329 height 28
paste input "ICC_WorldCup_Womens_banner_production.html"
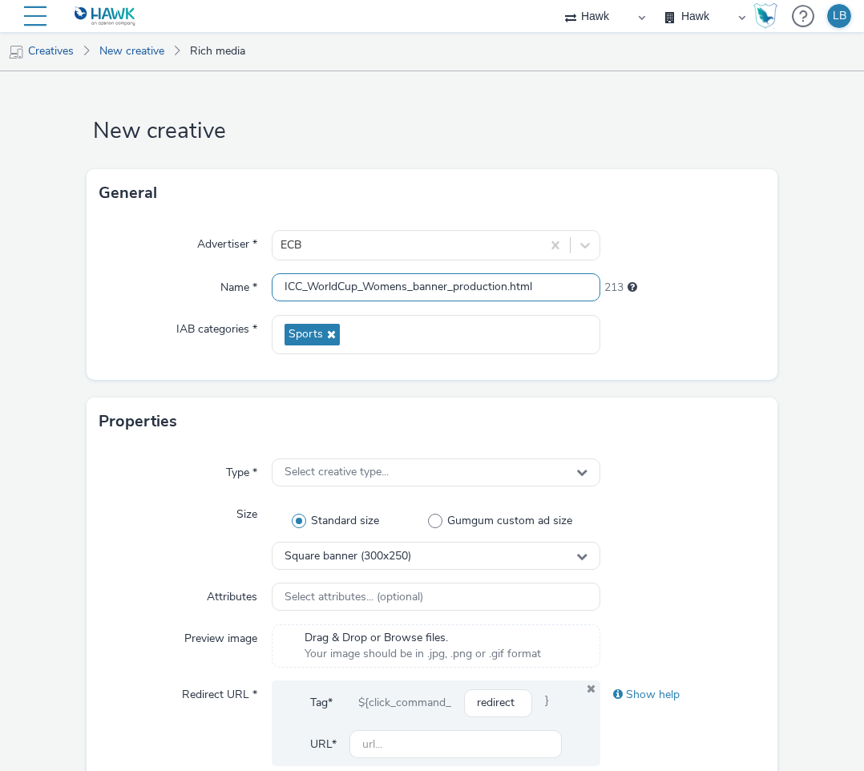
type input "ICC_WorldCup_Womens_banner_production.html"
click at [179, 284] on div "Name *" at bounding box center [185, 287] width 172 height 29
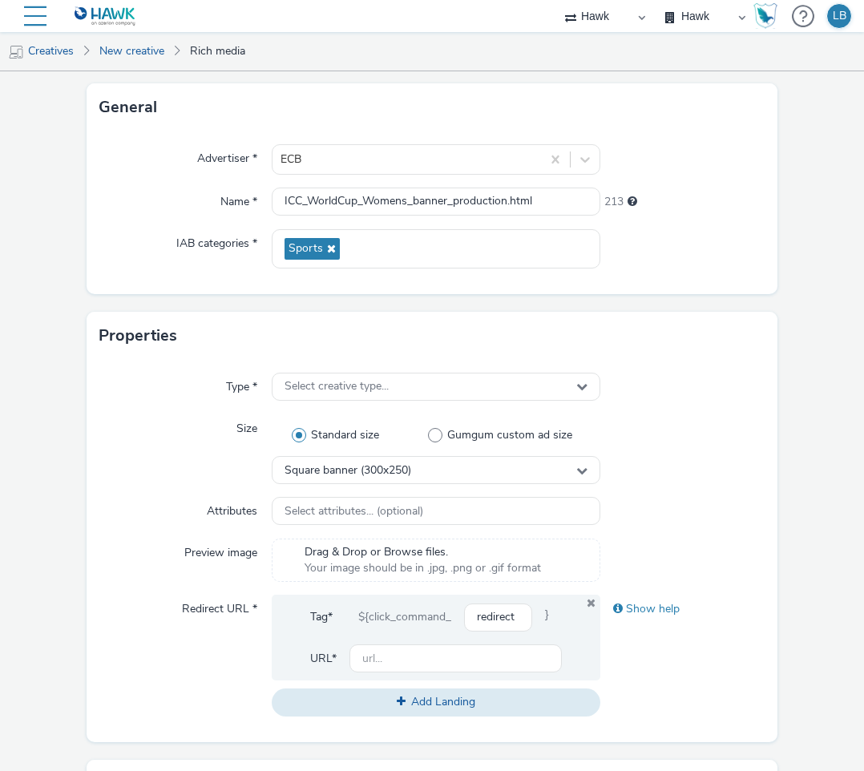
scroll to position [84, 0]
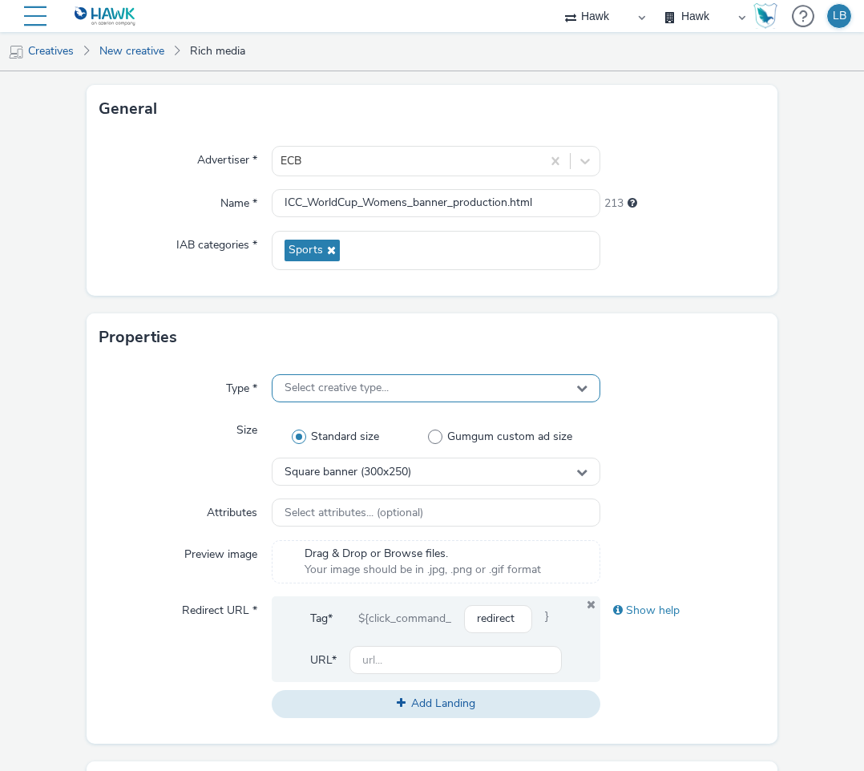
click at [340, 388] on span "Select creative type..." at bounding box center [337, 389] width 104 height 14
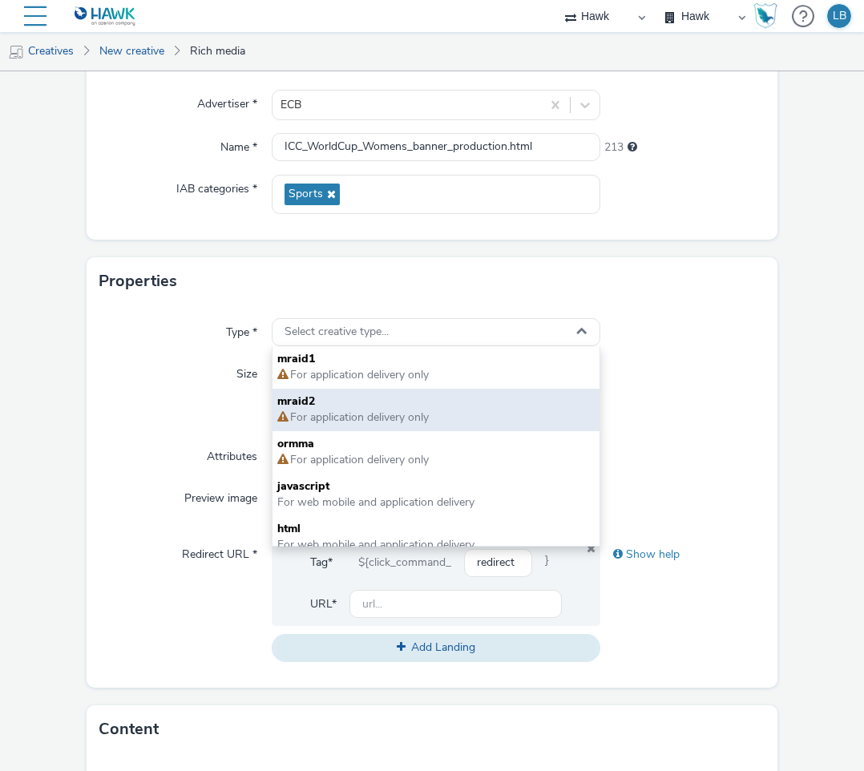
scroll to position [11, 0]
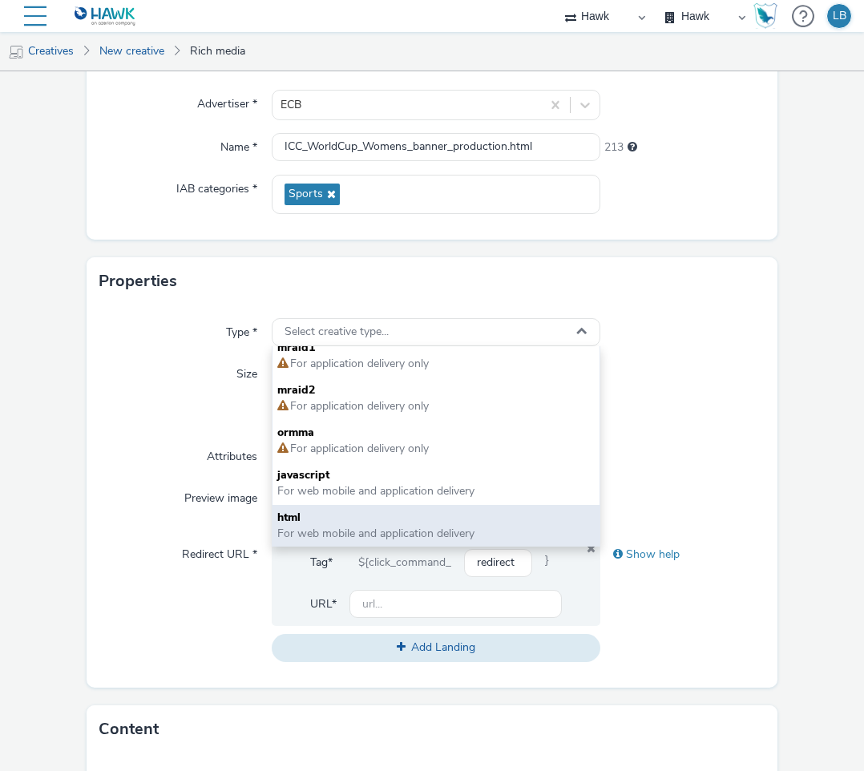
click at [566, 528] on span "For web mobile and application delivery" at bounding box center [436, 534] width 318 height 16
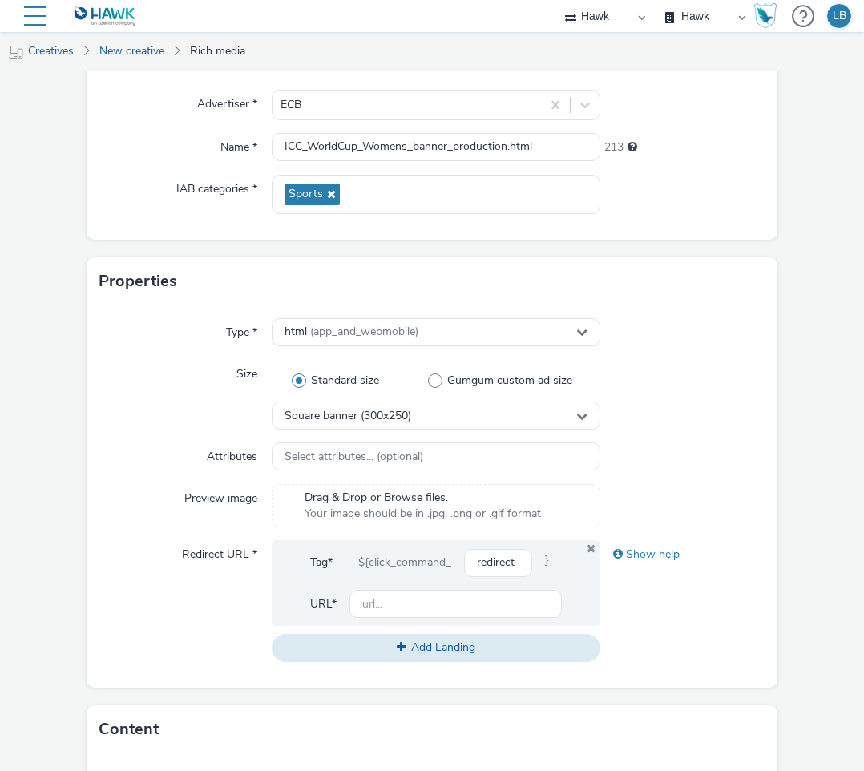
click at [675, 444] on div at bounding box center [683, 457] width 164 height 29
click at [517, 411] on div "Square banner (300x250)" at bounding box center [436, 416] width 329 height 28
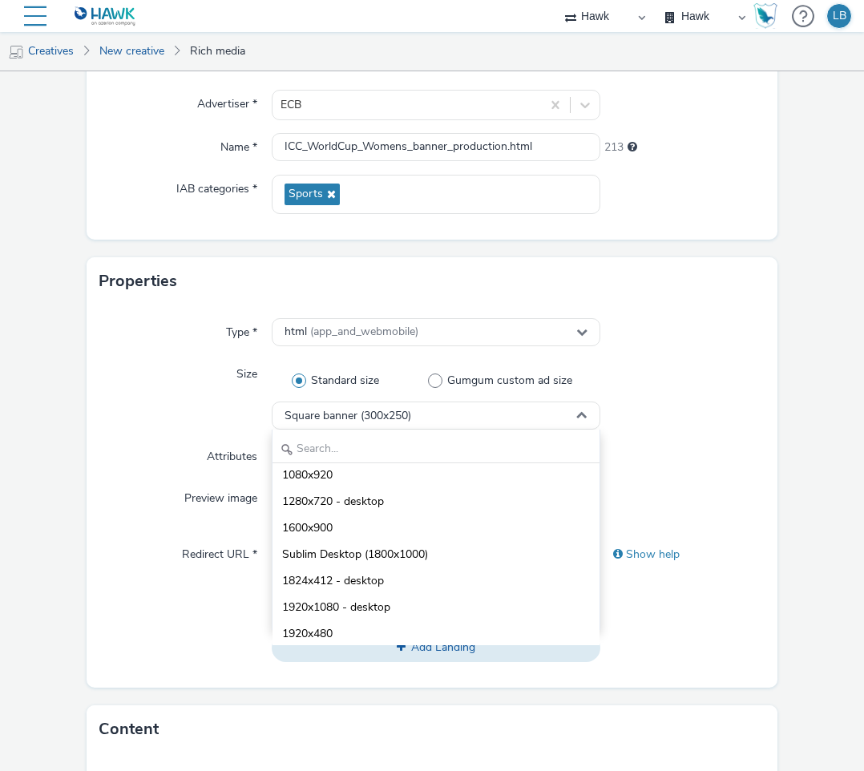
scroll to position [724, 0]
click at [424, 439] on input "text" at bounding box center [436, 449] width 327 height 28
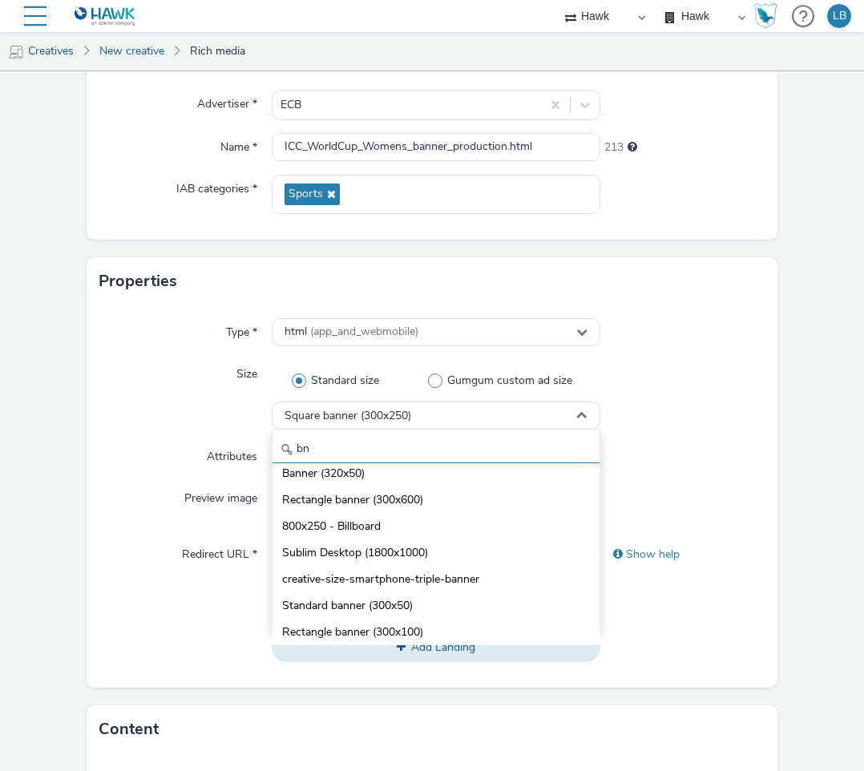
scroll to position [0, 0]
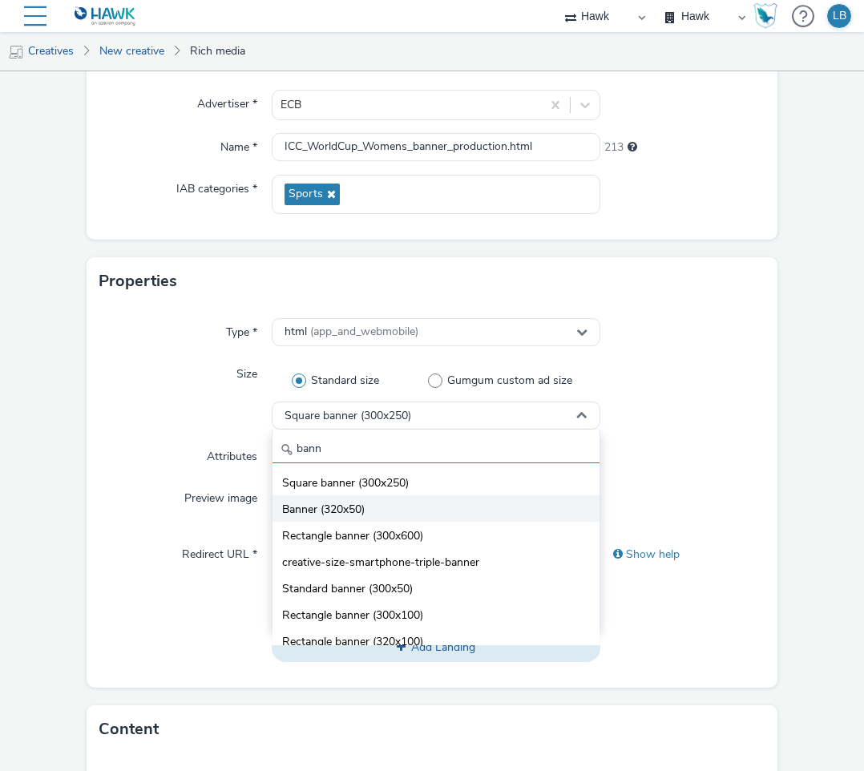
type input "bann"
click at [403, 520] on li "Banner (320x50)" at bounding box center [436, 509] width 327 height 26
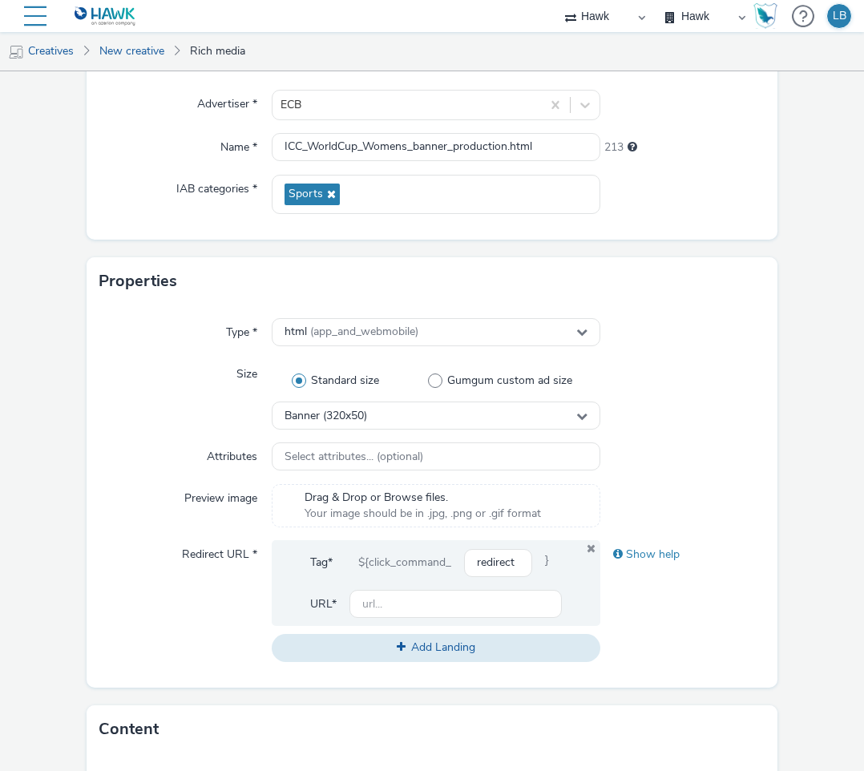
click at [183, 458] on div "Attributes" at bounding box center [185, 457] width 172 height 29
click at [350, 458] on span "Select attributes... (optional)" at bounding box center [354, 458] width 139 height 14
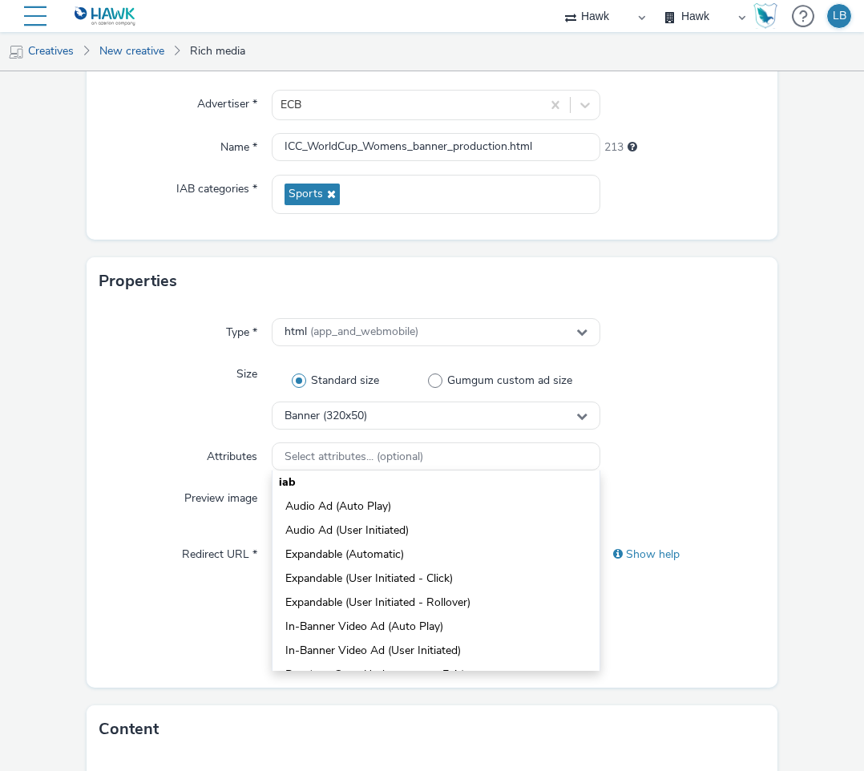
click at [180, 420] on div "Size" at bounding box center [185, 395] width 172 height 70
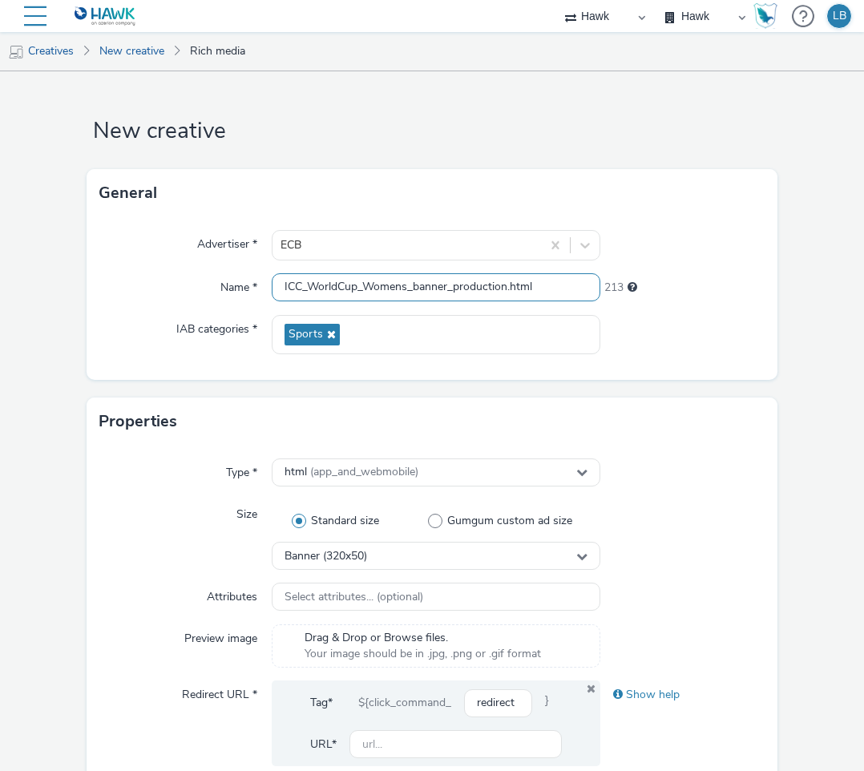
click at [330, 283] on input "ICC_WorldCup_Womens_banner_production.html" at bounding box center [436, 287] width 329 height 28
paste input "ECB_AZ_-G-UK-_PRO_-CP-Womens_World_Cup_2026-_-PT1-Banner-_-PT4-Combined_Audienc…"
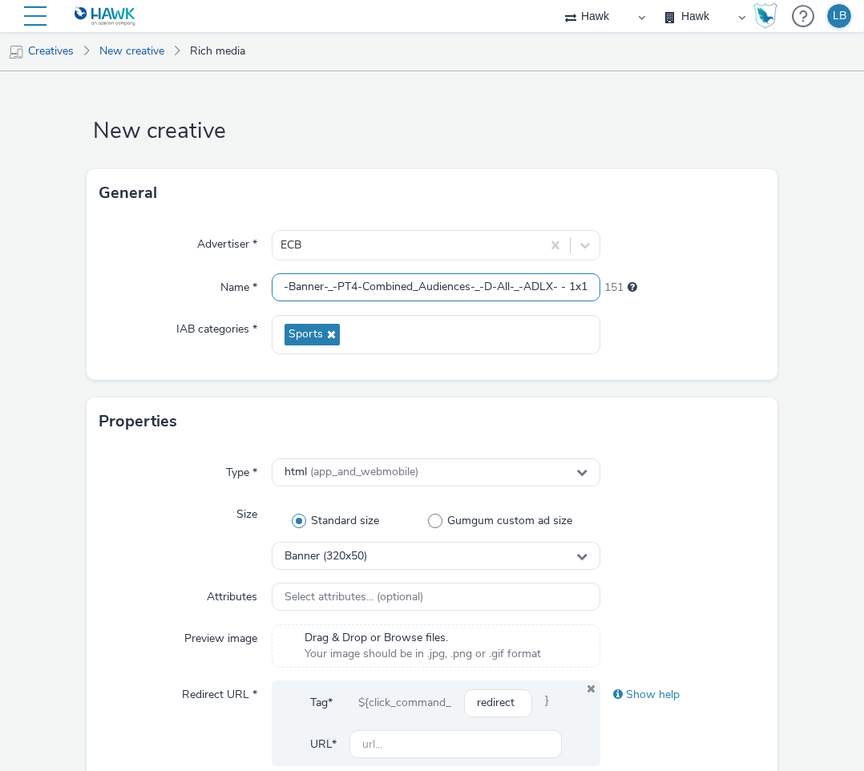
type input "ECB_AZ_-G-UK-_PRO_-CP-Womens_World_Cup_2026-_-PT1-Banner-_-PT4-Combined_Audienc…"
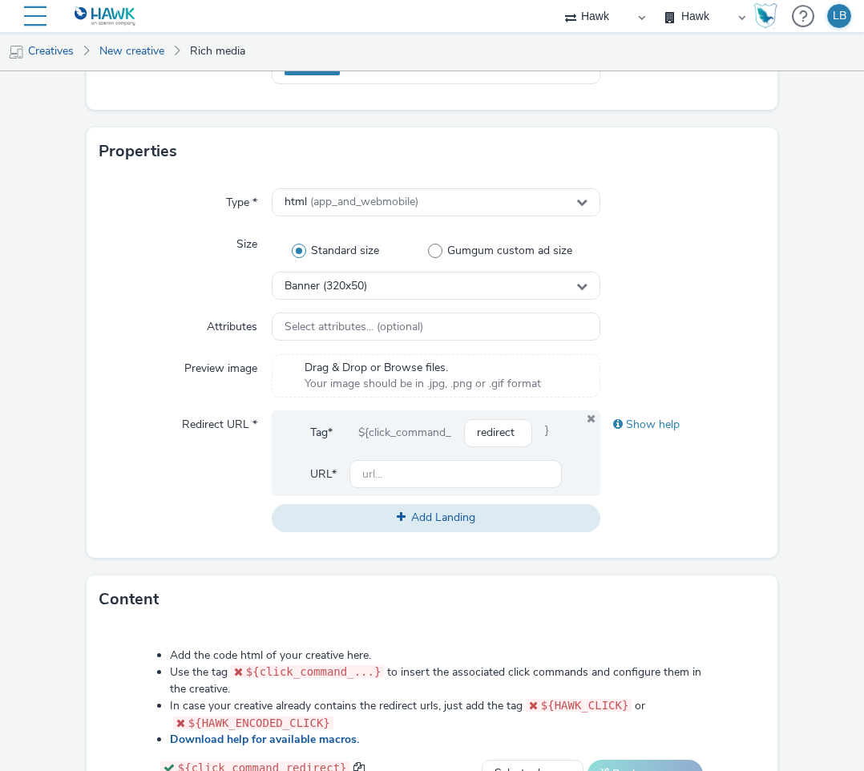
scroll to position [281, 0]
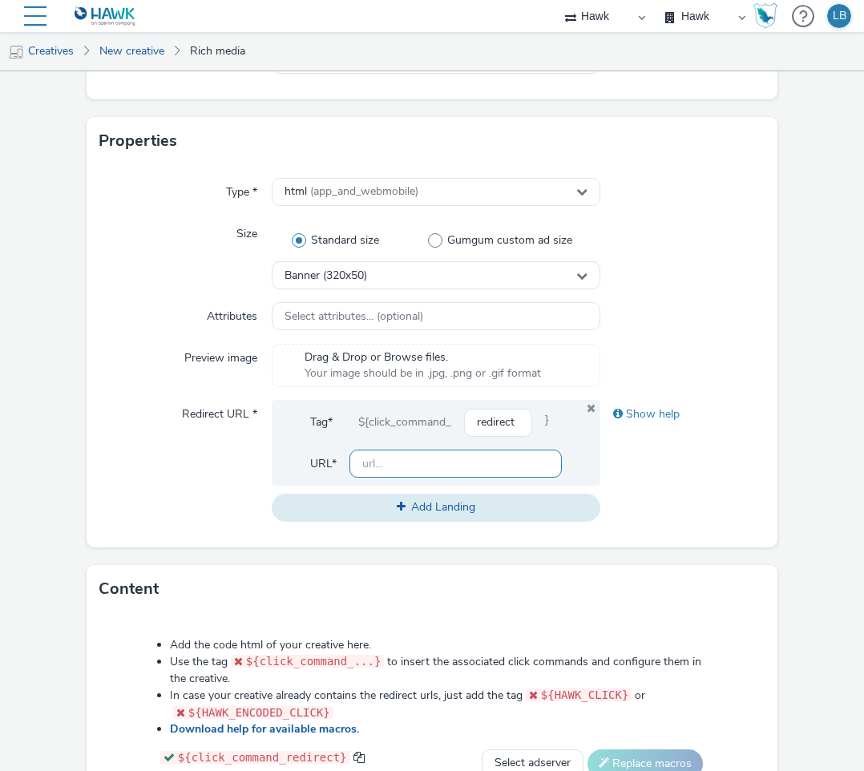
click at [390, 464] on input "text" at bounding box center [456, 464] width 213 height 28
paste input "https://servedby.flashtalking.com/click/1/285375;9976015;50126;211;0/?ft_width=…"
type input "https://servedby.flashtalking.com/click/1/285375;9976015;50126;211;0/?ft_width=…"
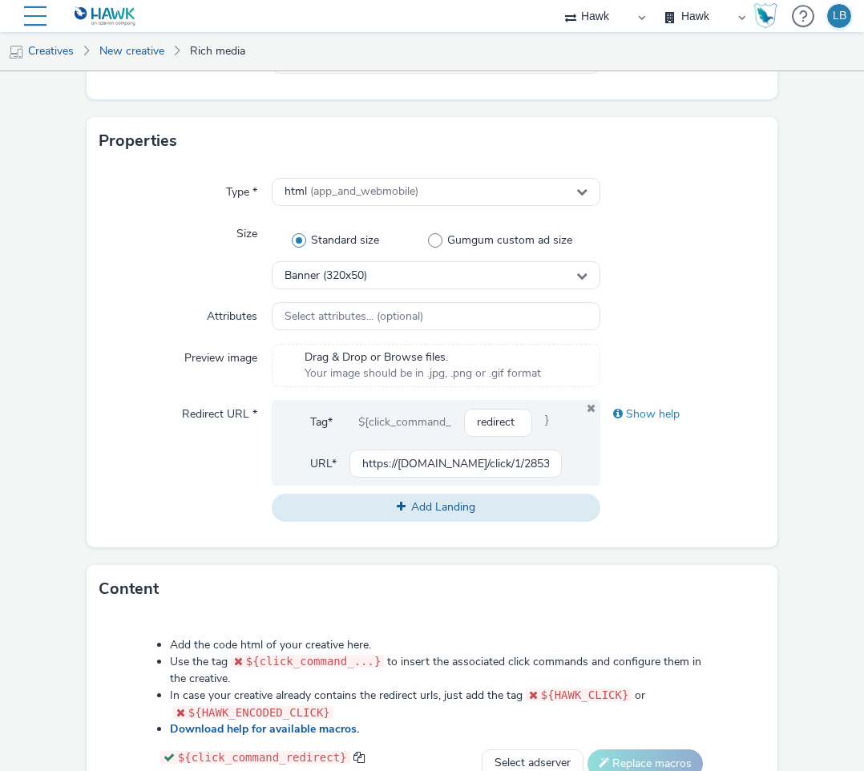
click at [684, 484] on div "Show help" at bounding box center [683, 460] width 164 height 121
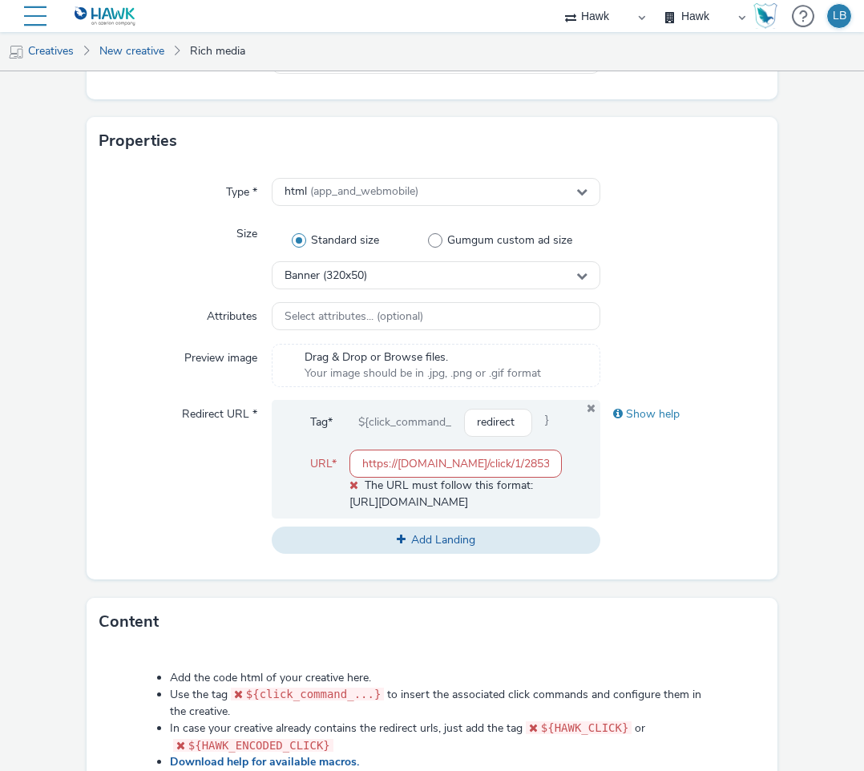
click at [445, 464] on input "https://servedby.flashtalking.com/click/1/285375;9976015;50126;211;0/?ft_width=…" at bounding box center [456, 464] width 213 height 28
click at [357, 458] on input "https://servedby.flashtalking.com/click/1/285375;9976015;50126;211;0/?ft_width=…" at bounding box center [456, 464] width 213 height 28
click at [694, 535] on div "Show help" at bounding box center [683, 477] width 164 height 154
click at [497, 472] on input "https://servedby.flashtalking.com/click/1/285375;9976015;50126;211;0/?ft_width=…" at bounding box center [456, 464] width 213 height 28
click at [500, 492] on span "The URL must follow this format: http://hello.com" at bounding box center [442, 493] width 184 height 31
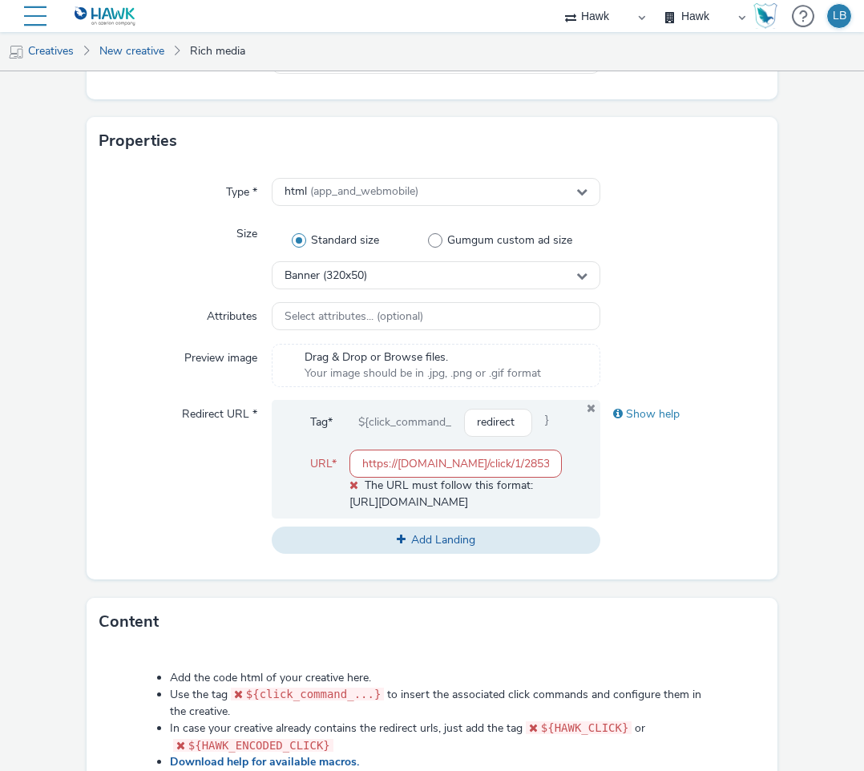
click at [674, 476] on div "Show help" at bounding box center [683, 477] width 164 height 154
click at [481, 472] on input "https://servedby.flashtalking.com/click/1/285375;9976015;50126;211;0/?ft_width=…" at bounding box center [456, 464] width 213 height 28
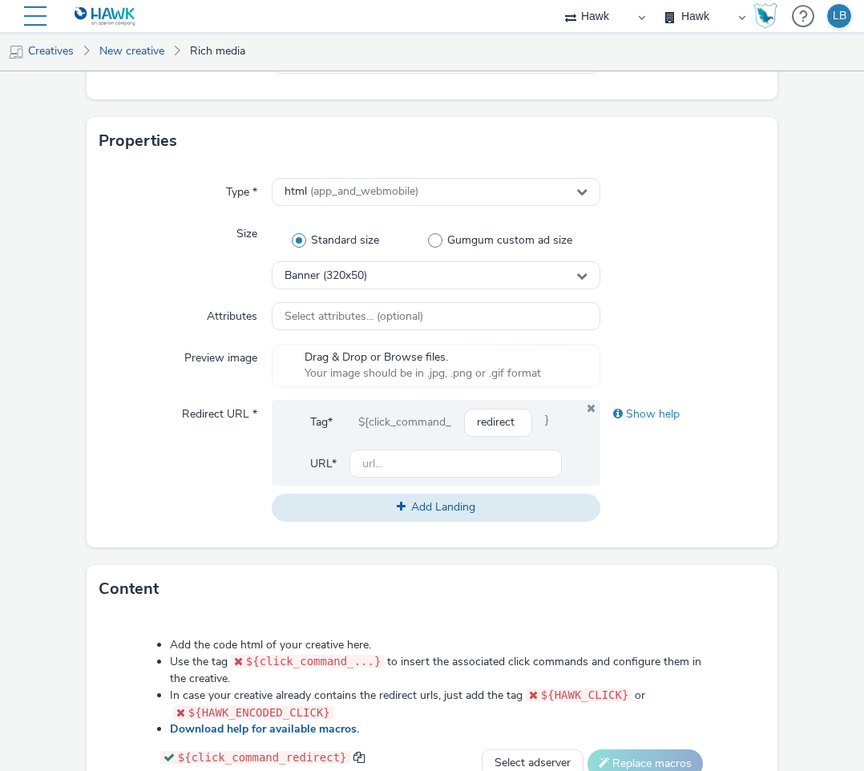
click at [180, 470] on div "Redirect URL *" at bounding box center [185, 460] width 172 height 121
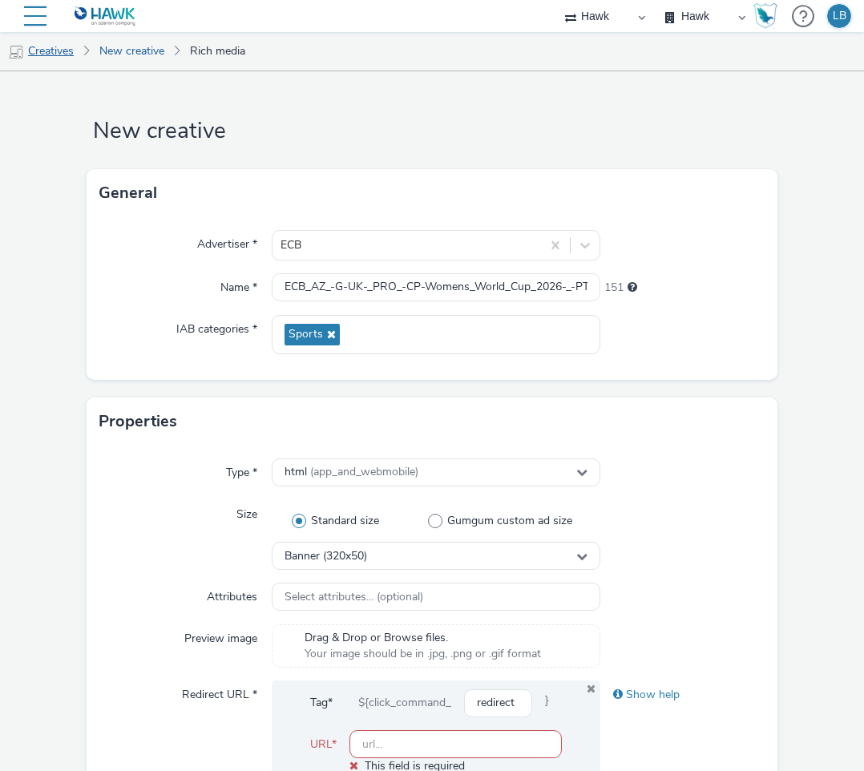
click at [56, 52] on link "Creatives" at bounding box center [41, 51] width 82 height 38
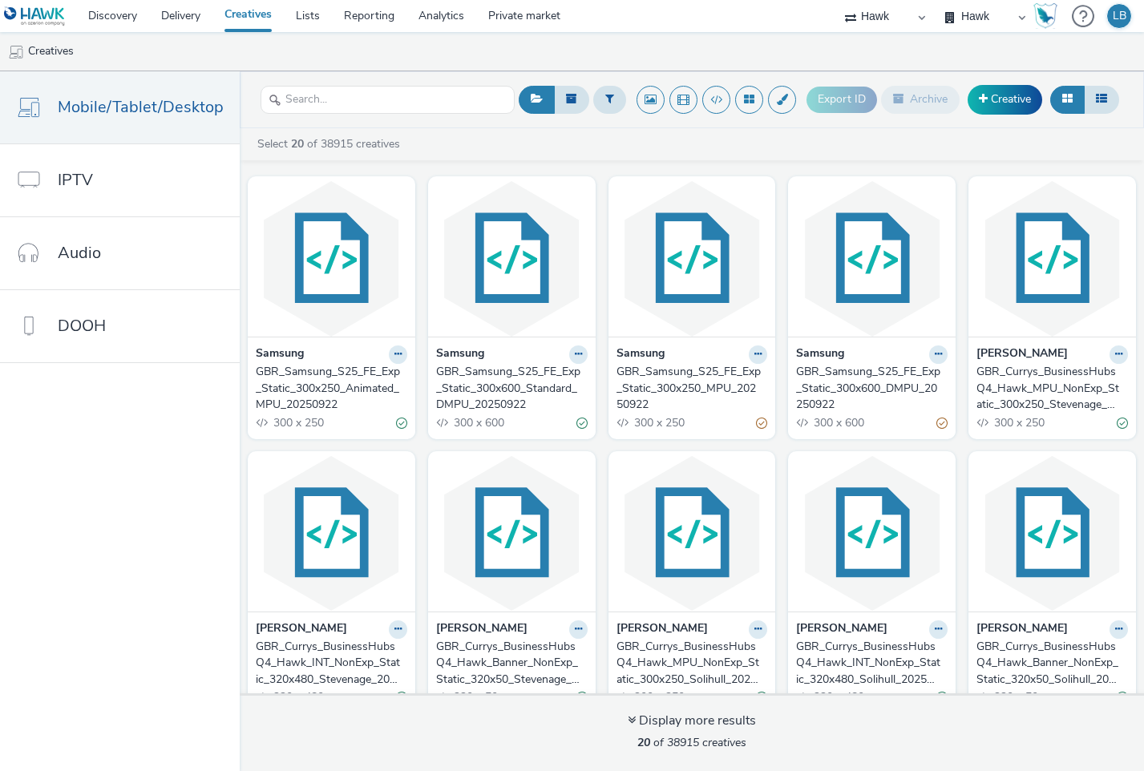
click at [1019, 115] on div "Export ID Archive Creative" at bounding box center [965, 99] width 317 height 39
click at [1009, 105] on link "Creative" at bounding box center [1005, 99] width 75 height 29
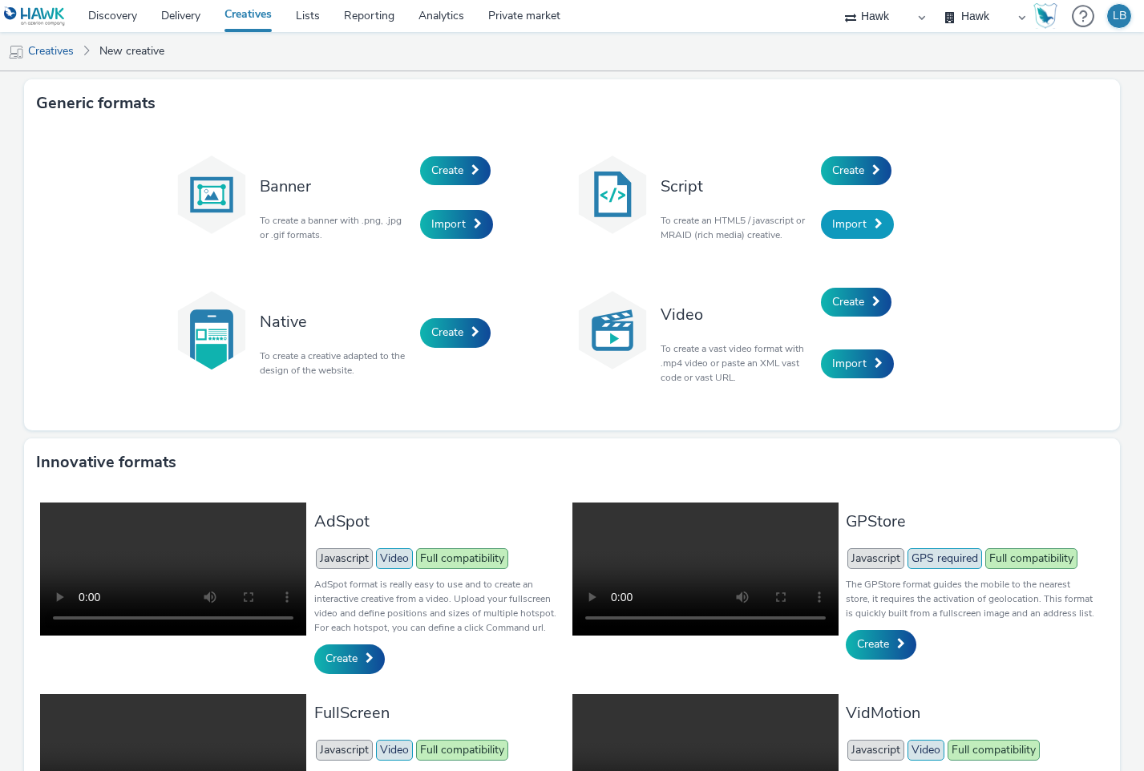
click at [847, 223] on span "Import" at bounding box center [849, 224] width 34 height 15
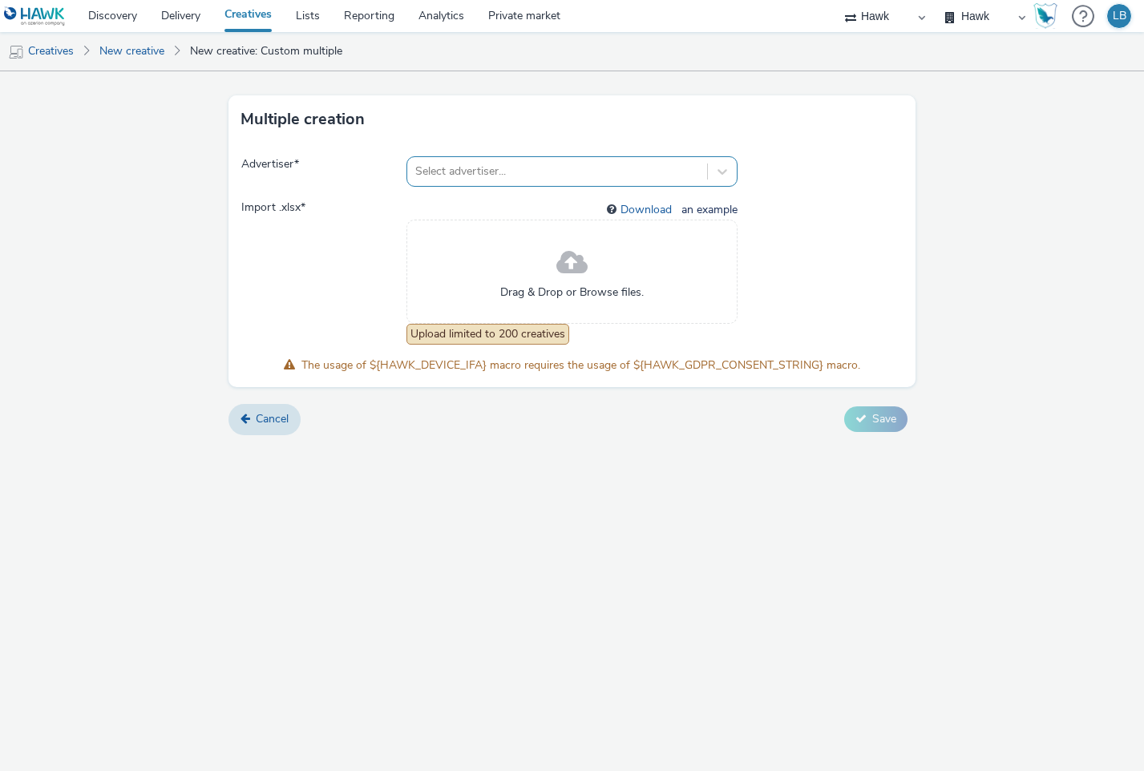
click at [522, 180] on div at bounding box center [556, 171] width 283 height 19
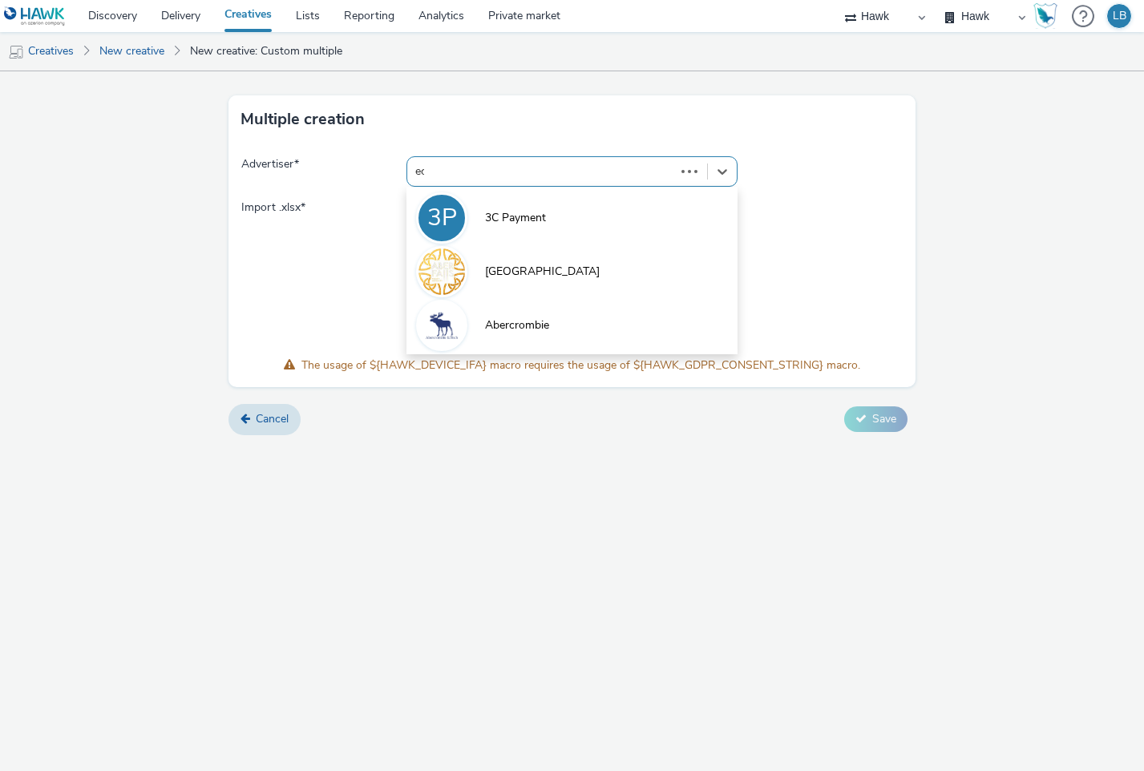
type input "ecb"
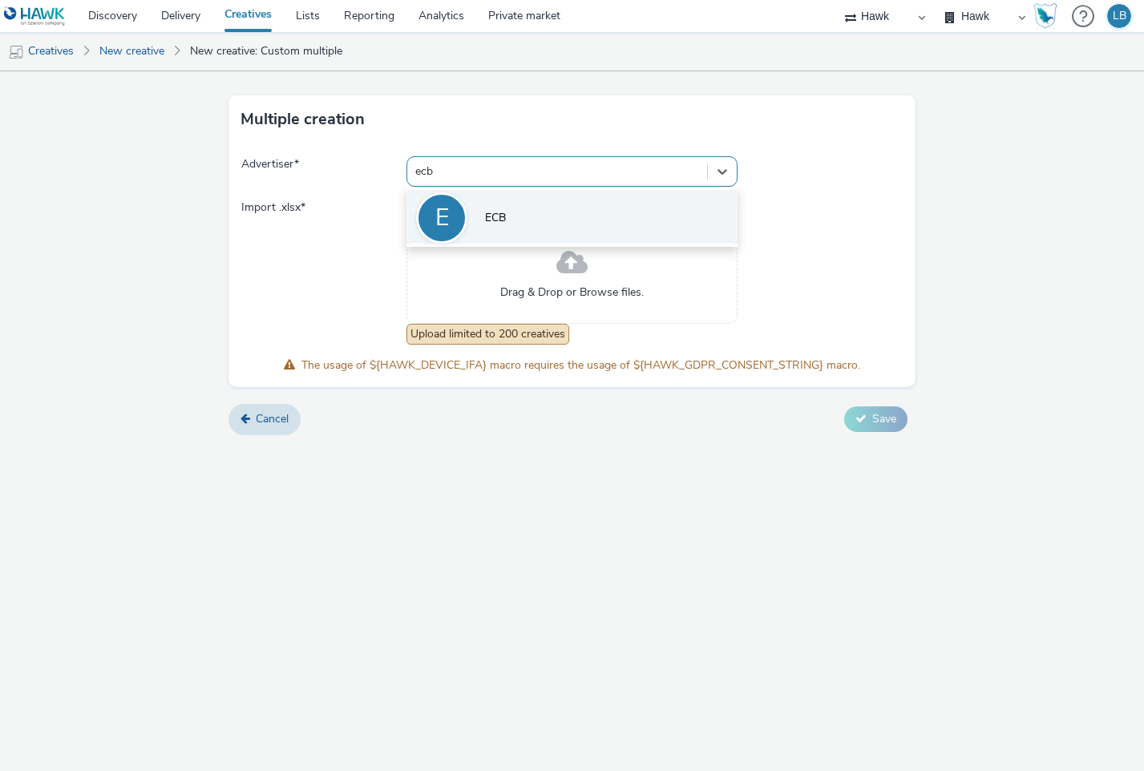
click at [528, 197] on li "E ECB" at bounding box center [572, 217] width 330 height 54
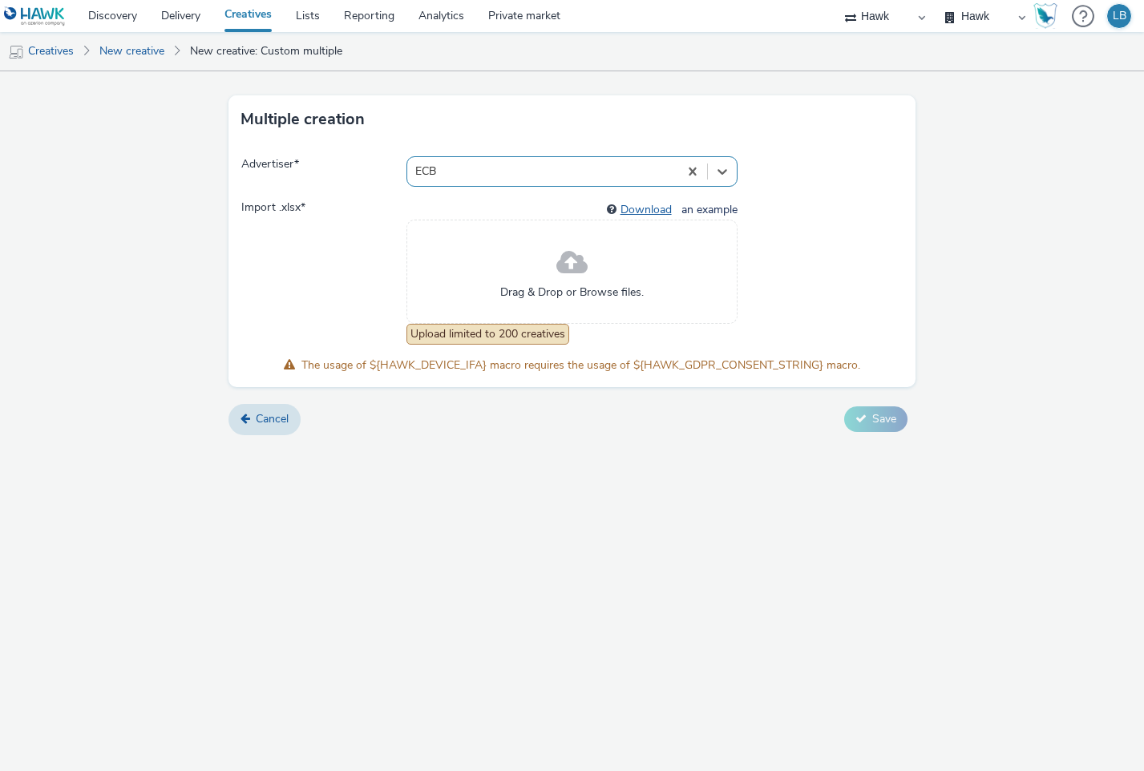
click at [670, 213] on link "Download" at bounding box center [650, 209] width 58 height 15
click at [542, 253] on div "Drag & Drop or Browse files." at bounding box center [572, 272] width 330 height 104
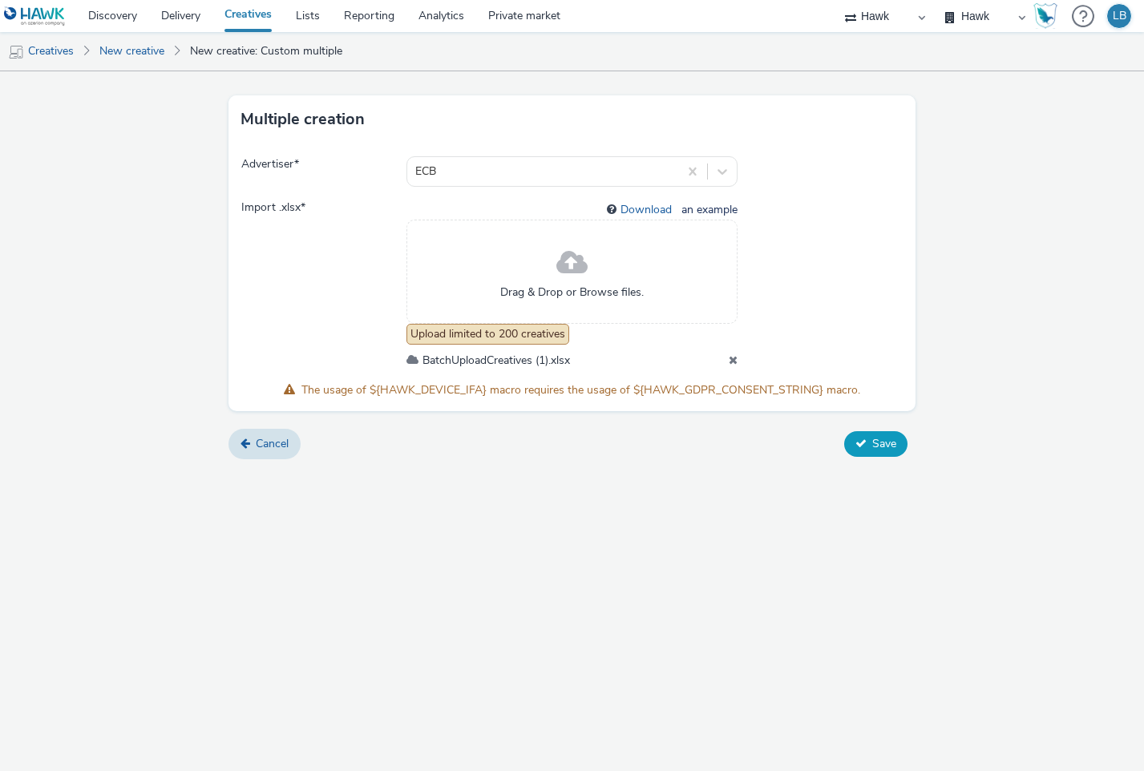
click at [886, 447] on span "Save" at bounding box center [884, 443] width 24 height 15
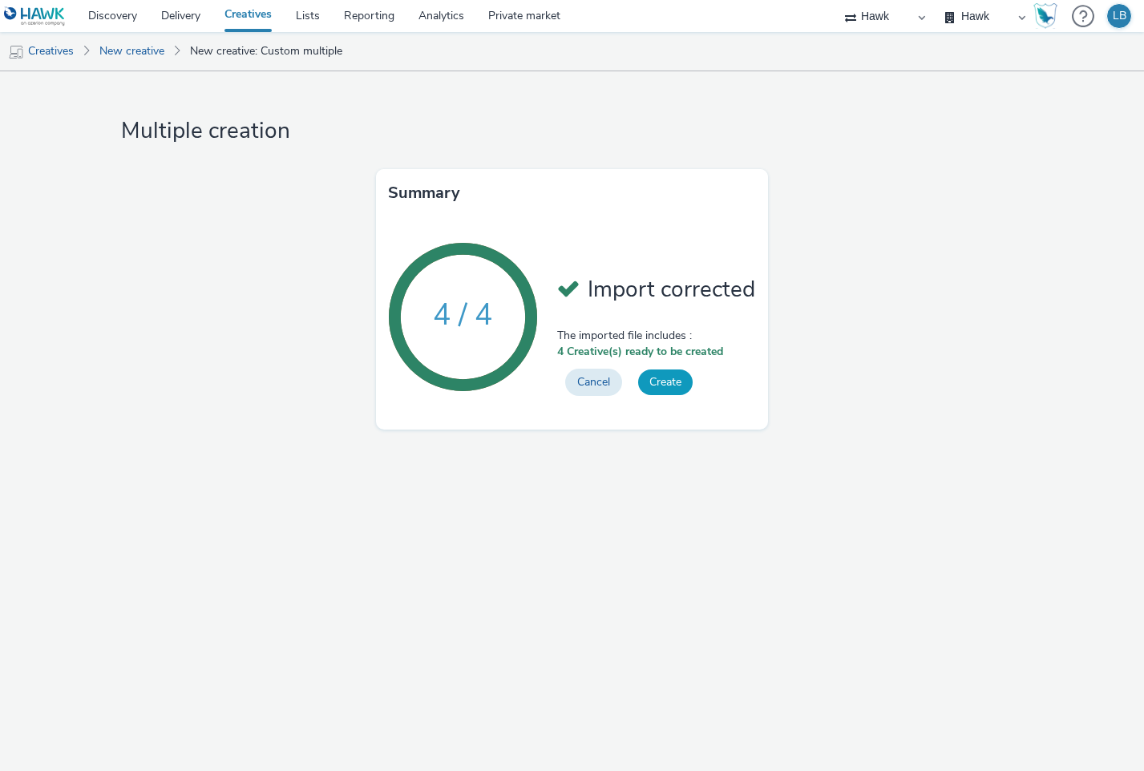
click at [658, 383] on button "Create" at bounding box center [665, 383] width 55 height 26
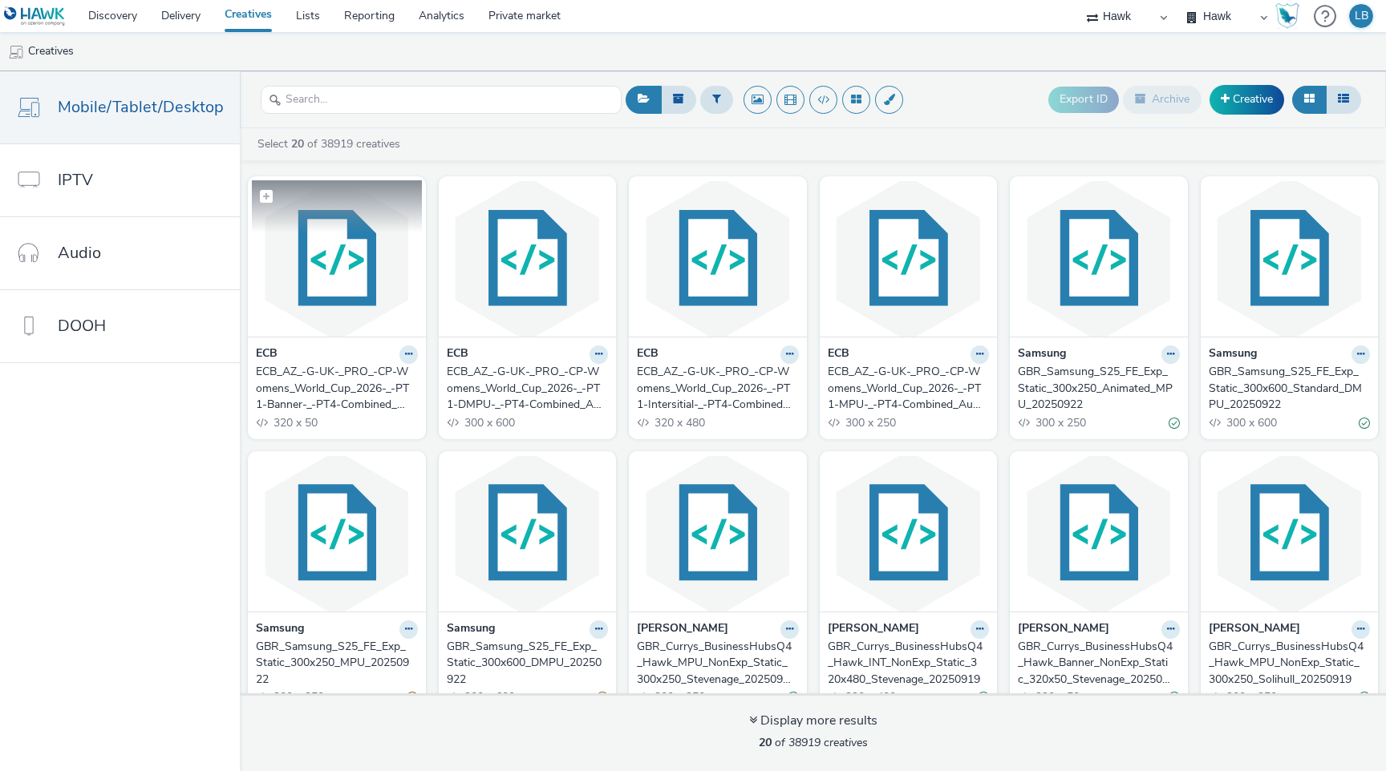
click at [340, 265] on img at bounding box center [337, 258] width 170 height 156
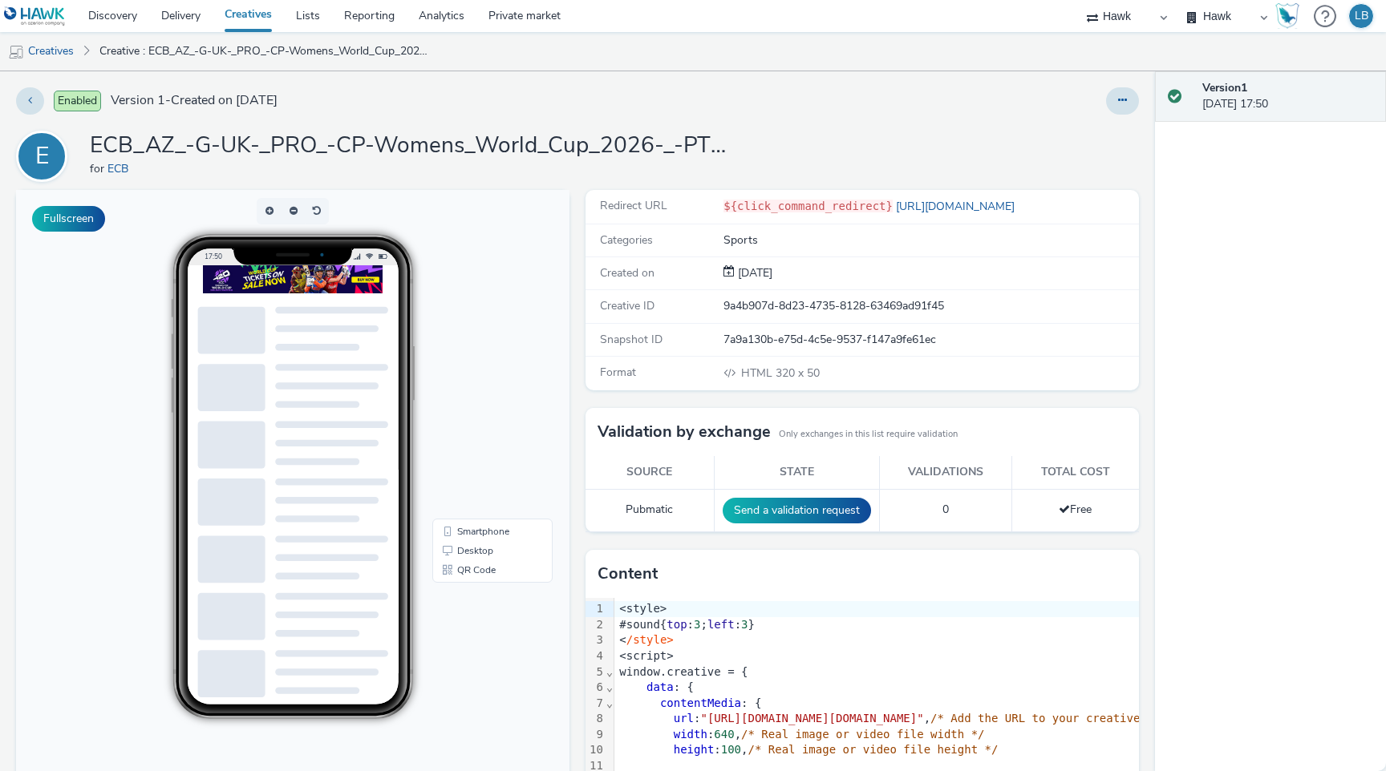
click at [332, 295] on div at bounding box center [331, 285] width 257 height 40
click at [123, 10] on link "Discovery" at bounding box center [112, 16] width 73 height 32
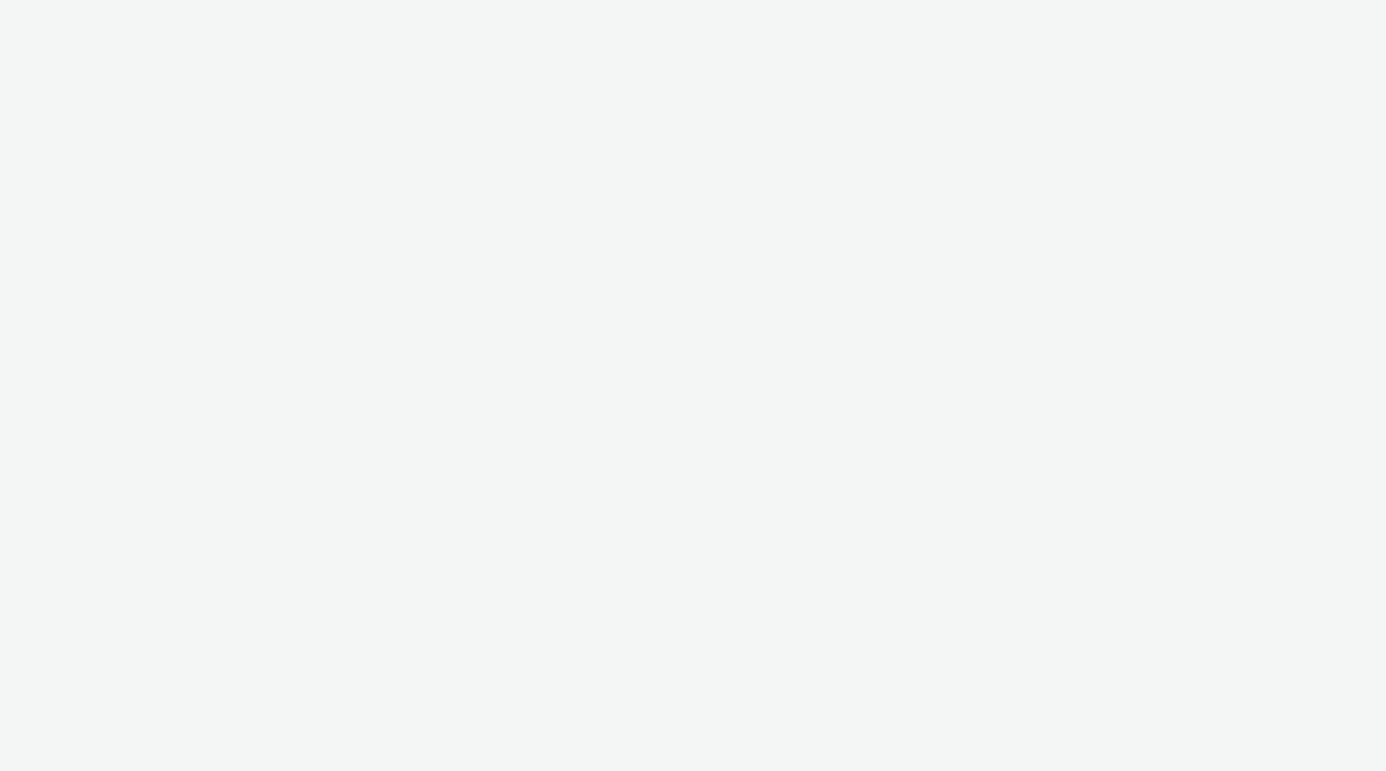
select select "11a7df10-284f-415c-b52a-427acf4c31ae"
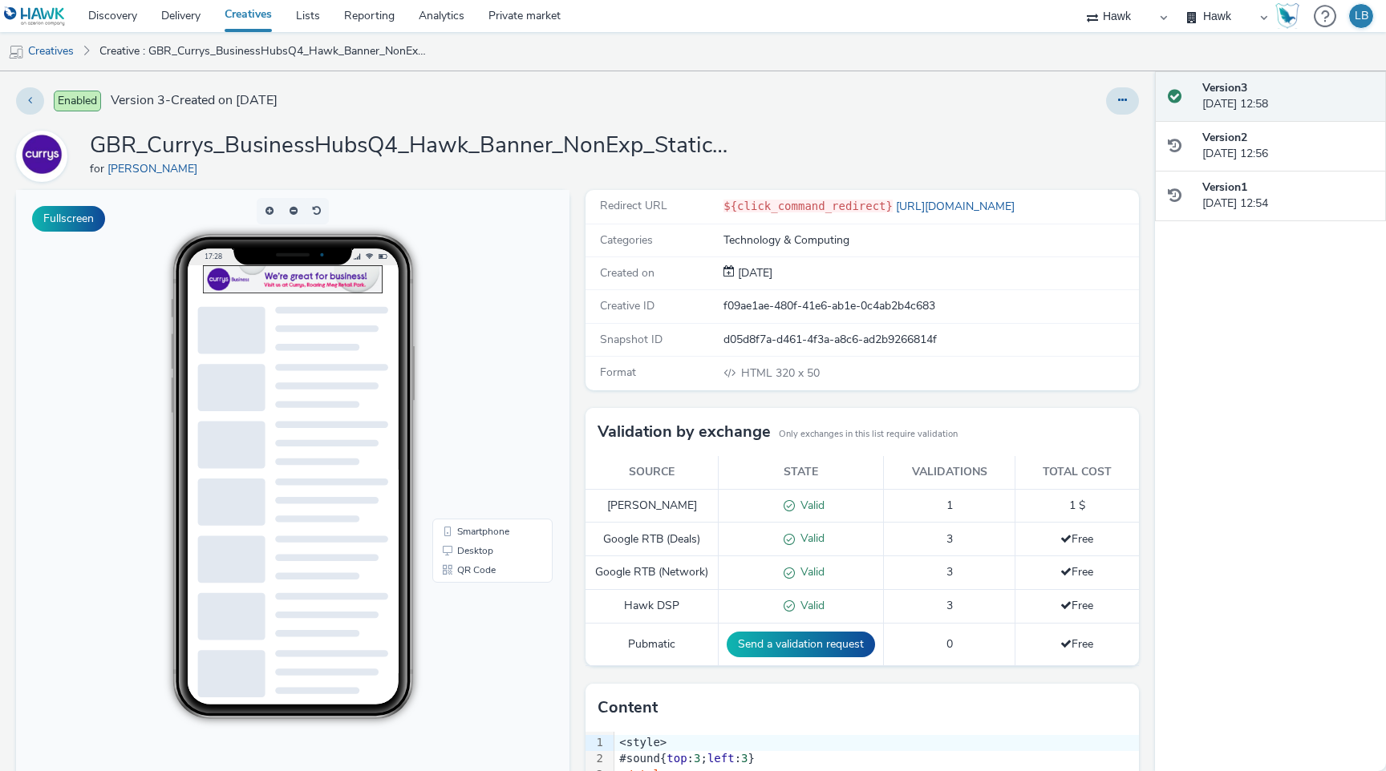
click at [401, 294] on div at bounding box center [331, 285] width 257 height 40
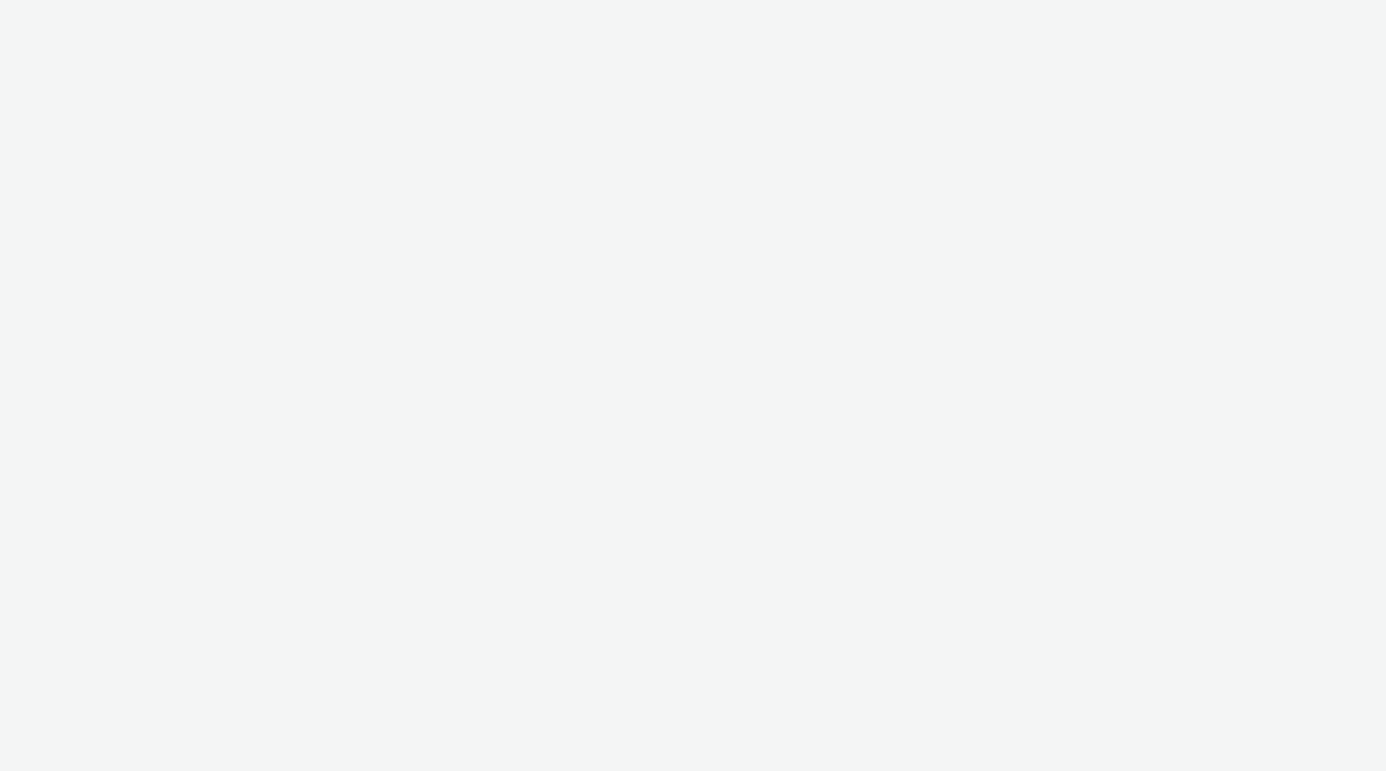
select select "11a7df10-284f-415c-b52a-427acf4c31ae"
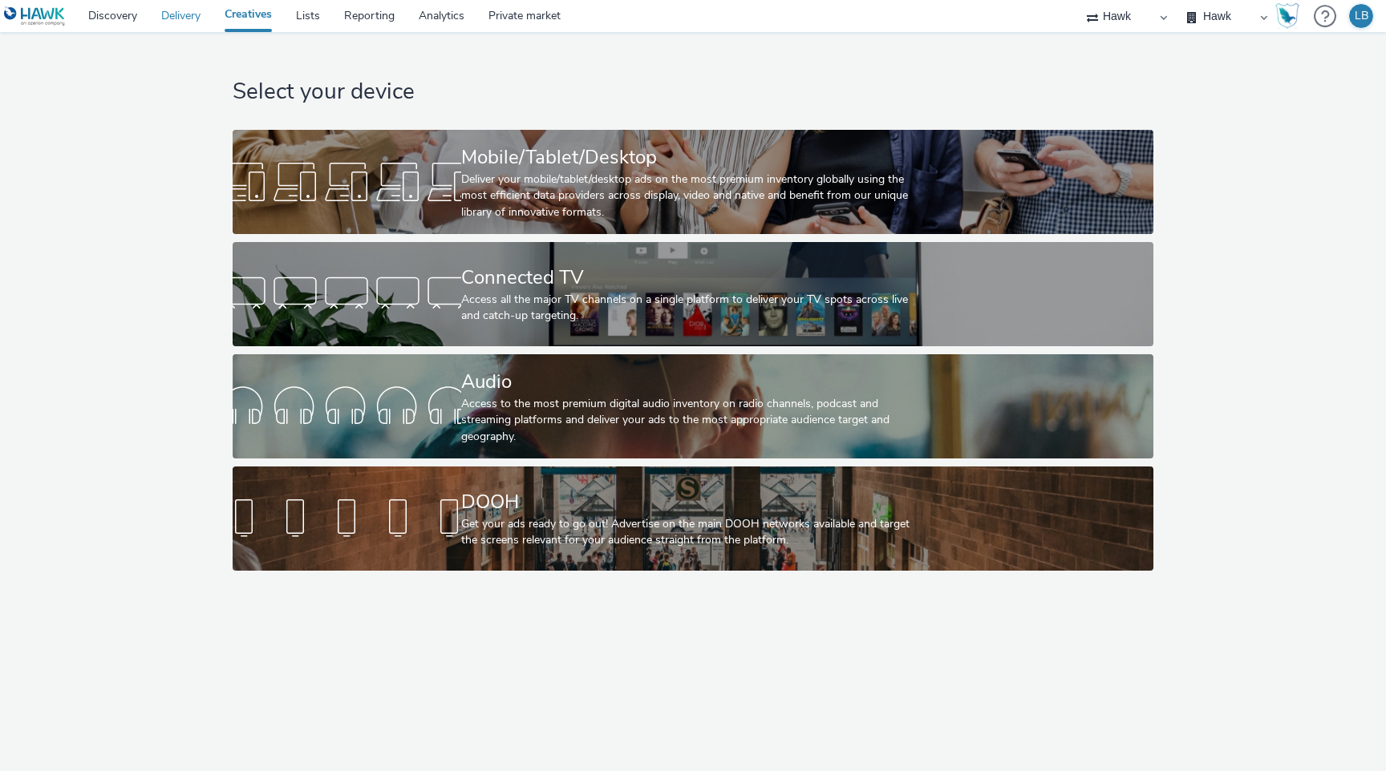
click at [176, 16] on link "Delivery" at bounding box center [180, 16] width 63 height 32
